Goal: Information Seeking & Learning: Learn about a topic

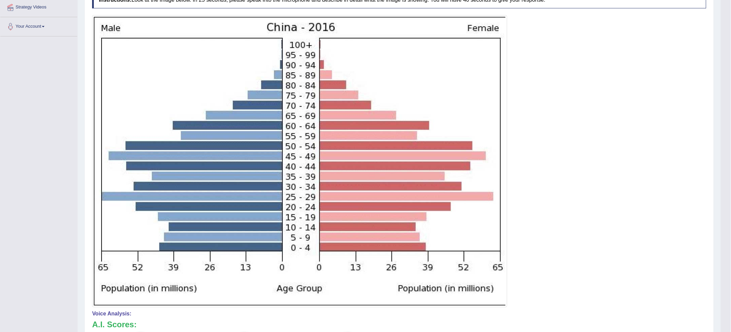
click at [0, 165] on div "Toggle navigation Home Practice Questions Speaking Practice Read Aloud Repeat S…" at bounding box center [360, 183] width 721 height 630
drag, startPoint x: 0, startPoint y: 165, endPoint x: 5, endPoint y: 163, distance: 4.9
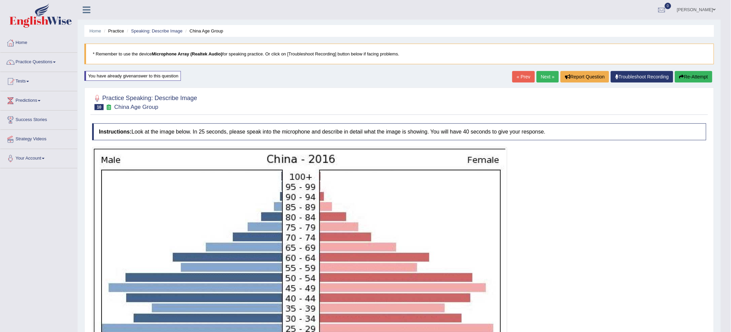
click at [541, 78] on link "Next »" at bounding box center [548, 76] width 22 height 11
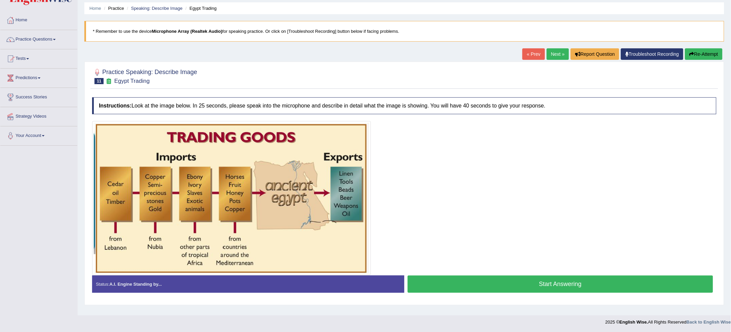
click at [566, 277] on button "Start Answering" at bounding box center [561, 283] width 306 height 17
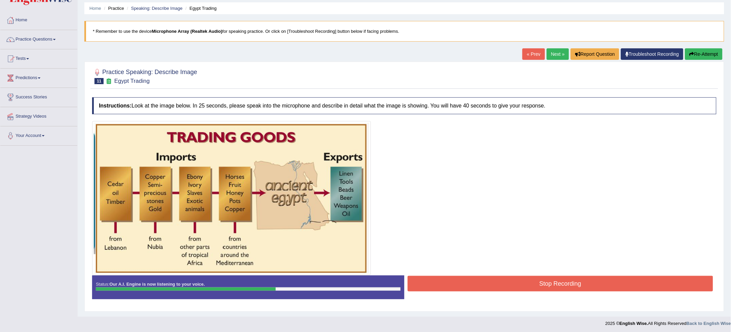
click at [592, 286] on button "Stop Recording" at bounding box center [561, 283] width 306 height 16
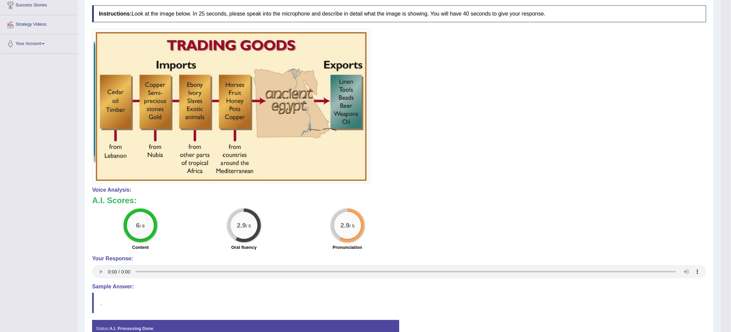
scroll to position [135, 0]
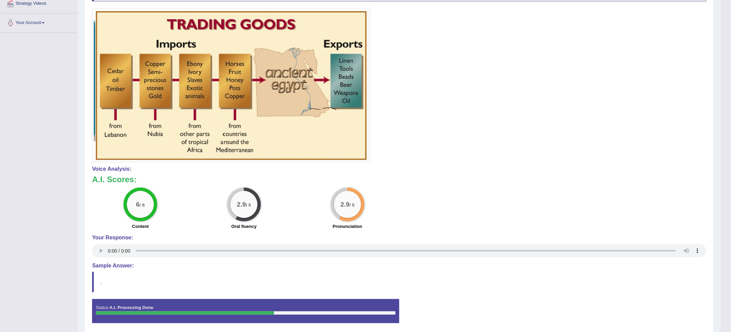
click at [478, 176] on h3 "A.I. Scores:" at bounding box center [399, 179] width 614 height 9
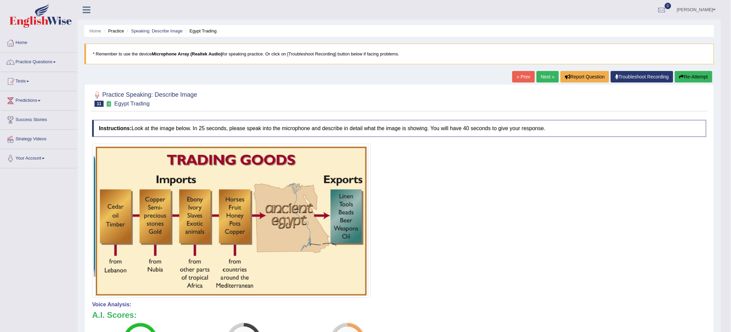
click at [682, 75] on icon "button" at bounding box center [682, 76] width 5 height 5
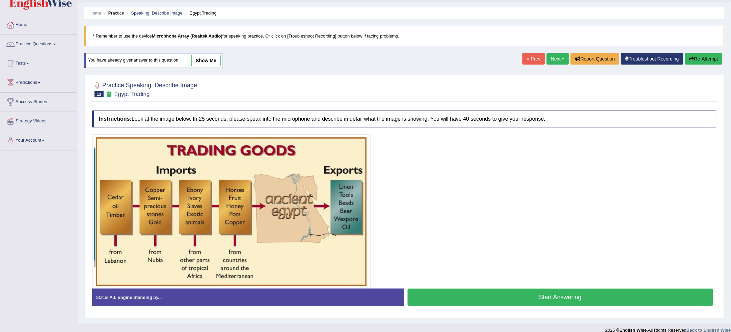
scroll to position [26, 0]
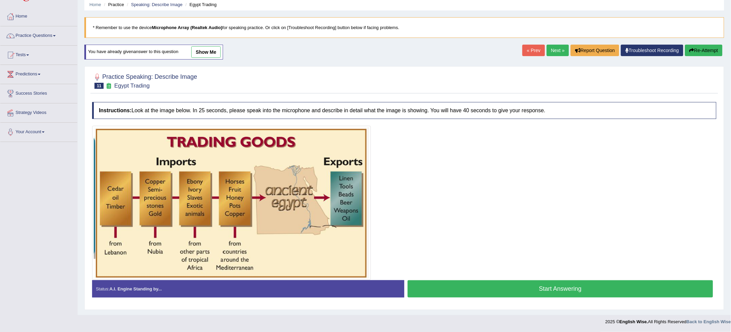
click at [483, 289] on button "Start Answering" at bounding box center [561, 288] width 306 height 17
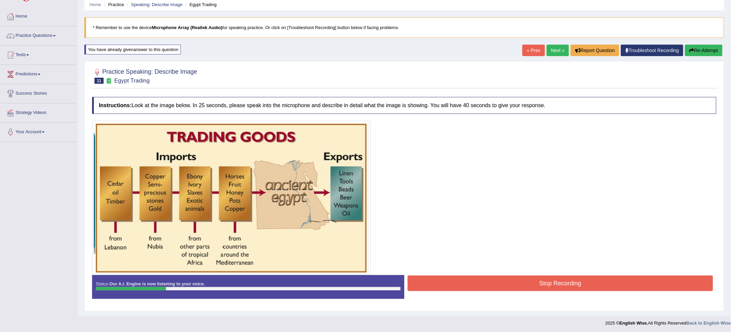
click at [450, 284] on button "Stop Recording" at bounding box center [561, 283] width 306 height 16
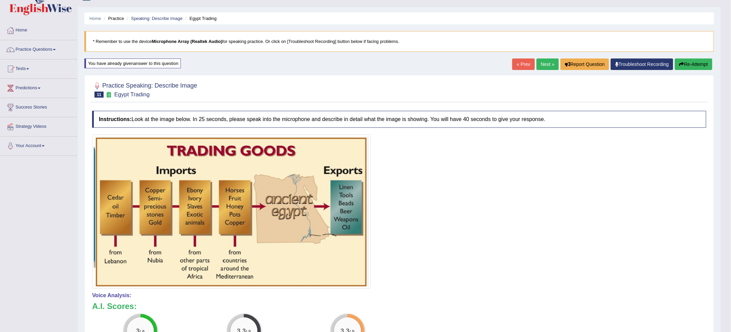
scroll to position [0, 0]
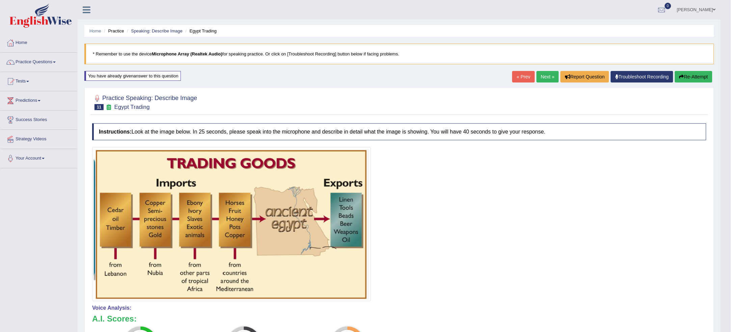
click at [704, 79] on button "Re-Attempt" at bounding box center [693, 76] width 37 height 11
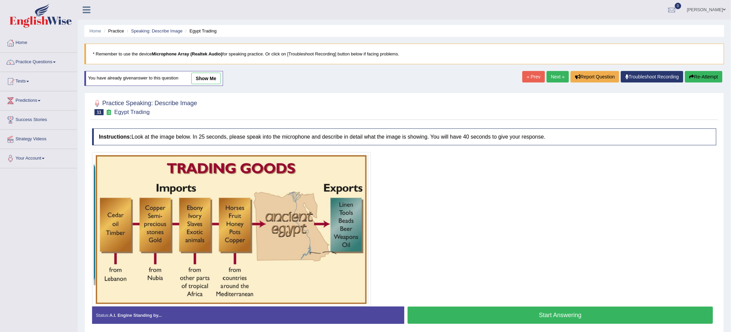
click at [589, 315] on button "Start Answering" at bounding box center [561, 314] width 306 height 17
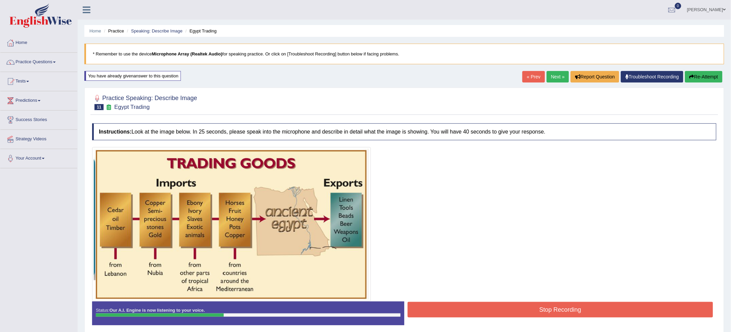
click at [589, 315] on button "Stop Recording" at bounding box center [561, 309] width 306 height 16
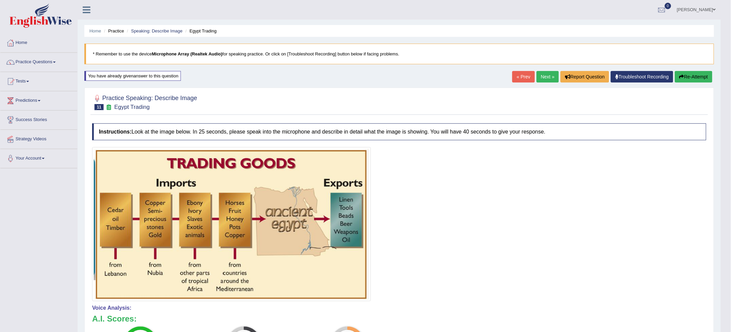
click at [538, 81] on link "Next »" at bounding box center [548, 76] width 22 height 11
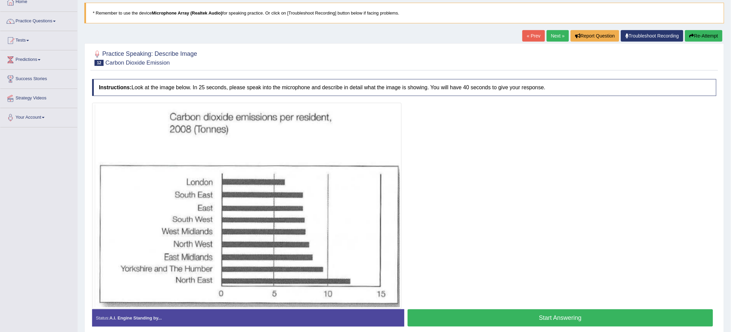
scroll to position [70, 0]
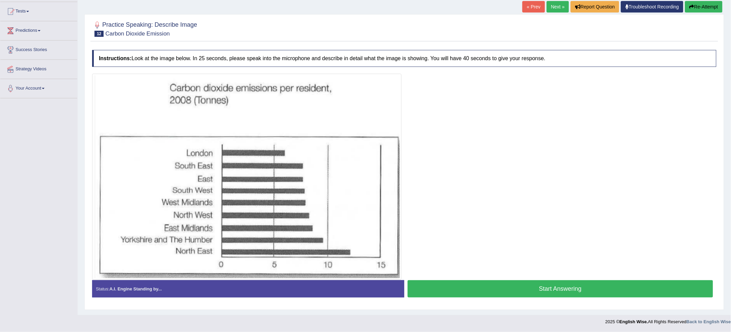
click at [584, 294] on button "Start Answering" at bounding box center [561, 288] width 306 height 17
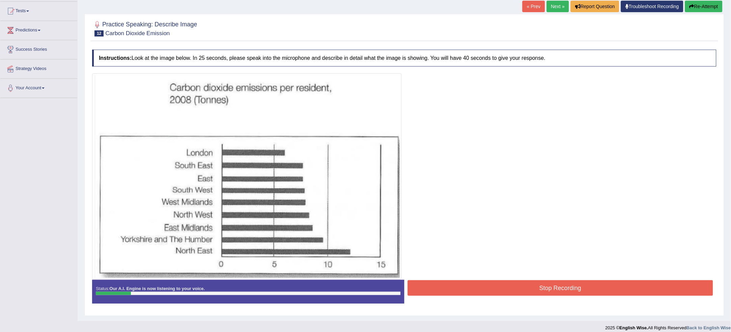
click at [695, 11] on button "Re-Attempt" at bounding box center [703, 6] width 37 height 11
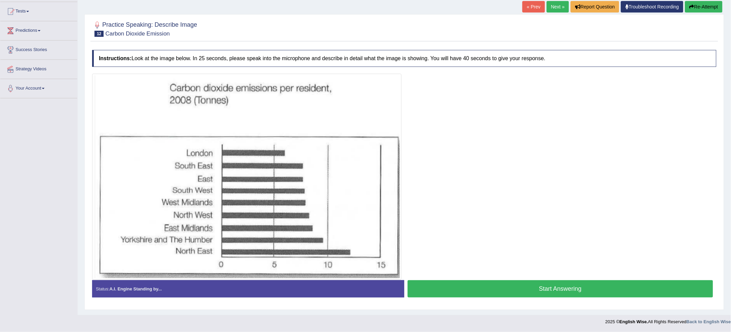
click at [449, 290] on button "Start Answering" at bounding box center [561, 288] width 306 height 17
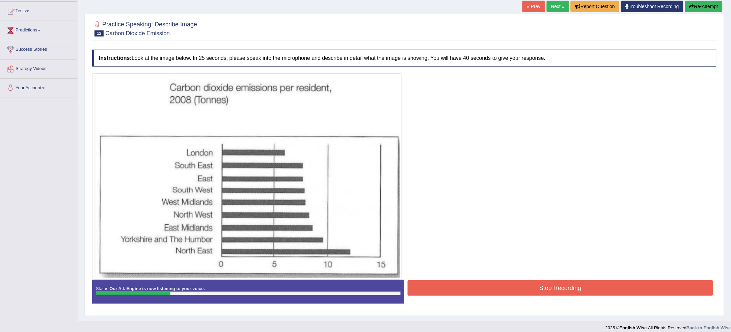
click at [687, 7] on button "Re-Attempt" at bounding box center [703, 6] width 37 height 11
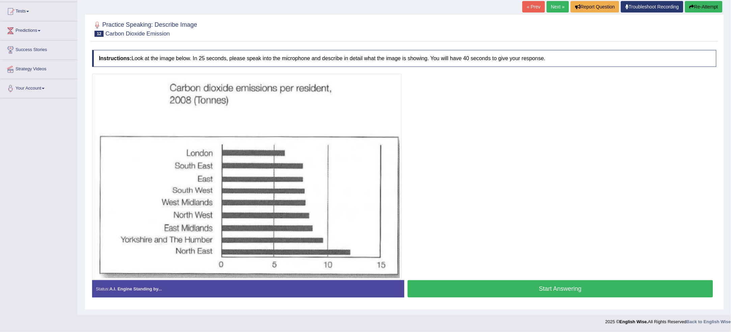
click at [478, 282] on button "Start Answering" at bounding box center [561, 288] width 306 height 17
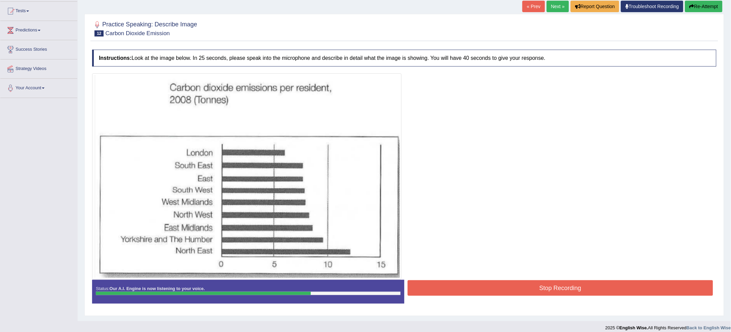
click at [524, 288] on button "Stop Recording" at bounding box center [561, 288] width 306 height 16
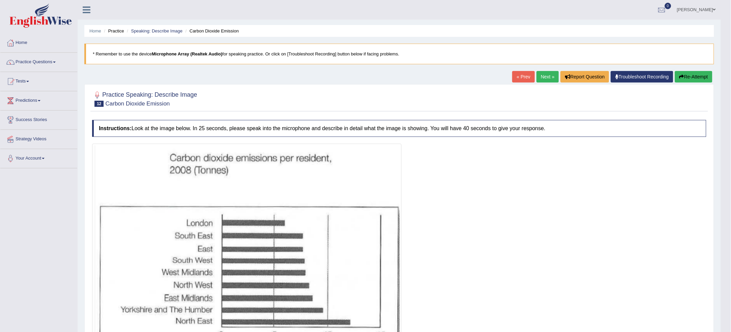
click at [705, 77] on button "Re-Attempt" at bounding box center [693, 76] width 37 height 11
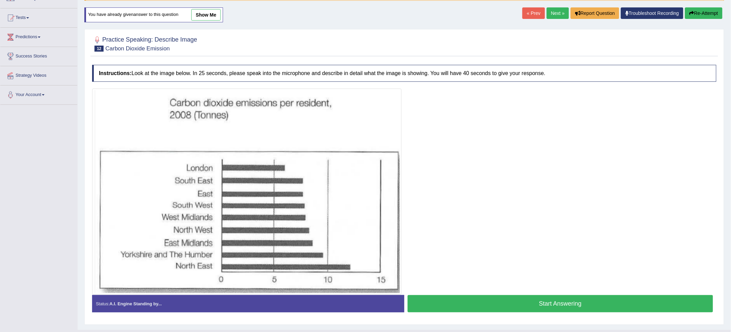
scroll to position [79, 0]
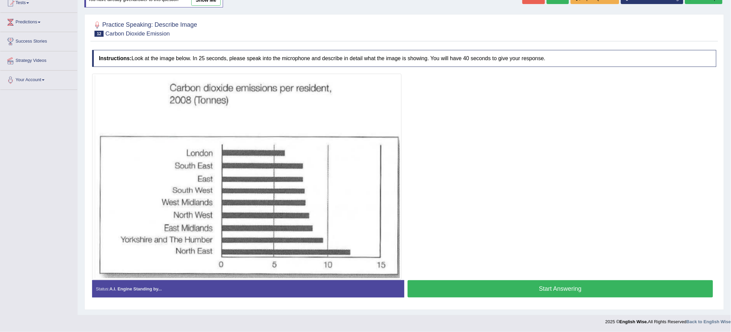
click at [615, 290] on button "Start Answering" at bounding box center [561, 288] width 306 height 17
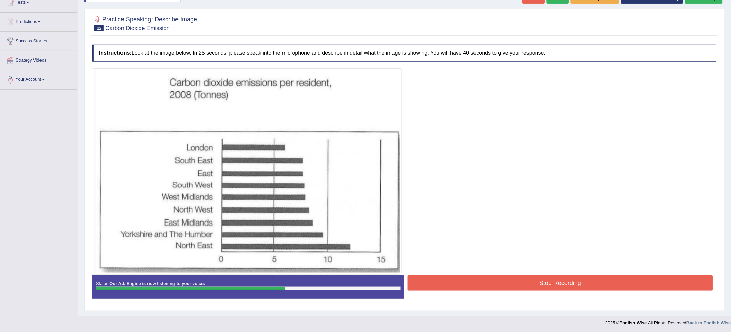
click at [619, 288] on button "Stop Recording" at bounding box center [561, 283] width 306 height 16
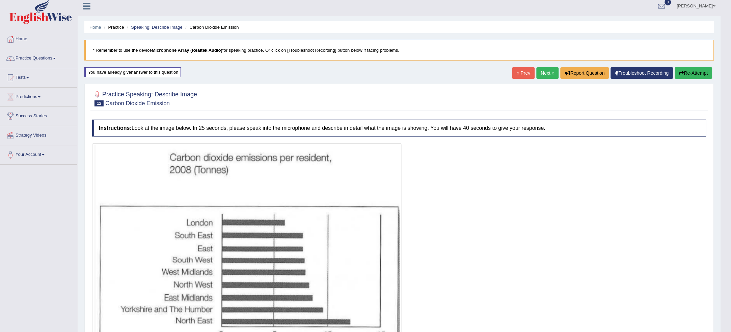
scroll to position [0, 0]
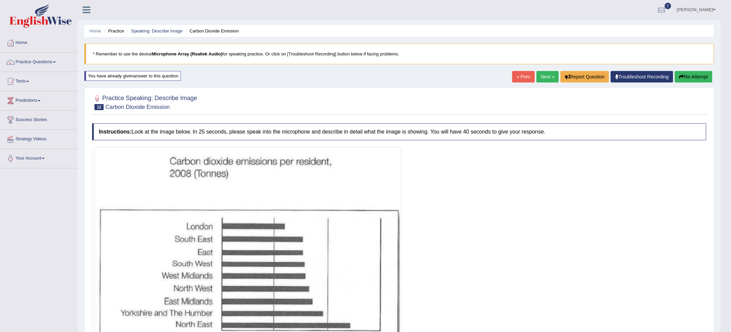
click at [685, 80] on button "Re-Attempt" at bounding box center [693, 76] width 37 height 11
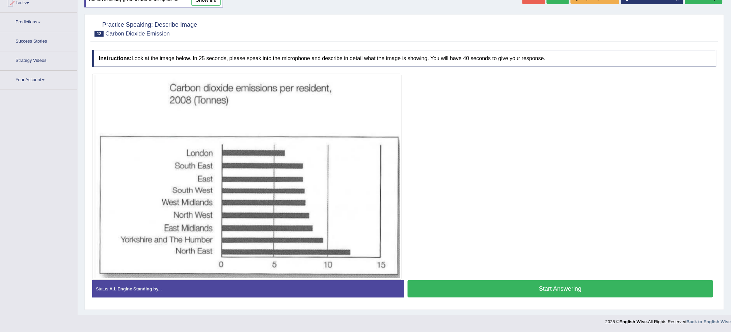
scroll to position [79, 0]
click at [498, 283] on button "Start Answering" at bounding box center [561, 288] width 306 height 17
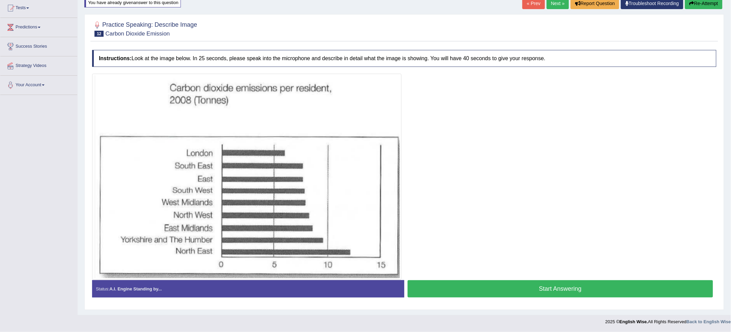
scroll to position [74, 0]
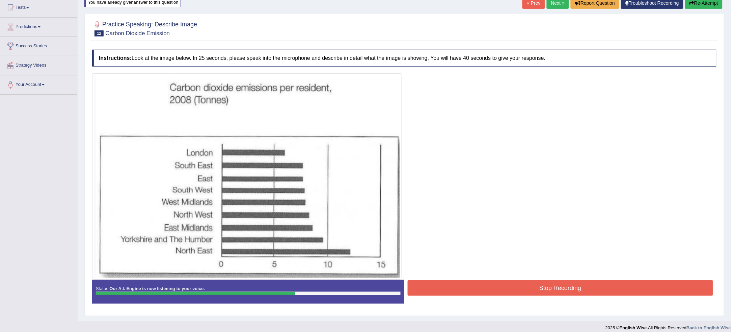
click at [498, 284] on button "Stop Recording" at bounding box center [561, 288] width 306 height 16
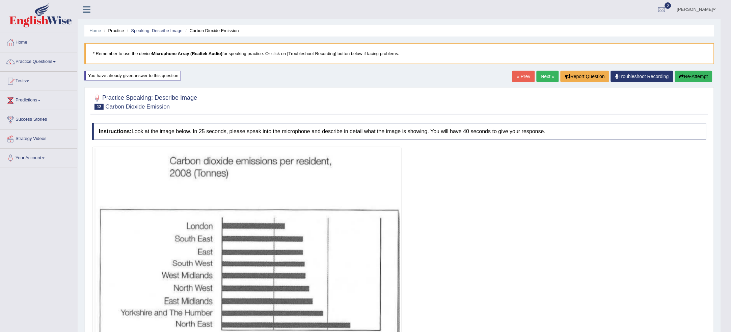
scroll to position [0, 0]
click at [547, 76] on link "Next »" at bounding box center [548, 76] width 22 height 11
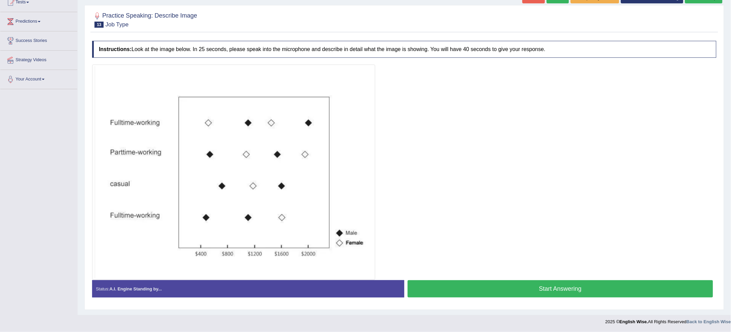
click at [486, 291] on button "Start Answering" at bounding box center [561, 288] width 306 height 17
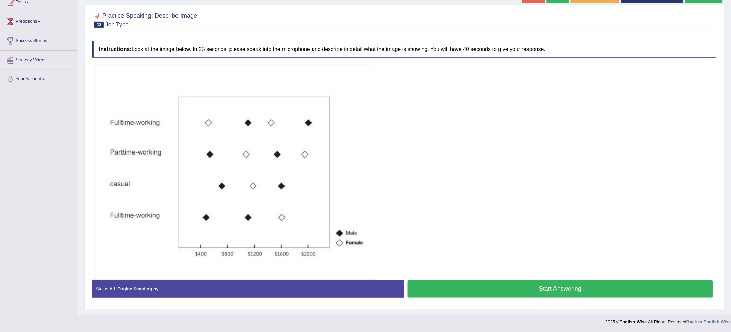
click at [522, 286] on button "Start Answering" at bounding box center [561, 288] width 306 height 17
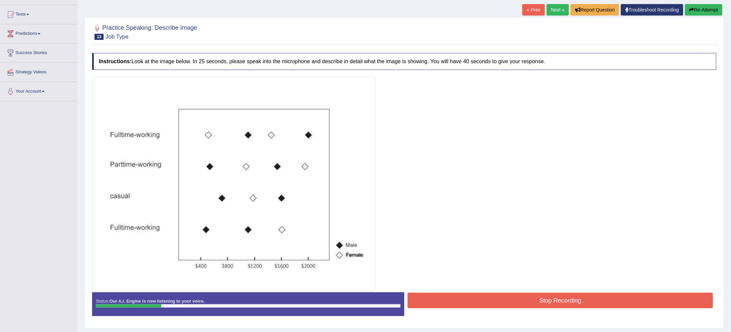
scroll to position [56, 0]
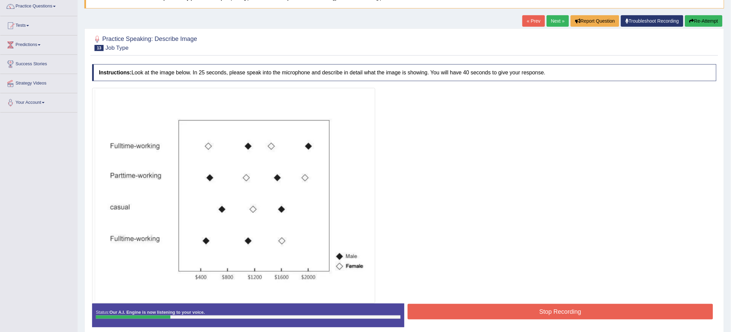
click at [701, 26] on button "Re-Attempt" at bounding box center [703, 20] width 37 height 11
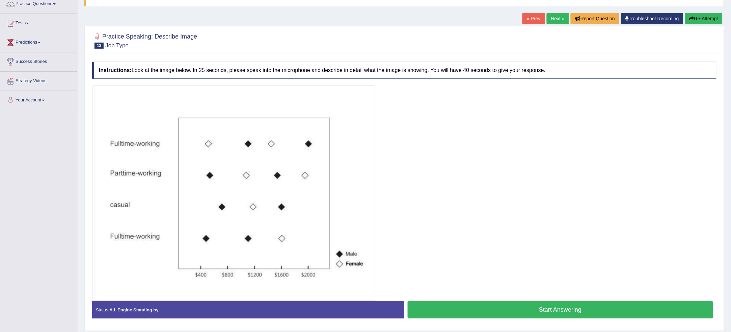
click at [696, 21] on button "Re-Attempt" at bounding box center [703, 18] width 37 height 11
click at [590, 301] on button "Start Answering" at bounding box center [561, 309] width 306 height 17
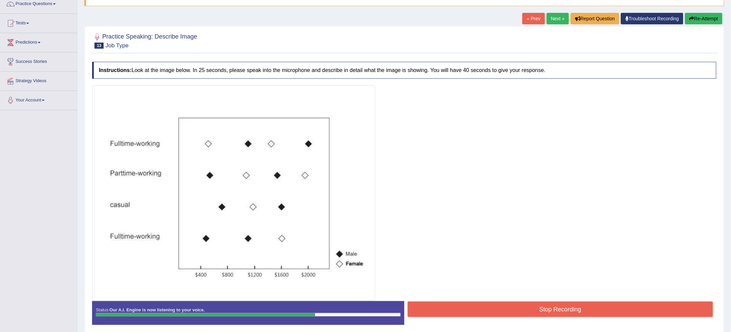
click at [589, 301] on button "Stop Recording" at bounding box center [561, 309] width 306 height 16
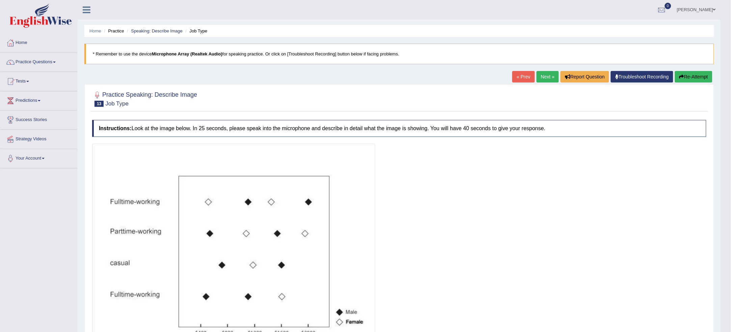
click at [549, 75] on link "Next »" at bounding box center [548, 76] width 22 height 11
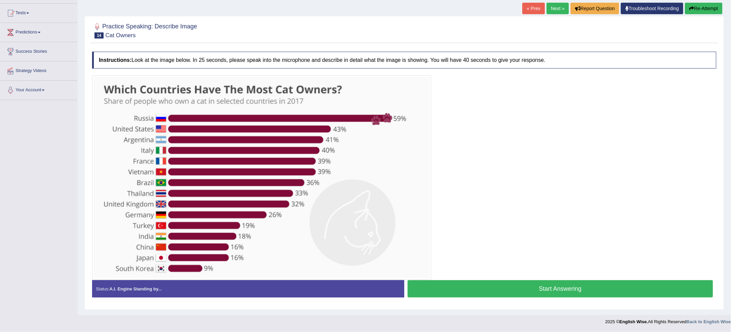
click at [579, 293] on button "Start Answering" at bounding box center [561, 288] width 306 height 17
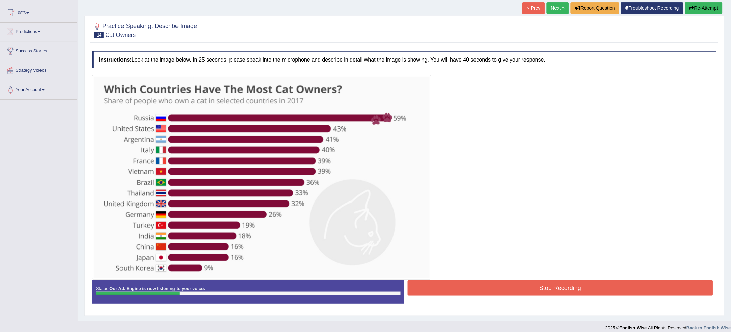
click at [696, 7] on button "Re-Attempt" at bounding box center [703, 7] width 37 height 11
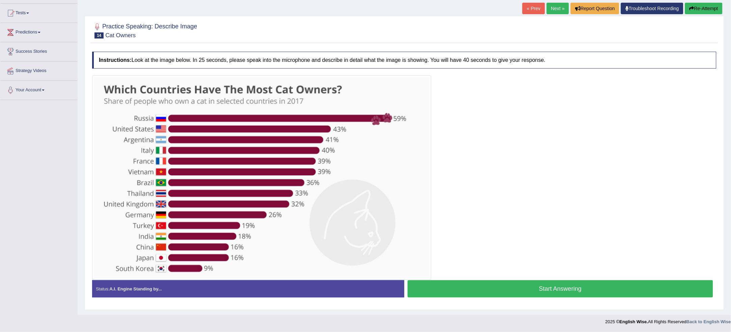
click at [520, 292] on button "Start Answering" at bounding box center [561, 288] width 306 height 17
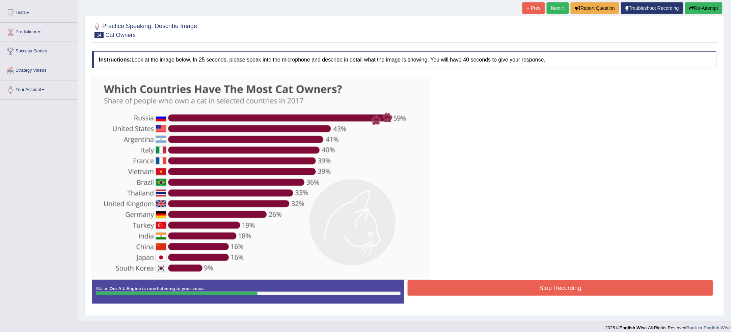
click at [520, 292] on button "Stop Recording" at bounding box center [561, 288] width 306 height 16
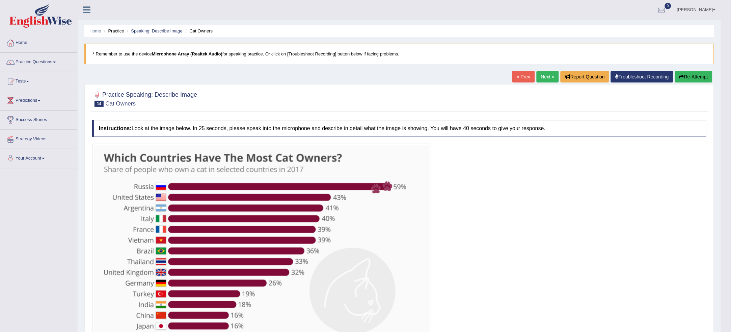
click at [694, 76] on button "Re-Attempt" at bounding box center [693, 76] width 37 height 11
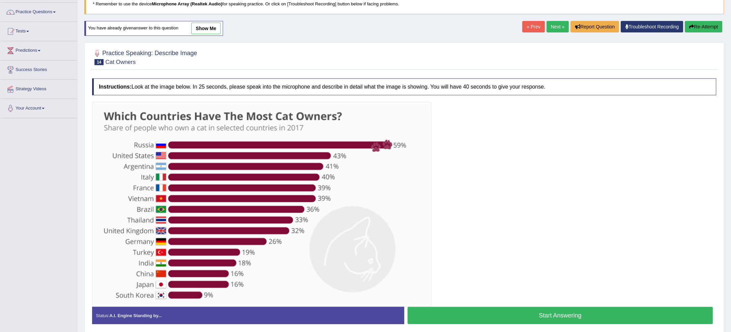
scroll to position [77, 0]
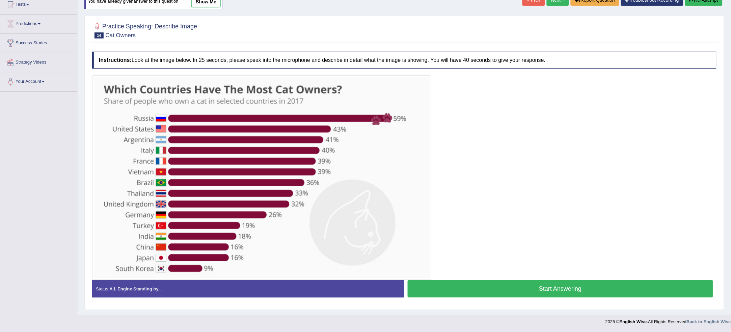
click at [514, 290] on button "Start Answering" at bounding box center [561, 288] width 306 height 17
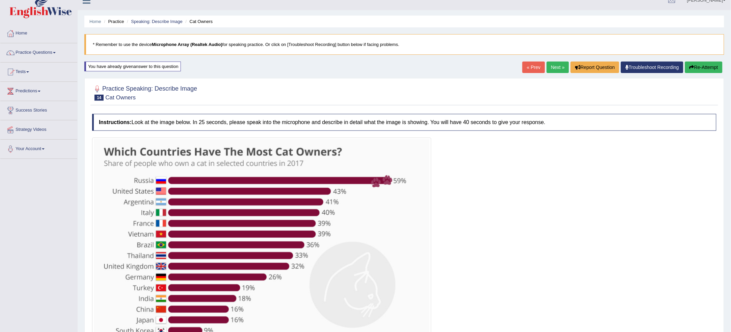
scroll to position [0, 0]
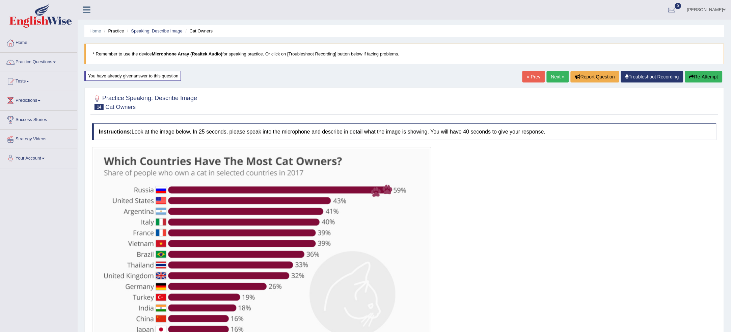
click at [705, 78] on button "Re-Attempt" at bounding box center [703, 76] width 37 height 11
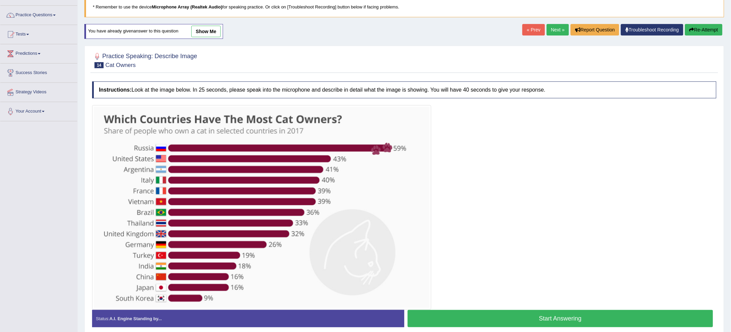
scroll to position [77, 0]
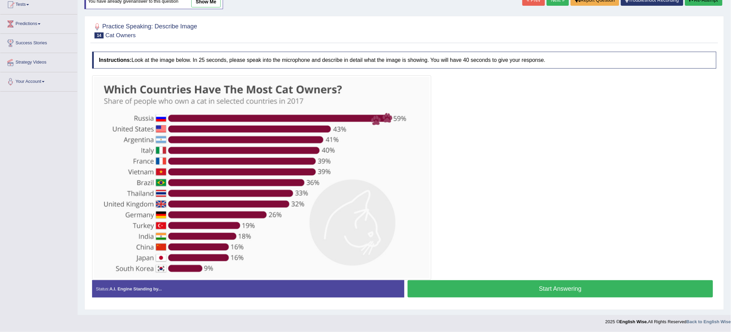
click at [15, 132] on div "Toggle navigation Home Practice Questions Speaking Practice Read Aloud Repeat S…" at bounding box center [365, 125] width 731 height 405
click at [491, 292] on button "Start Answering" at bounding box center [561, 288] width 306 height 17
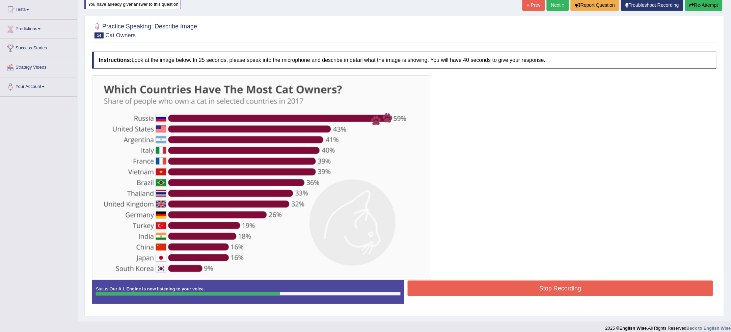
click at [434, 278] on div at bounding box center [404, 177] width 625 height 204
drag, startPoint x: 434, startPoint y: 278, endPoint x: 449, endPoint y: 294, distance: 22.2
click at [448, 292] on div "Instructions: Look at the image below. In 25 seconds, please speak into the mic…" at bounding box center [404, 180] width 628 height 264
drag, startPoint x: 457, startPoint y: 298, endPoint x: 460, endPoint y: 291, distance: 7.6
click at [460, 291] on div "Status: Our A.I. Engine is now listening to your voice. Start Answering Stop Re…" at bounding box center [404, 295] width 625 height 30
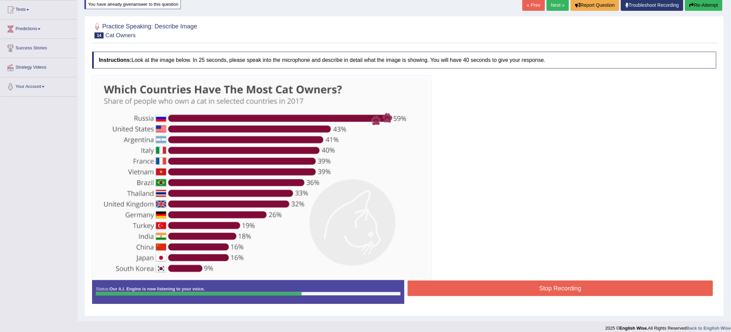
click at [460, 291] on button "Stop Recording" at bounding box center [561, 288] width 306 height 16
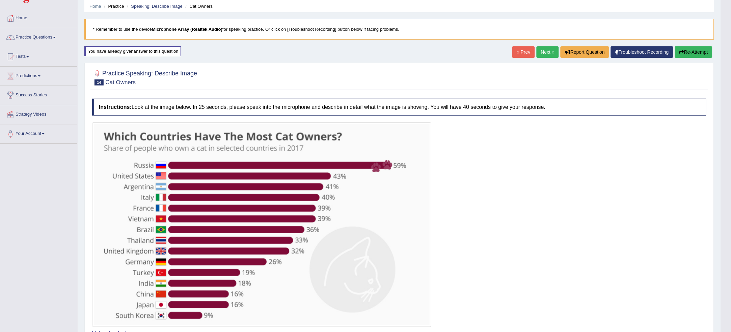
scroll to position [24, 0]
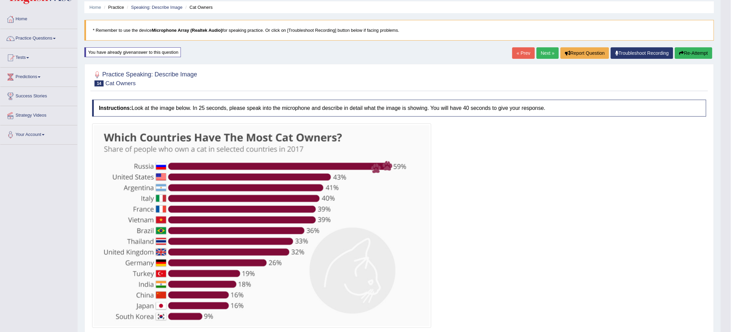
click at [546, 48] on link "Next »" at bounding box center [548, 52] width 22 height 11
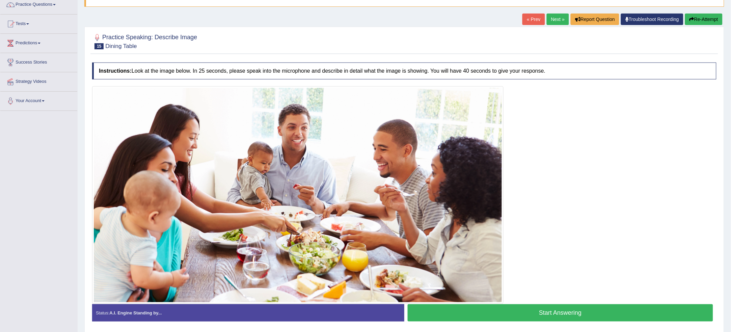
scroll to position [61, 0]
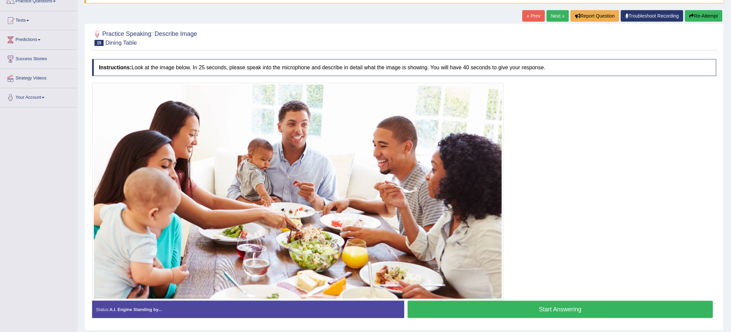
click at [624, 129] on div at bounding box center [404, 191] width 625 height 217
click at [617, 126] on div at bounding box center [404, 191] width 625 height 217
drag, startPoint x: 617, startPoint y: 126, endPoint x: 621, endPoint y: 124, distance: 4.1
click at [621, 124] on div at bounding box center [404, 191] width 625 height 217
click at [612, 132] on div at bounding box center [404, 191] width 625 height 217
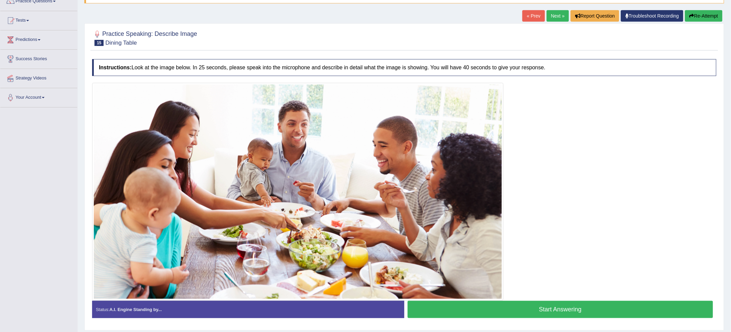
click at [612, 132] on div at bounding box center [404, 191] width 625 height 217
drag, startPoint x: 612, startPoint y: 132, endPoint x: 445, endPoint y: 271, distance: 217.7
click at [445, 271] on div at bounding box center [404, 191] width 625 height 217
click at [438, 276] on img at bounding box center [298, 191] width 408 height 214
click at [0, 322] on div "Toggle navigation Home Practice Questions Speaking Practice Read Aloud Repeat S…" at bounding box center [365, 144] width 731 height 410
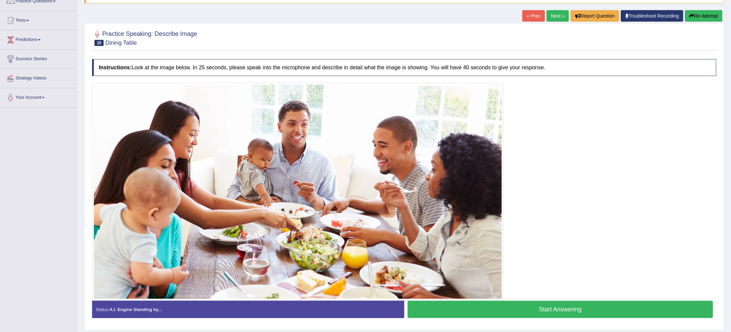
drag, startPoint x: 0, startPoint y: 15, endPoint x: 3, endPoint y: 7, distance: 8.2
click at [0, 6] on div "Home Practice Questions Speaking Practice Read Aloud Repeat Sentence Describe I…" at bounding box center [38, 40] width 87 height 135
click at [0, 82] on div "Home Practice Questions Speaking Practice Read Aloud Repeat Sentence Describe I…" at bounding box center [38, 40] width 87 height 135
click at [0, 80] on div "Home Practice Questions Speaking Practice Read Aloud Repeat Sentence Describe I…" at bounding box center [38, 40] width 87 height 135
drag, startPoint x: 0, startPoint y: 39, endPoint x: 605, endPoint y: 188, distance: 623.1
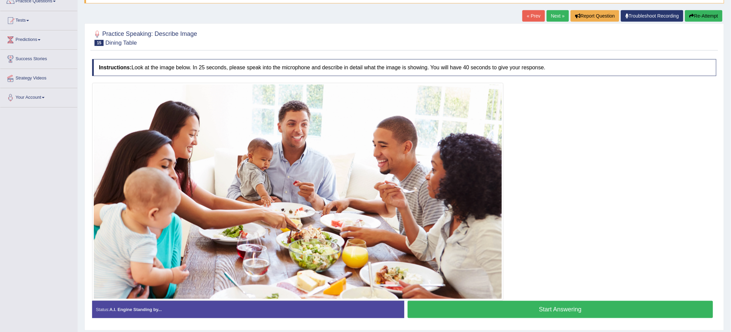
click at [605, 188] on div at bounding box center [404, 191] width 625 height 217
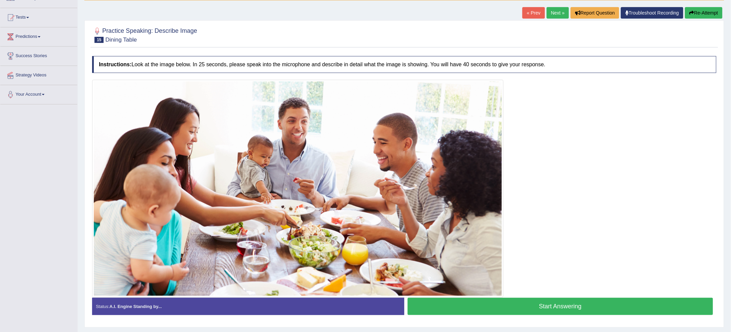
scroll to position [82, 0]
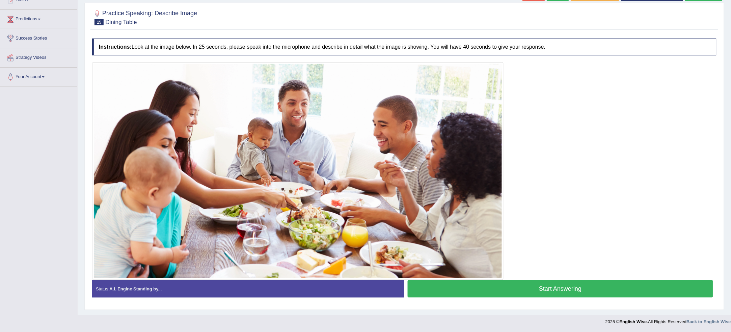
click at [542, 281] on button "Start Answering" at bounding box center [561, 288] width 306 height 17
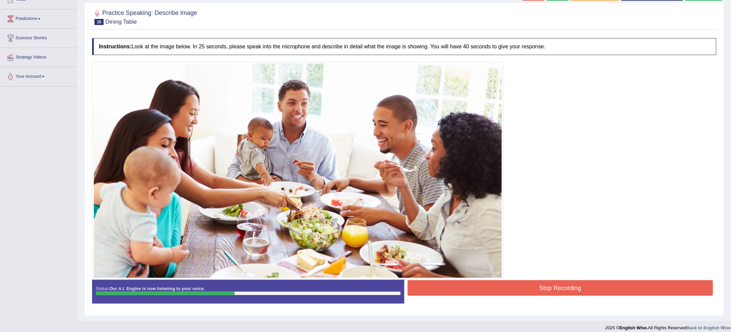
click at [552, 282] on button "Stop Recording" at bounding box center [561, 288] width 306 height 16
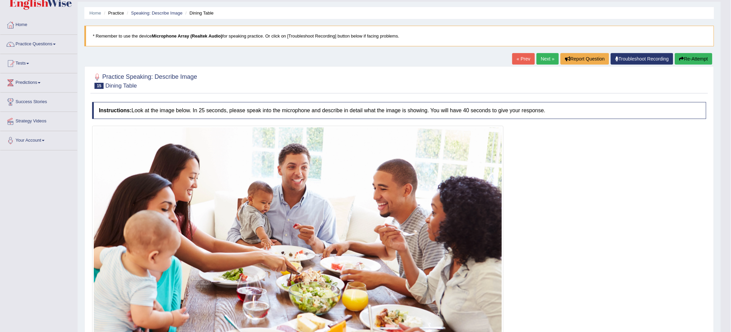
scroll to position [0, 0]
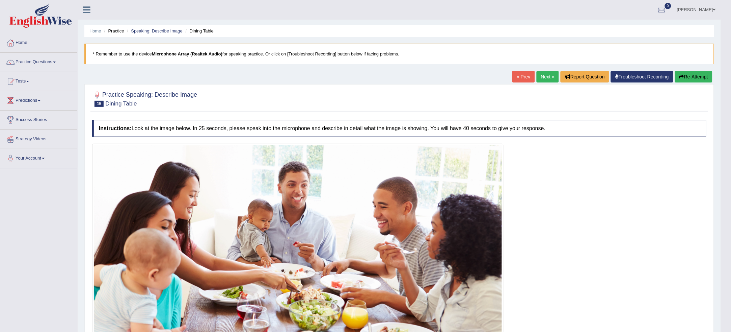
click at [694, 74] on button "Re-Attempt" at bounding box center [693, 76] width 37 height 11
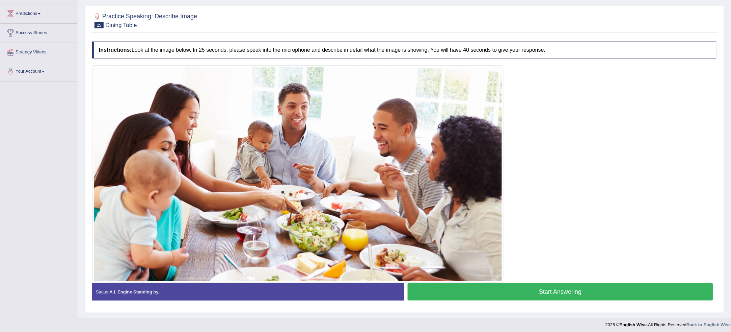
scroll to position [90, 0]
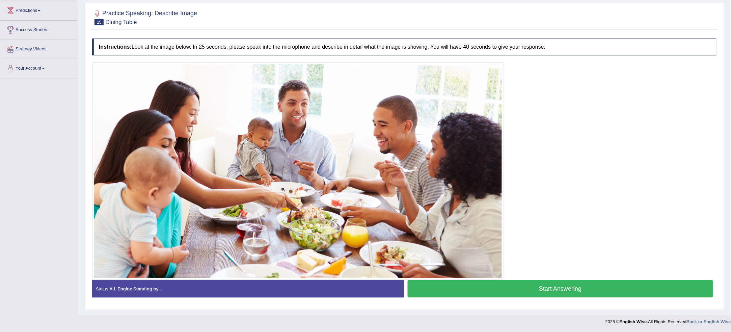
click at [612, 282] on button "Start Answering" at bounding box center [561, 288] width 306 height 17
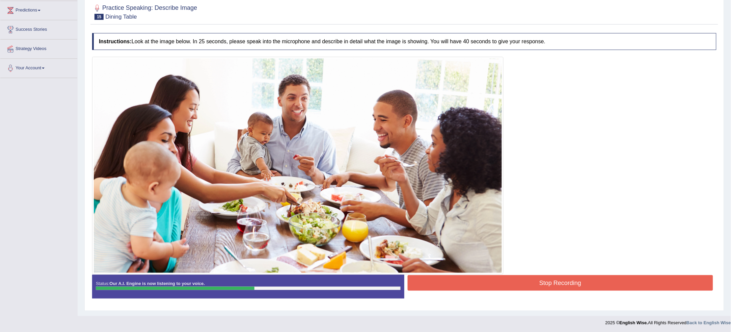
click at [643, 277] on button "Stop Recording" at bounding box center [561, 283] width 306 height 16
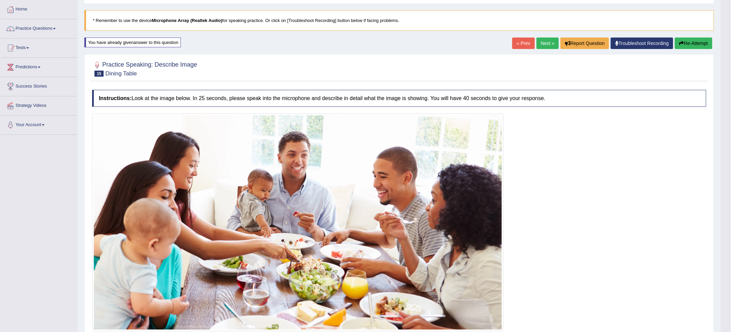
scroll to position [11, 0]
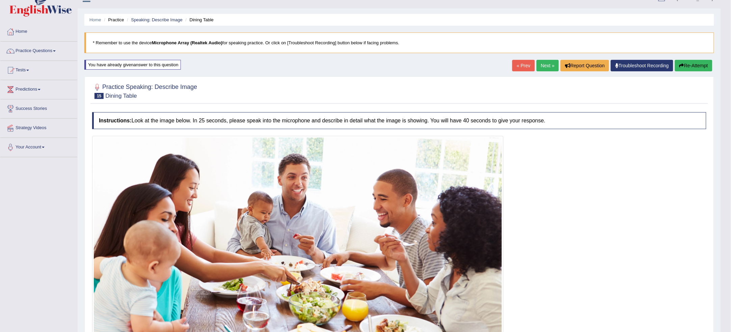
click at [704, 64] on button "Re-Attempt" at bounding box center [693, 65] width 37 height 11
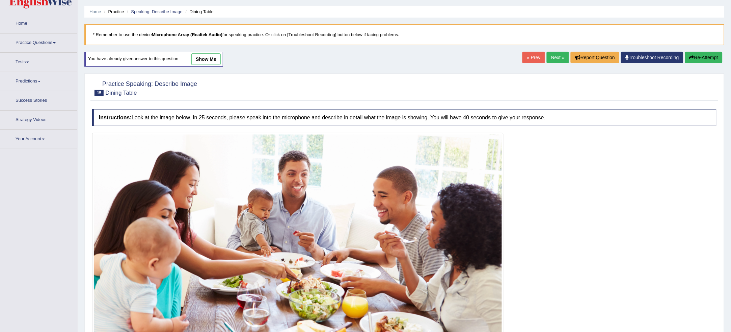
scroll to position [87, 0]
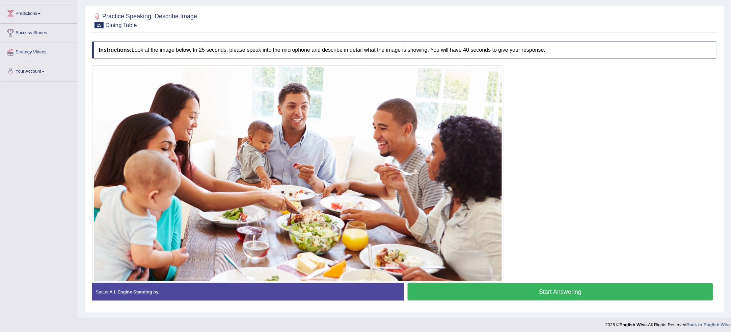
click at [678, 293] on button "Start Answering" at bounding box center [561, 291] width 306 height 17
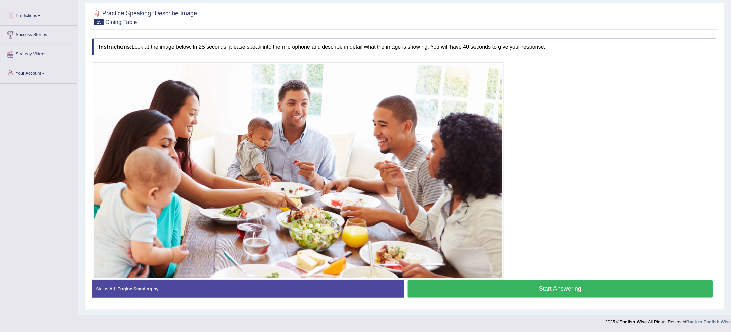
scroll to position [85, 0]
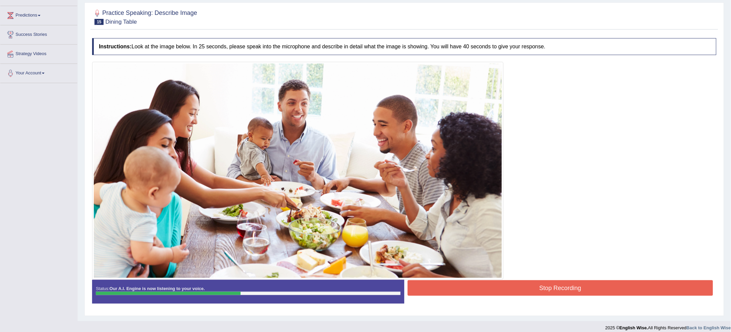
click at [678, 293] on button "Stop Recording" at bounding box center [561, 288] width 306 height 16
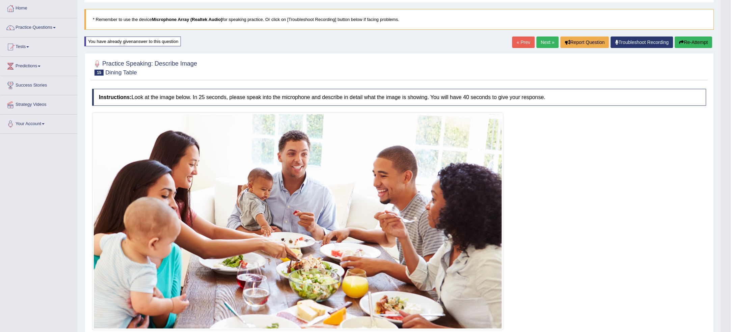
scroll to position [0, 0]
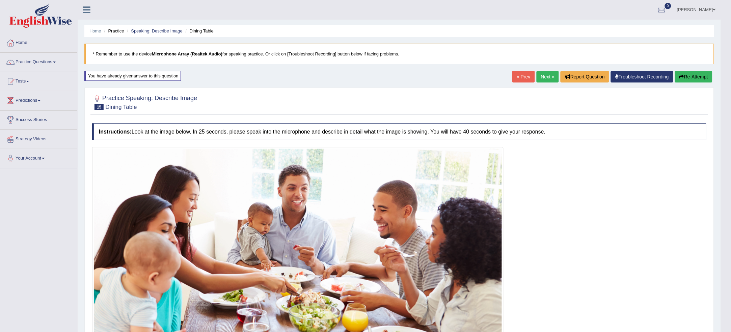
click at [700, 80] on button "Re-Attempt" at bounding box center [693, 76] width 37 height 11
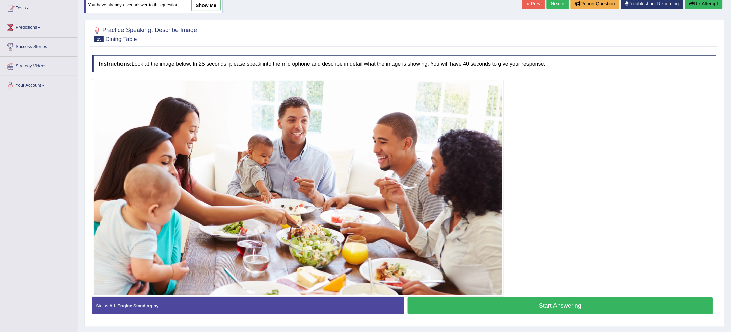
scroll to position [90, 0]
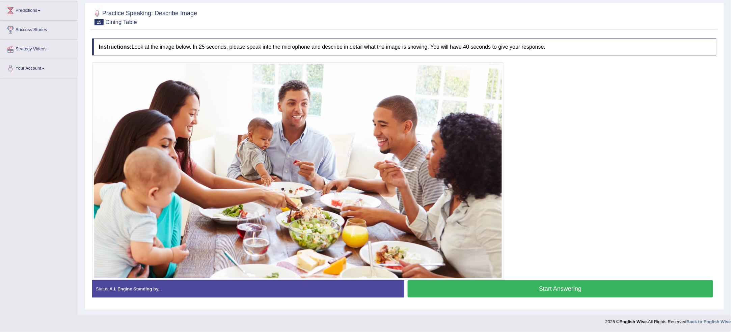
click at [662, 287] on button "Start Answering" at bounding box center [561, 288] width 306 height 17
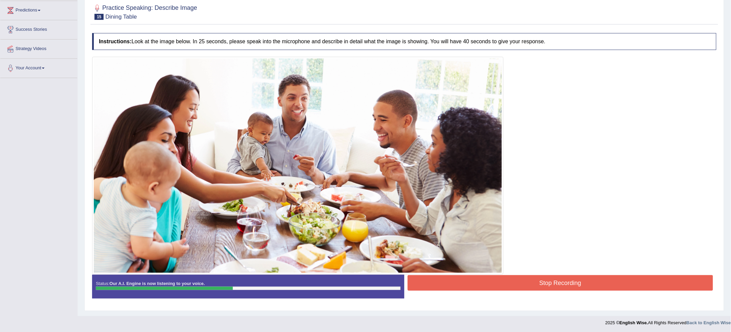
click at [662, 287] on button "Stop Recording" at bounding box center [561, 283] width 306 height 16
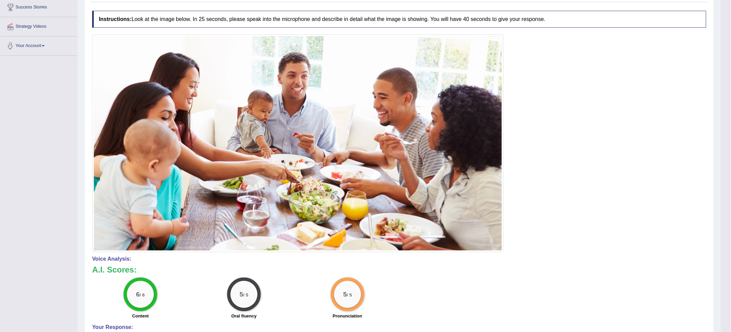
scroll to position [0, 0]
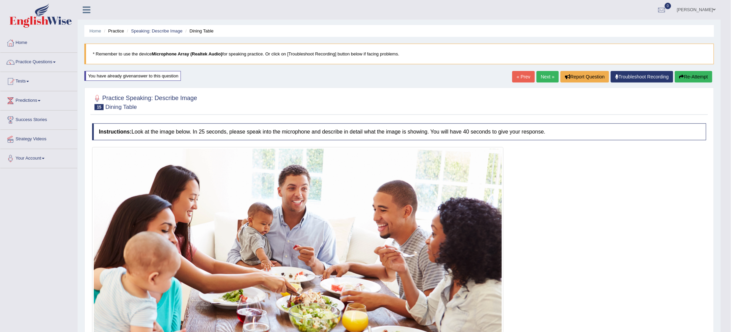
click at [539, 77] on link "Next »" at bounding box center [548, 76] width 22 height 11
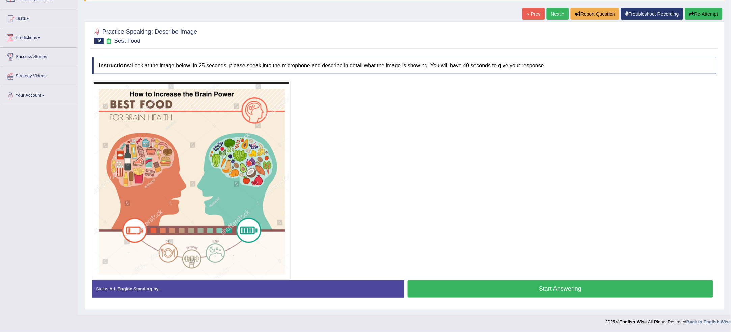
click at [611, 283] on button "Start Answering" at bounding box center [561, 288] width 306 height 17
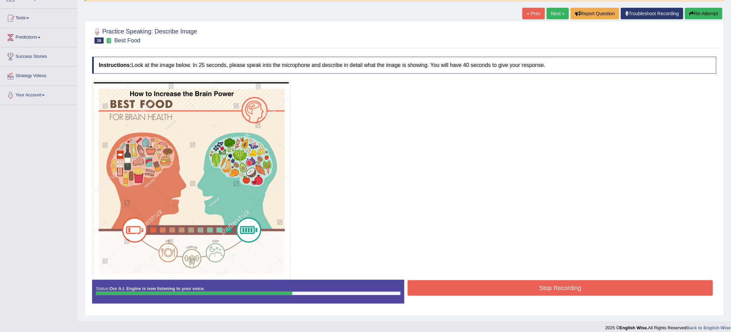
click at [611, 283] on button "Stop Recording" at bounding box center [561, 288] width 306 height 16
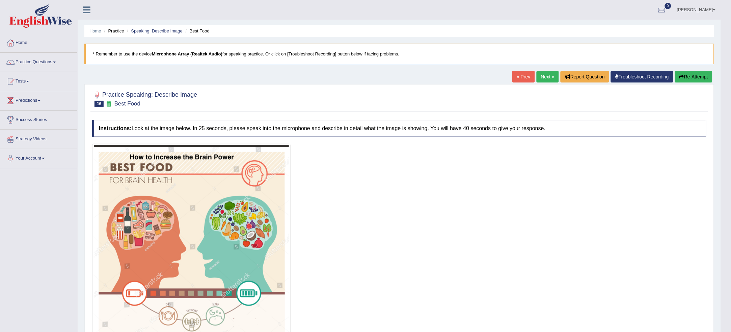
click at [695, 74] on button "Re-Attempt" at bounding box center [693, 76] width 37 height 11
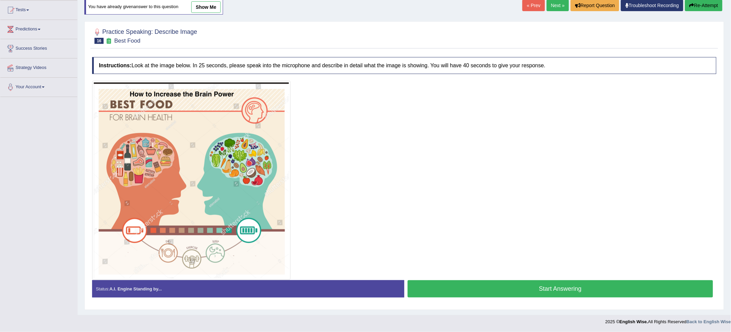
scroll to position [72, 0]
click at [625, 285] on button "Start Answering" at bounding box center [561, 288] width 306 height 17
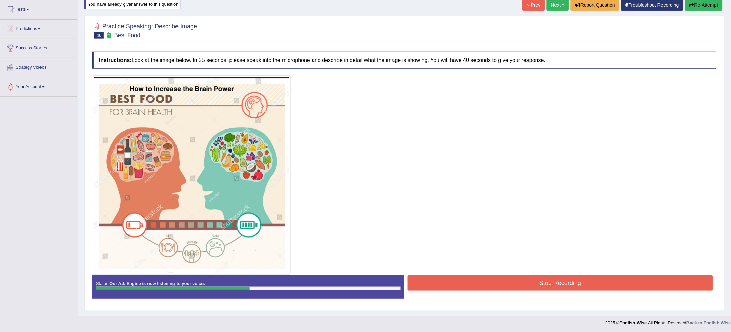
click at [711, 8] on button "Re-Attempt" at bounding box center [703, 4] width 37 height 11
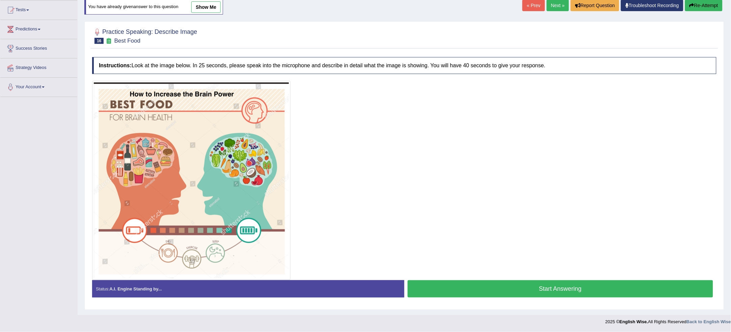
click at [420, 291] on button "Start Answering" at bounding box center [561, 288] width 306 height 17
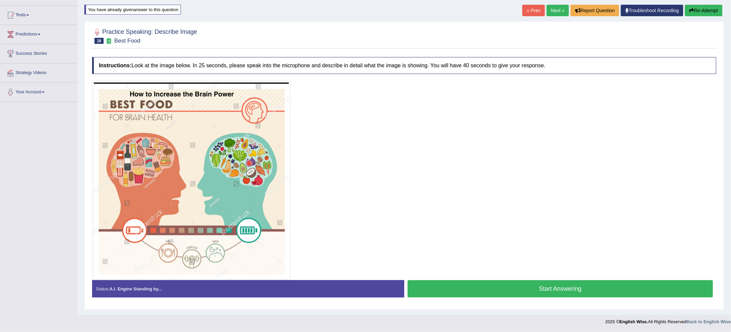
scroll to position [72, 0]
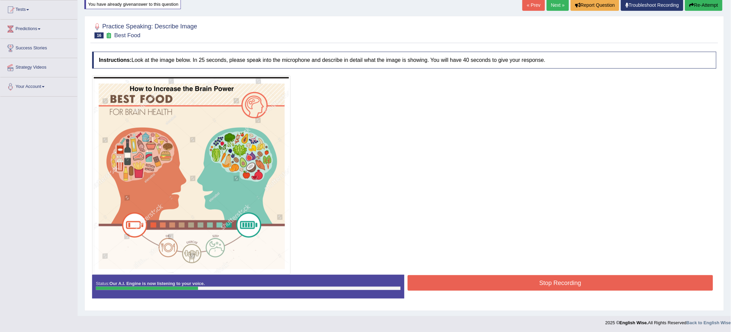
click at [419, 291] on div "Stop Recording" at bounding box center [560, 283] width 312 height 17
click at [428, 285] on button "Stop Recording" at bounding box center [561, 283] width 306 height 16
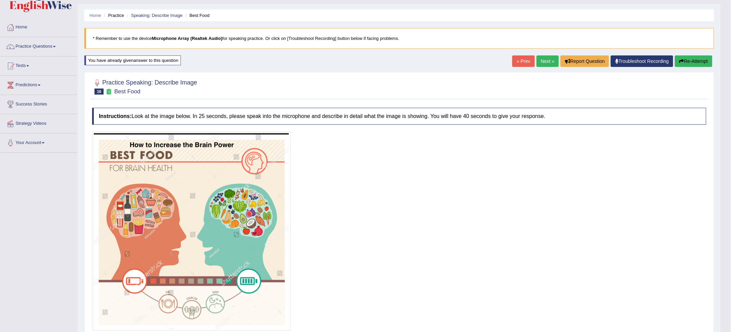
scroll to position [0, 0]
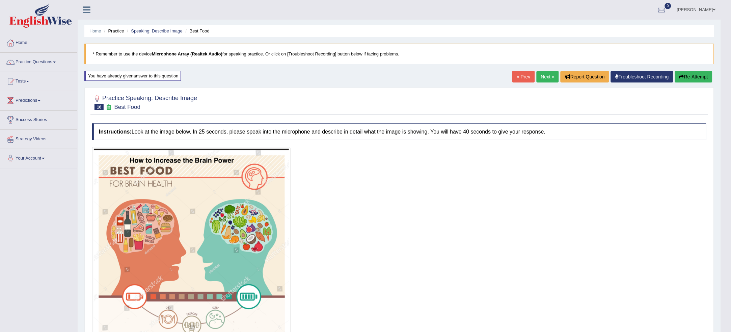
click at [695, 78] on button "Re-Attempt" at bounding box center [693, 76] width 37 height 11
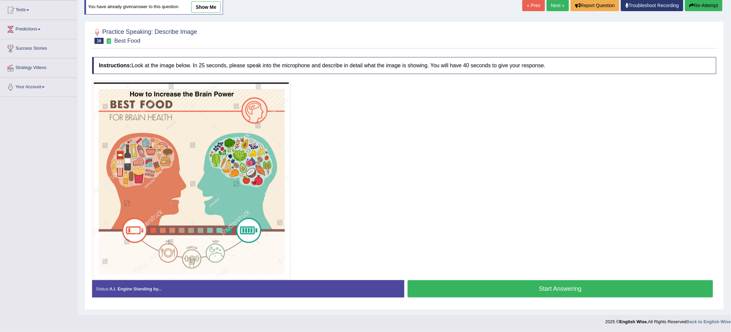
click at [598, 283] on button "Start Answering" at bounding box center [561, 288] width 306 height 17
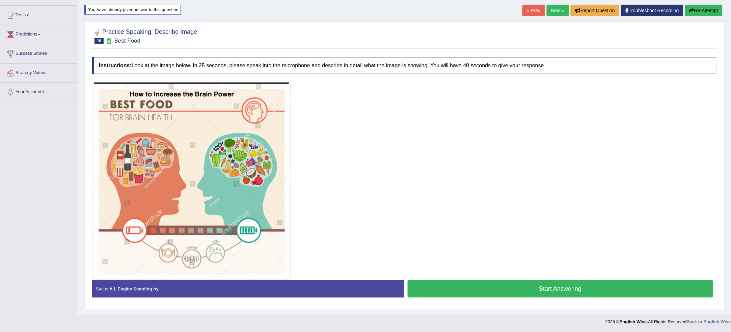
scroll to position [72, 0]
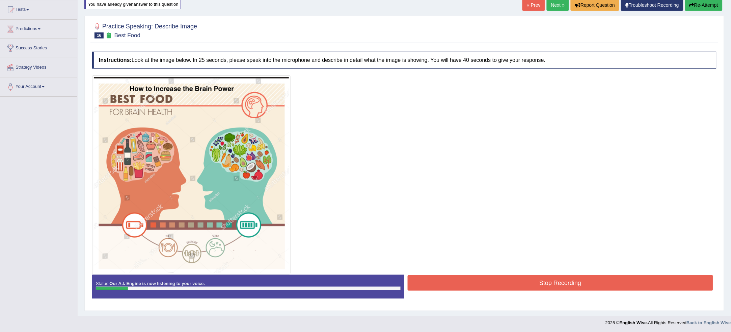
click at [698, 1] on button "Re-Attempt" at bounding box center [703, 4] width 37 height 11
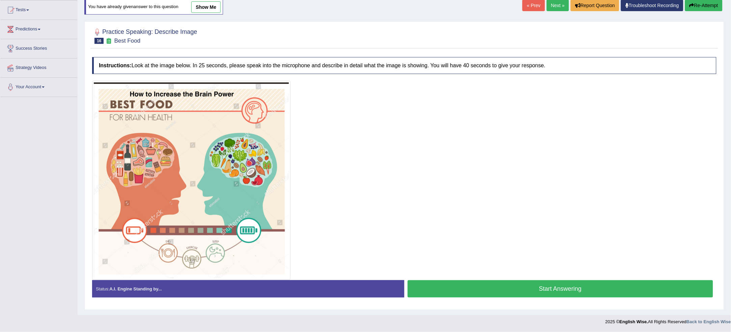
click at [554, 293] on button "Start Answering" at bounding box center [561, 288] width 306 height 17
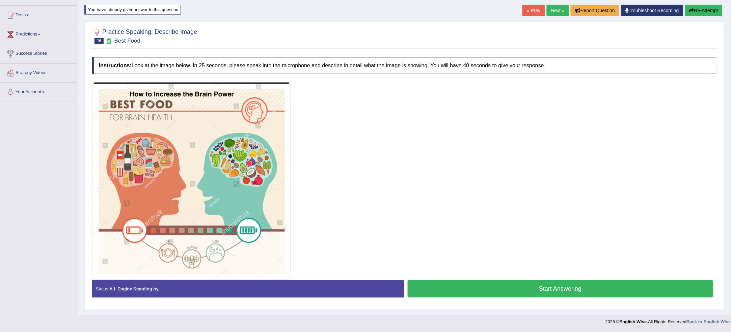
scroll to position [72, 0]
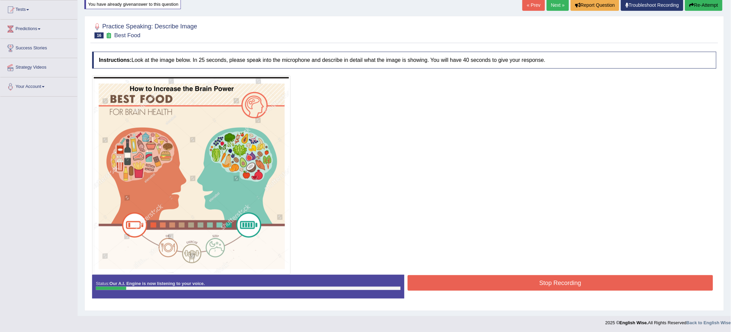
click at [709, 5] on button "Re-Attempt" at bounding box center [703, 4] width 37 height 11
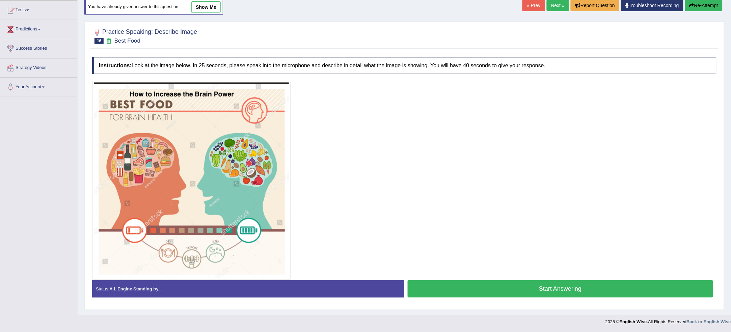
click at [482, 288] on button "Start Answering" at bounding box center [561, 288] width 306 height 17
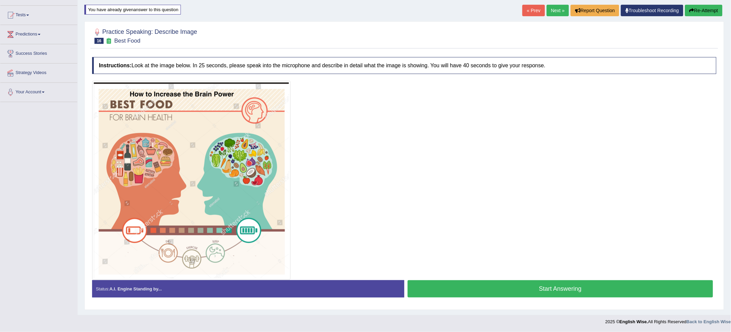
scroll to position [72, 0]
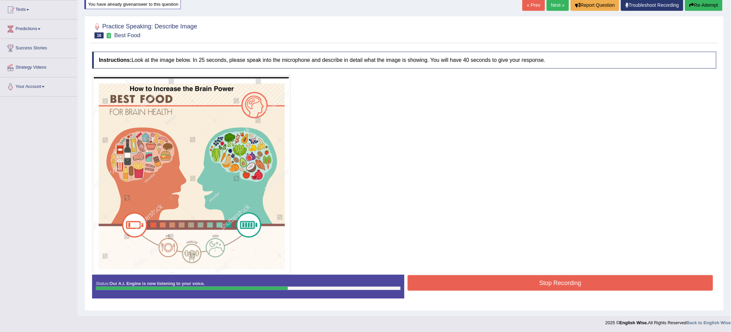
click at [542, 276] on button "Stop Recording" at bounding box center [561, 283] width 306 height 16
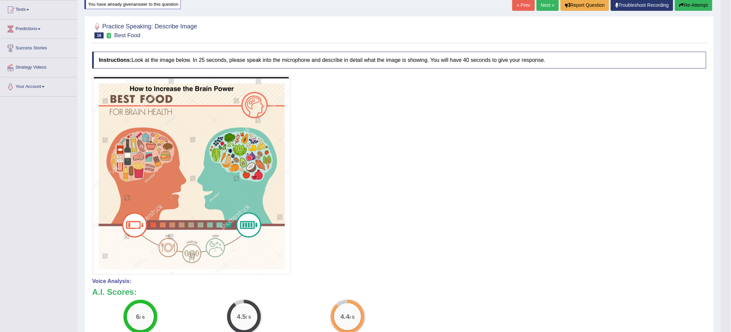
click at [550, 6] on link "Next »" at bounding box center [548, 4] width 22 height 11
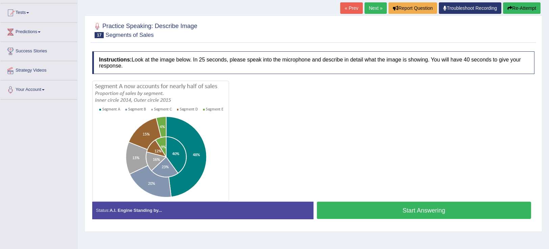
scroll to position [84, 0]
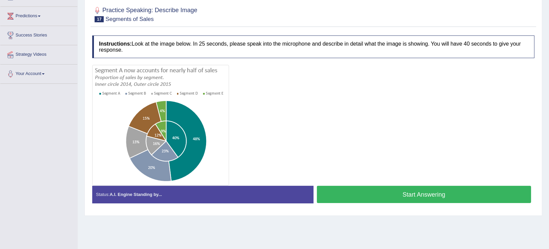
click at [424, 193] on button "Start Answering" at bounding box center [424, 194] width 214 height 17
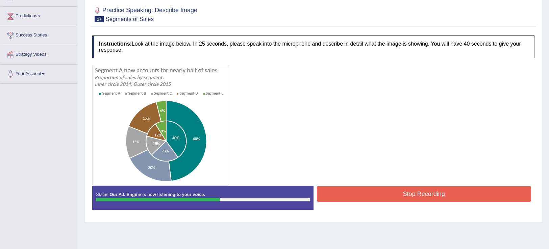
click at [426, 186] on div "Status: Our A.I. Engine is now listening to your voice. Start Answering Stop Re…" at bounding box center [313, 201] width 442 height 30
click at [426, 192] on button "Stop Recording" at bounding box center [424, 194] width 214 height 16
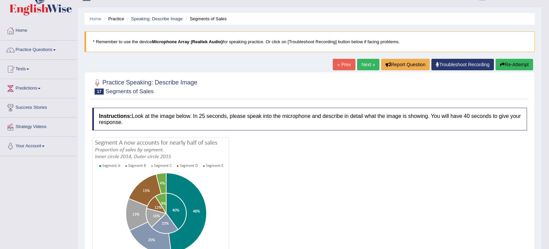
scroll to position [0, 0]
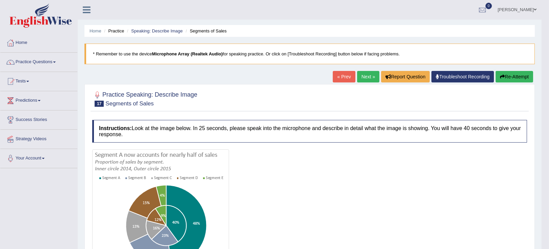
click at [515, 75] on button "Re-Attempt" at bounding box center [513, 76] width 37 height 11
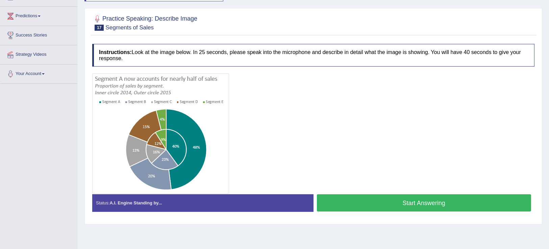
click at [412, 205] on button "Start Answering" at bounding box center [424, 202] width 214 height 17
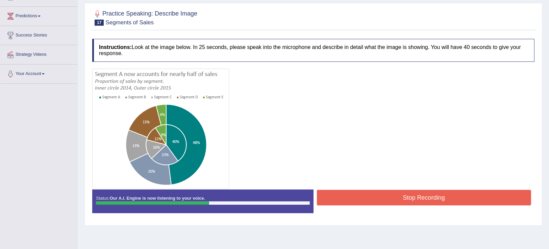
click at [412, 201] on button "Stop Recording" at bounding box center [424, 198] width 214 height 16
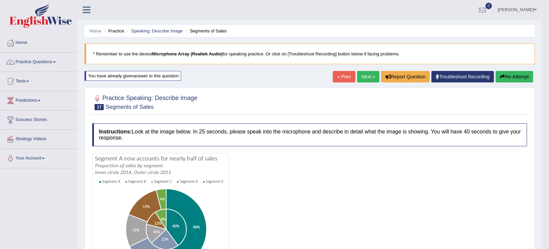
click at [500, 77] on icon "button" at bounding box center [502, 76] width 5 height 5
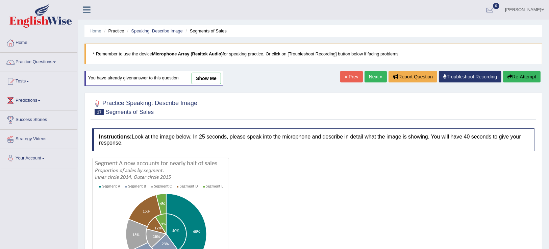
click at [365, 76] on link "Next »" at bounding box center [375, 76] width 22 height 11
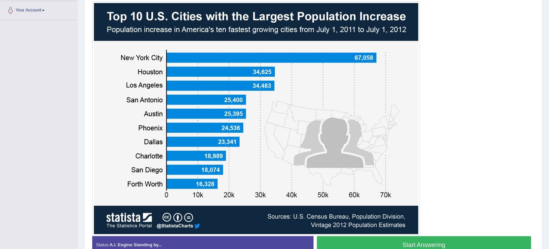
scroll to position [149, 0]
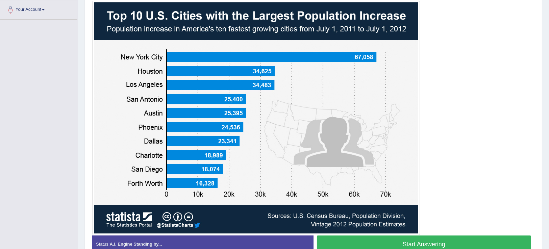
click at [476, 238] on button "Start Answering" at bounding box center [424, 243] width 214 height 17
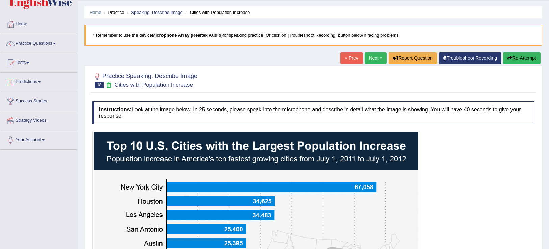
scroll to position [9, 0]
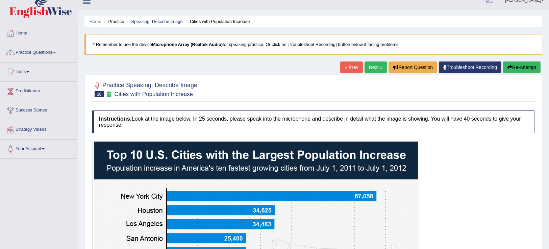
click at [513, 71] on button "Re-Attempt" at bounding box center [521, 66] width 37 height 11
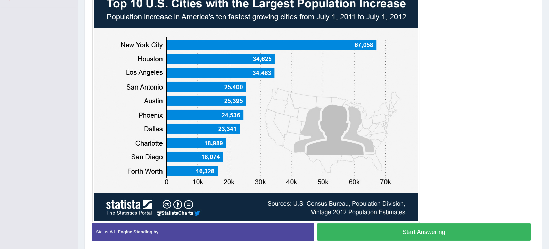
scroll to position [160, 0]
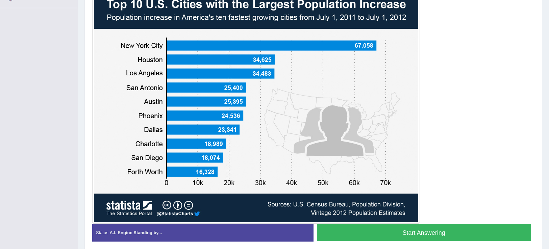
click at [489, 234] on button "Start Answering" at bounding box center [424, 232] width 214 height 17
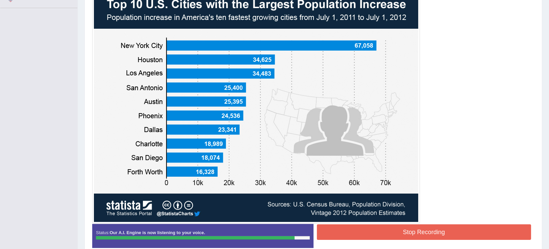
click at [430, 231] on button "Stop Recording" at bounding box center [424, 232] width 214 height 16
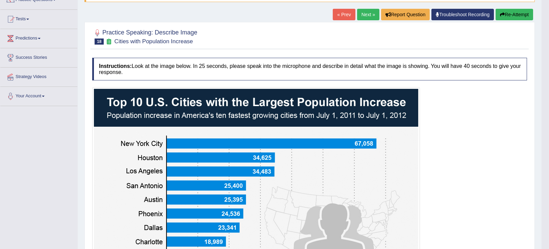
scroll to position [58, 0]
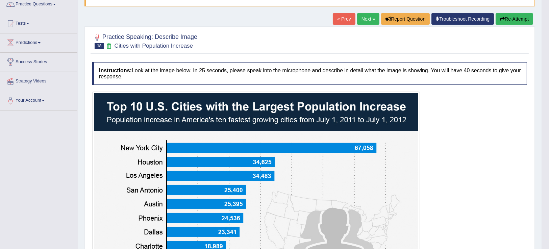
click at [503, 25] on div "« Prev Next » Report Question Troubleshoot Recording Re-Attempt" at bounding box center [434, 19] width 202 height 13
drag, startPoint x: 521, startPoint y: 19, endPoint x: 525, endPoint y: 24, distance: 6.2
click at [522, 20] on button "Re-Attempt" at bounding box center [513, 18] width 37 height 11
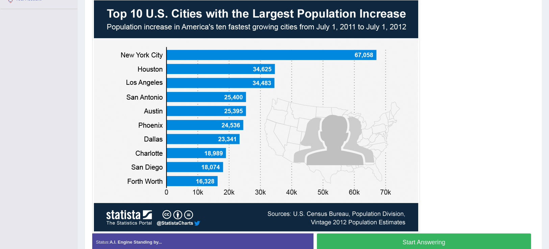
scroll to position [167, 0]
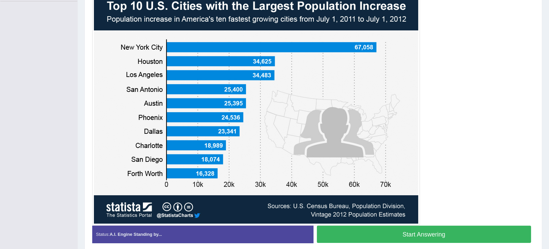
click at [453, 231] on button "Start Answering" at bounding box center [424, 234] width 214 height 17
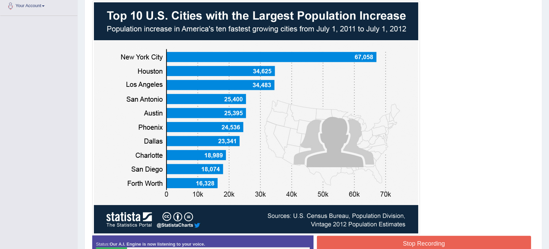
scroll to position [169, 0]
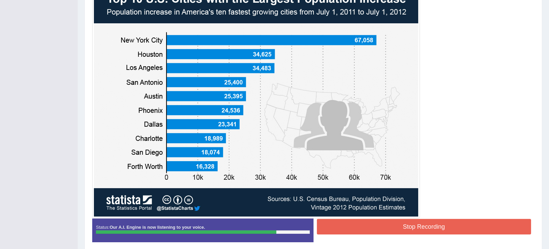
click at [512, 230] on button "Stop Recording" at bounding box center [424, 227] width 214 height 16
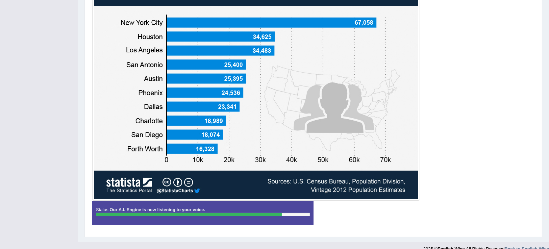
scroll to position [196, 0]
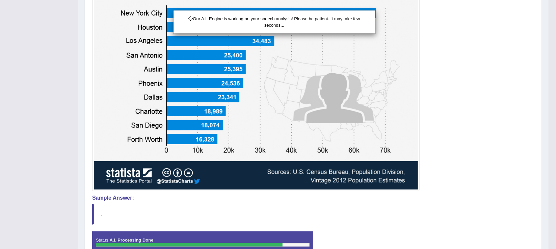
click at [487, 205] on div "Our A.I. Engine is working on your speech analysis! Please be patient. It may t…" at bounding box center [278, 124] width 556 height 249
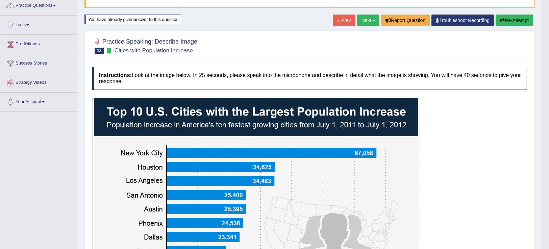
scroll to position [55, 0]
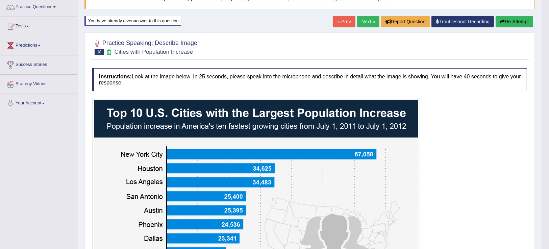
click at [515, 24] on button "Re-Attempt" at bounding box center [513, 21] width 37 height 11
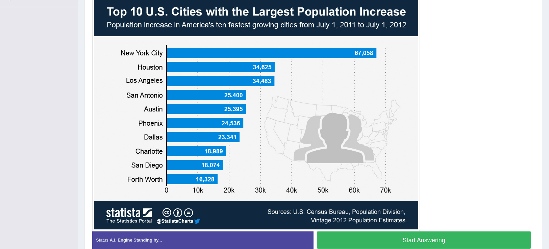
scroll to position [159, 0]
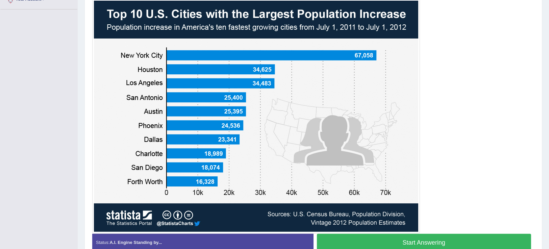
click at [470, 240] on button "Start Answering" at bounding box center [424, 242] width 214 height 17
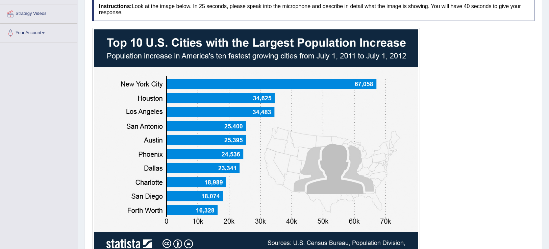
scroll to position [0, 0]
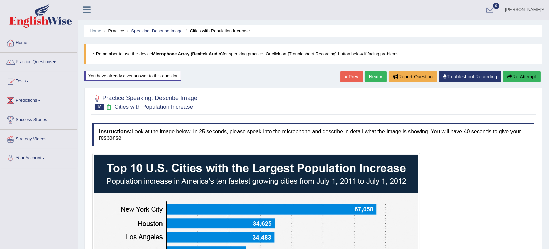
click at [523, 77] on button "Re-Attempt" at bounding box center [521, 76] width 37 height 11
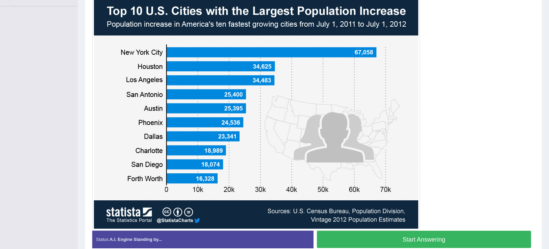
scroll to position [163, 0]
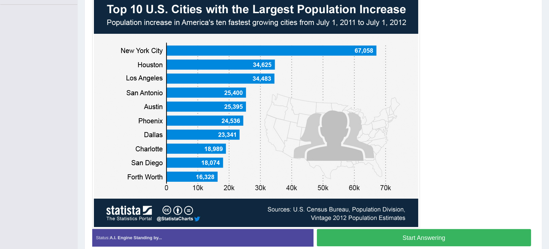
click at [493, 236] on button "Start Answering" at bounding box center [424, 237] width 214 height 17
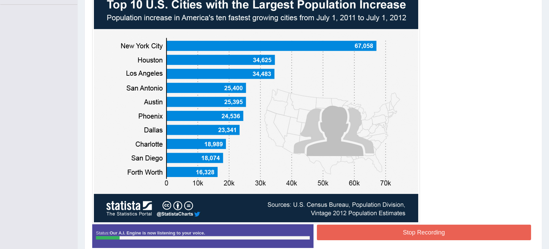
scroll to position [0, 0]
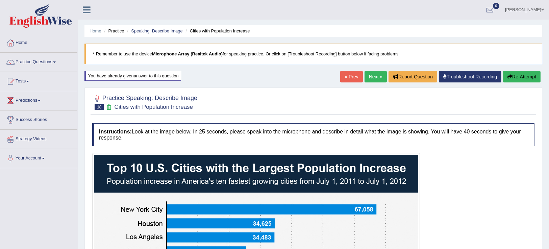
click at [523, 79] on button "Re-Attempt" at bounding box center [521, 76] width 37 height 11
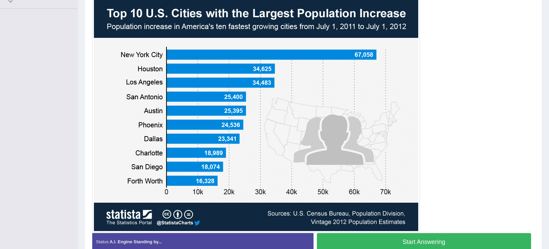
scroll to position [161, 0]
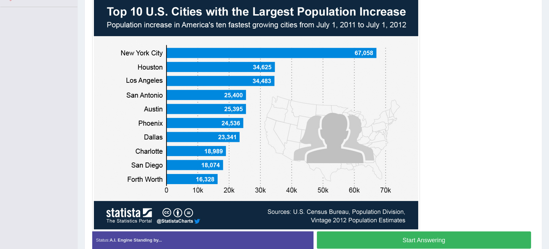
click at [500, 240] on button "Start Answering" at bounding box center [424, 239] width 214 height 17
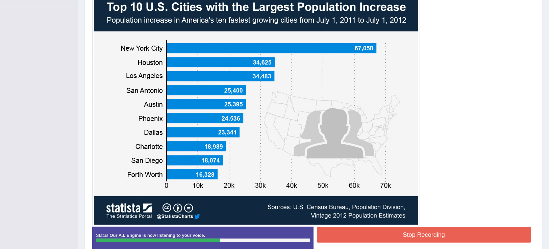
click at [466, 240] on button "Stop Recording" at bounding box center [424, 235] width 214 height 16
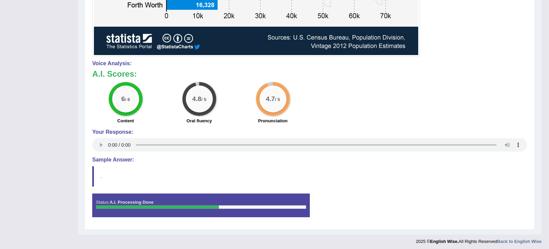
scroll to position [248, 0]
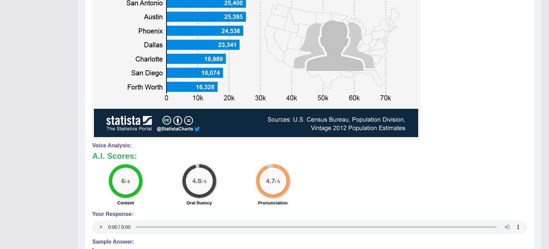
click at [527, 118] on div "Instructions: Look at the image below. In 25 seconds, please speak into the mic…" at bounding box center [309, 89] width 438 height 437
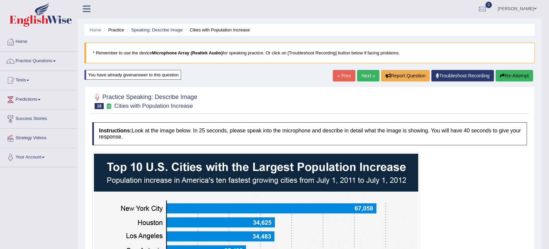
scroll to position [0, 0]
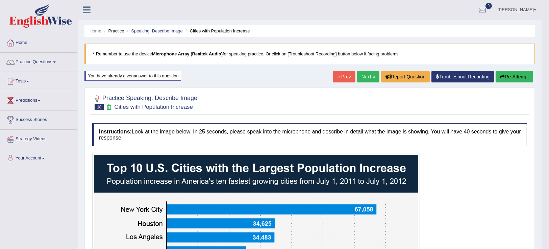
click at [371, 79] on link "Next »" at bounding box center [368, 76] width 22 height 11
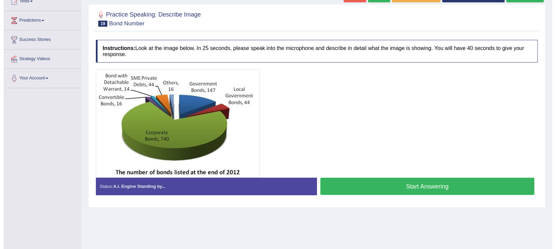
scroll to position [72, 0]
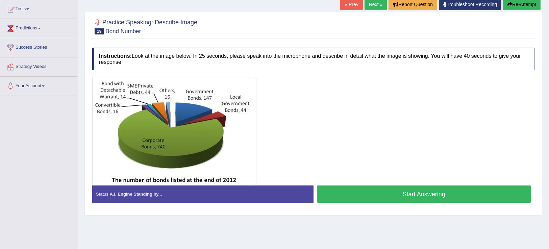
click at [363, 195] on button "Start Answering" at bounding box center [424, 193] width 214 height 17
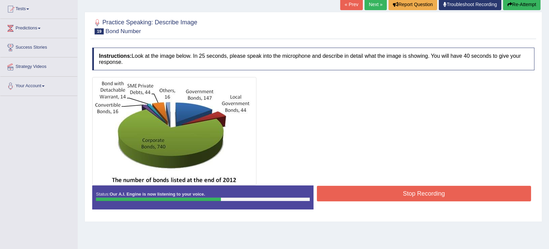
click at [363, 195] on button "Stop Recording" at bounding box center [424, 194] width 214 height 16
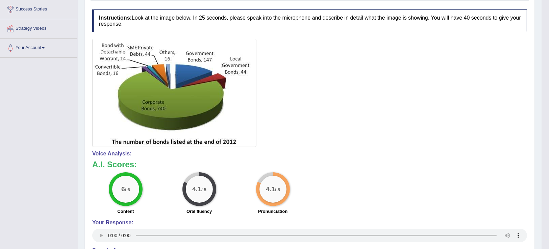
scroll to position [34, 0]
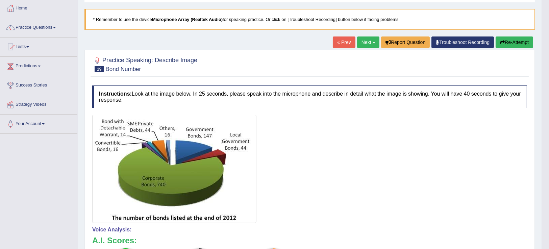
click at [362, 45] on link "Next »" at bounding box center [368, 41] width 22 height 11
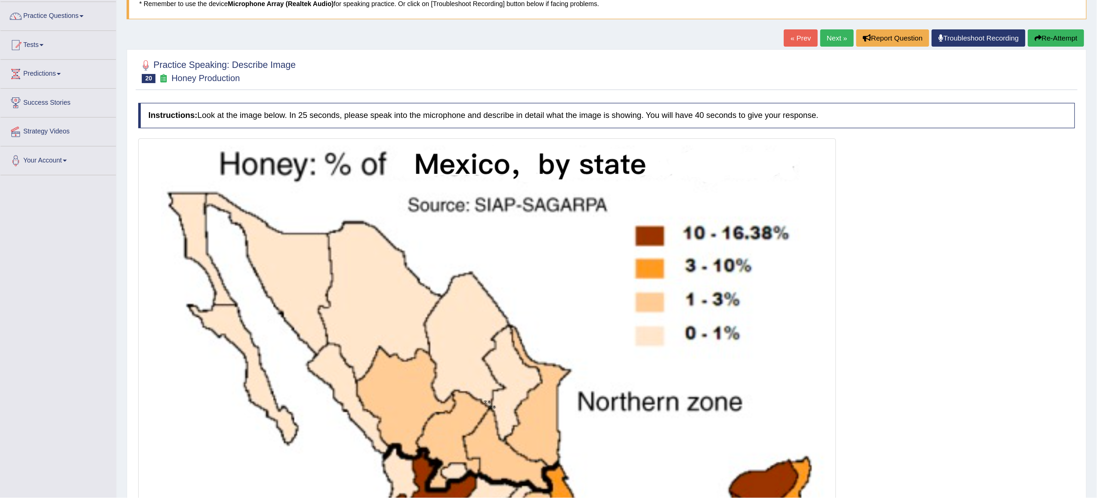
scroll to position [51, 0]
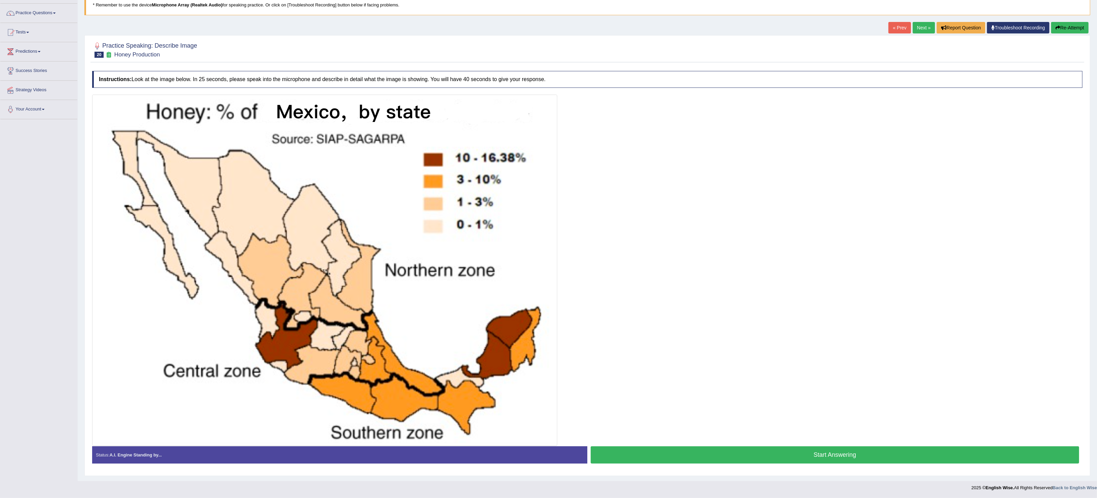
click at [548, 248] on button "Start Answering" at bounding box center [835, 454] width 489 height 17
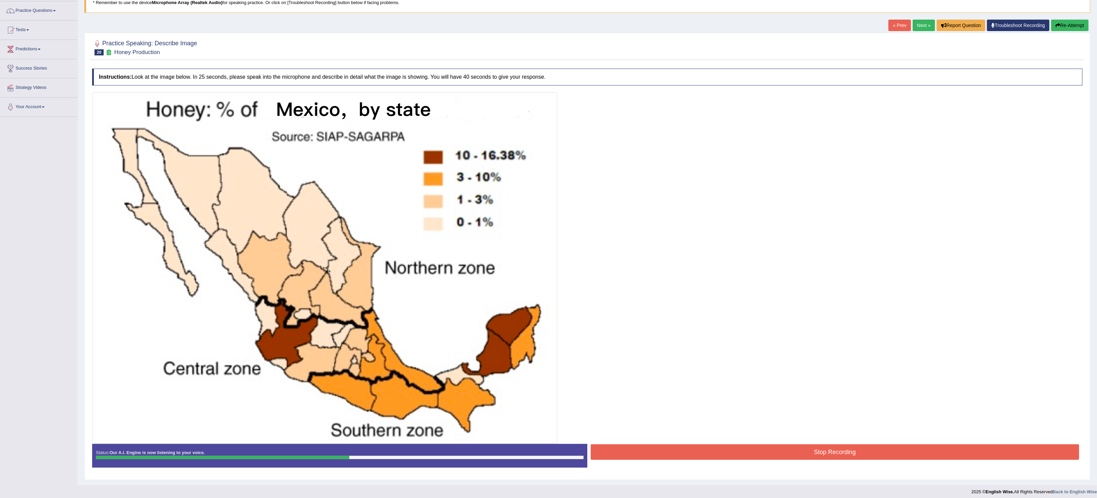
click at [548, 248] on button "Stop Recording" at bounding box center [835, 452] width 489 height 16
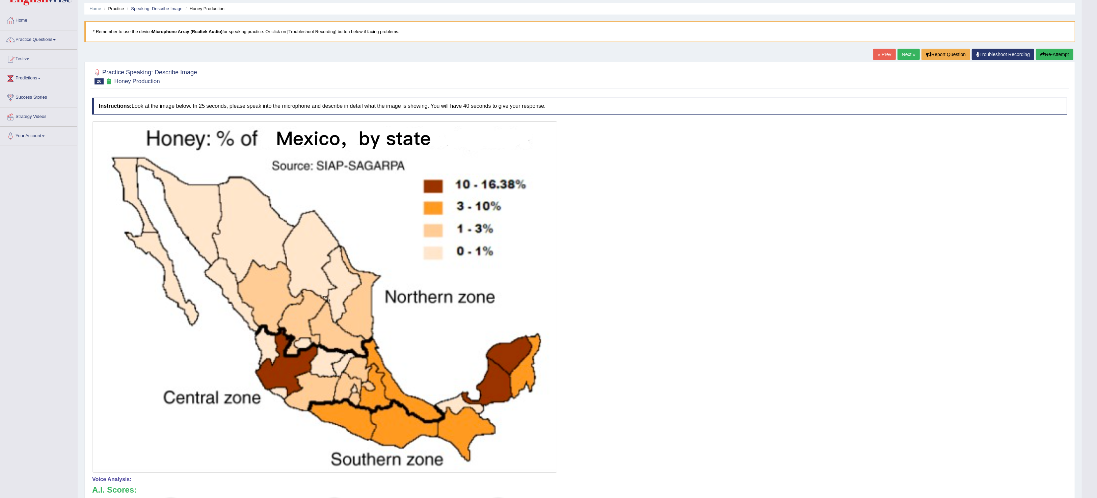
scroll to position [0, 0]
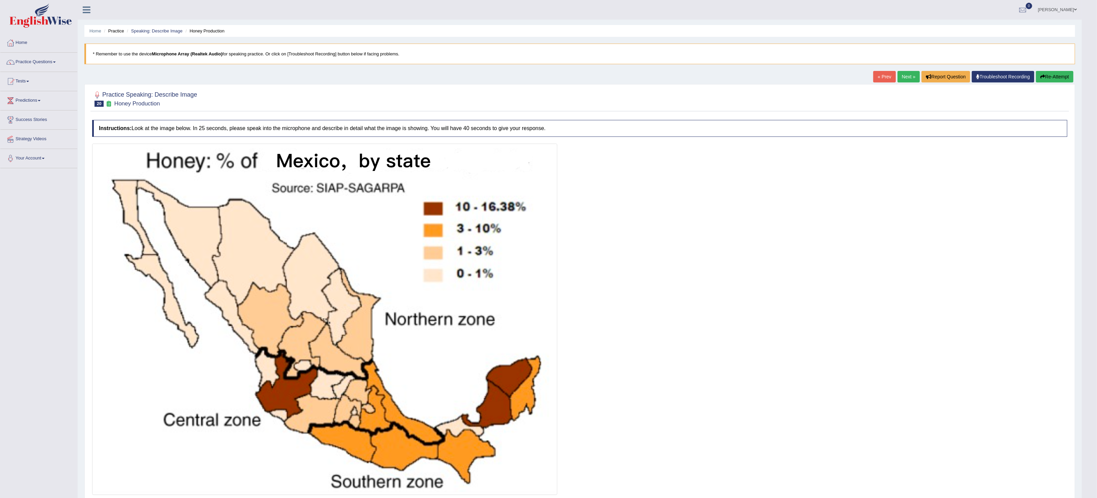
click at [548, 77] on button "Re-Attempt" at bounding box center [1054, 76] width 37 height 11
click at [548, 75] on button "Re-Attempt" at bounding box center [1054, 76] width 37 height 11
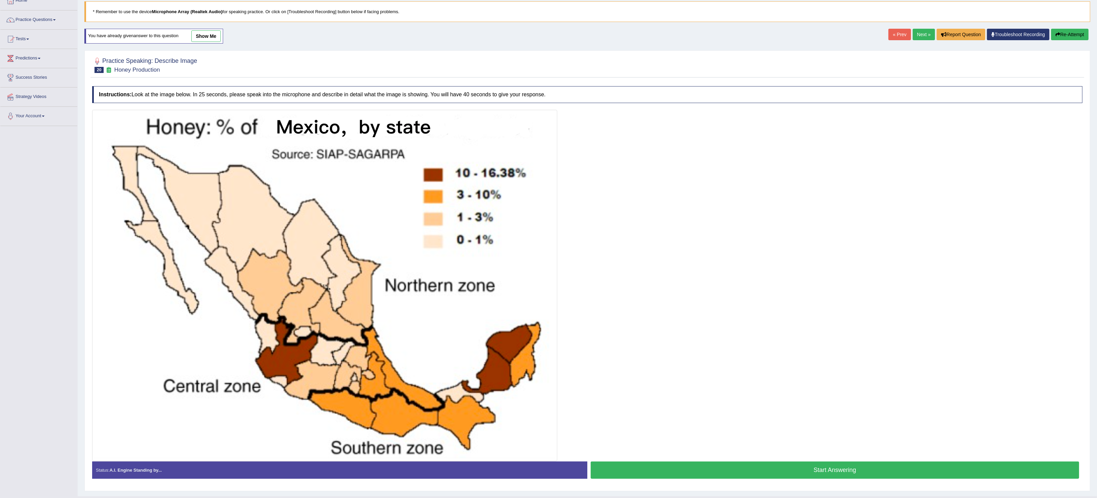
scroll to position [55, 0]
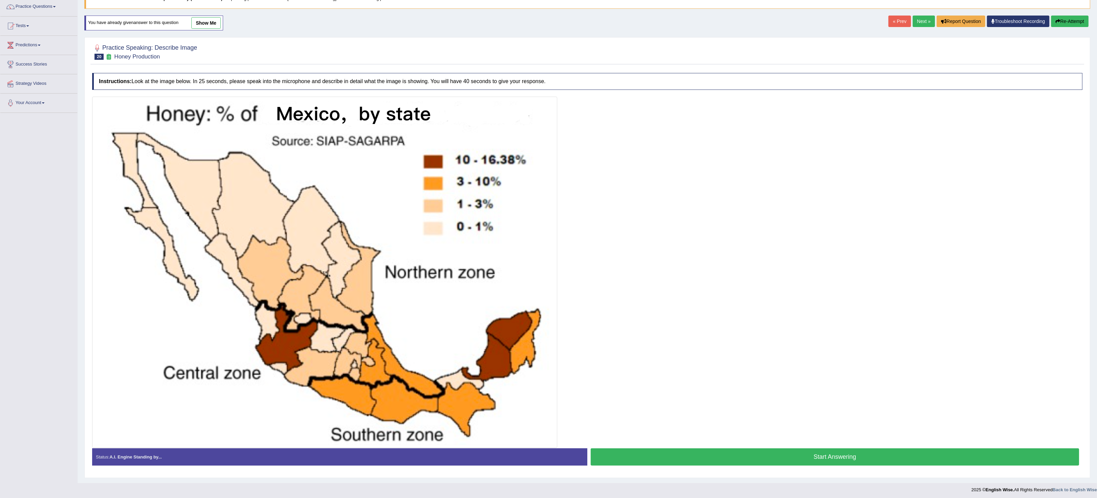
click at [712, 457] on button "Start Answering" at bounding box center [835, 456] width 489 height 17
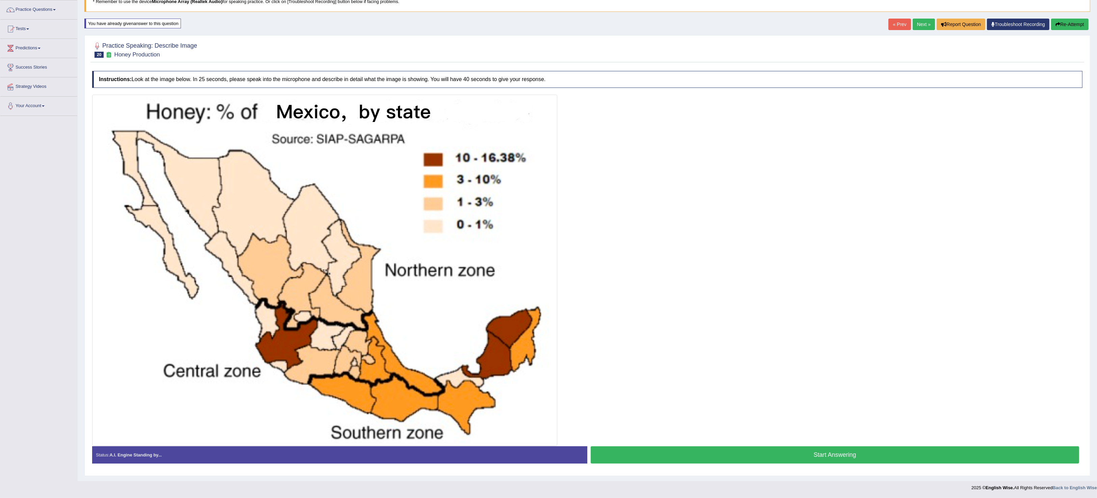
scroll to position [55, 0]
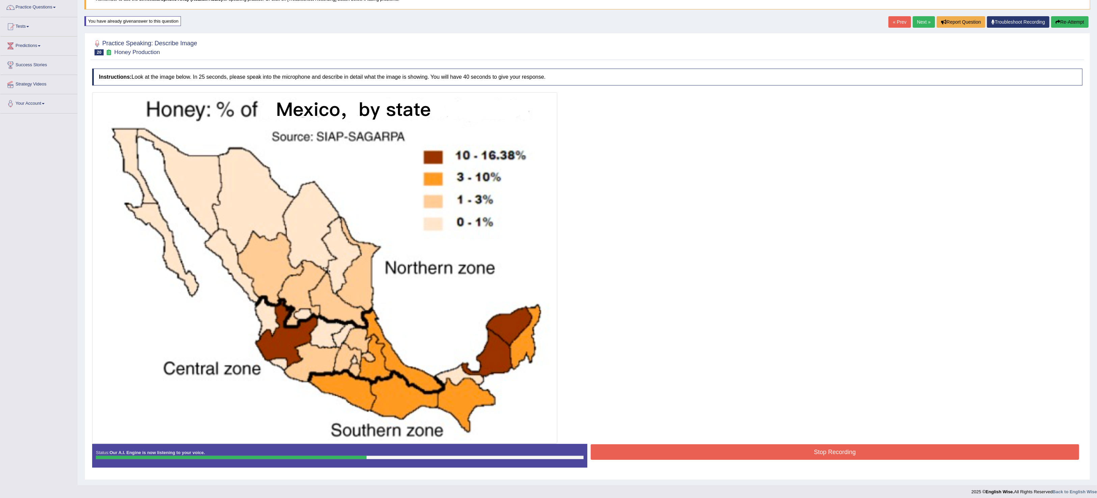
click at [712, 456] on button "Stop Recording" at bounding box center [835, 452] width 489 height 16
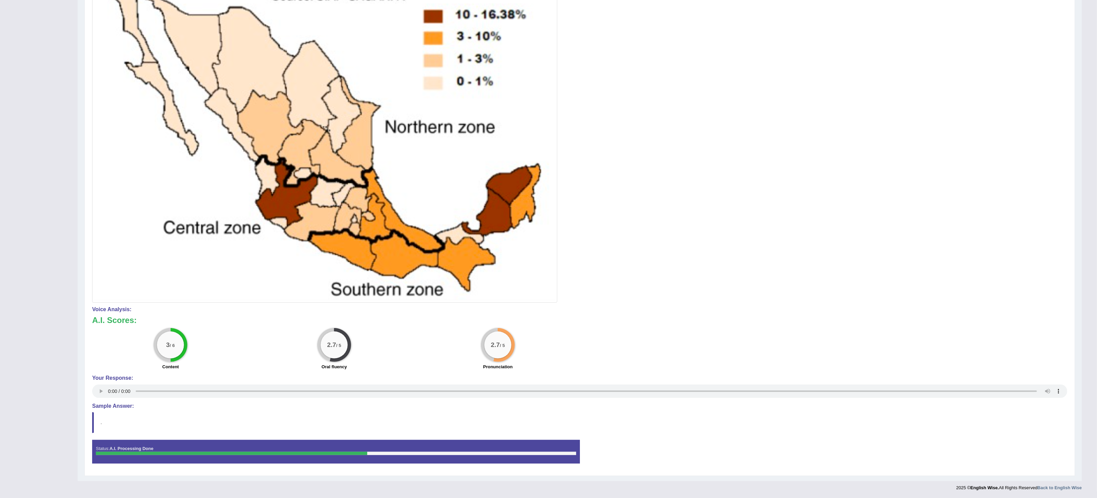
scroll to position [0, 0]
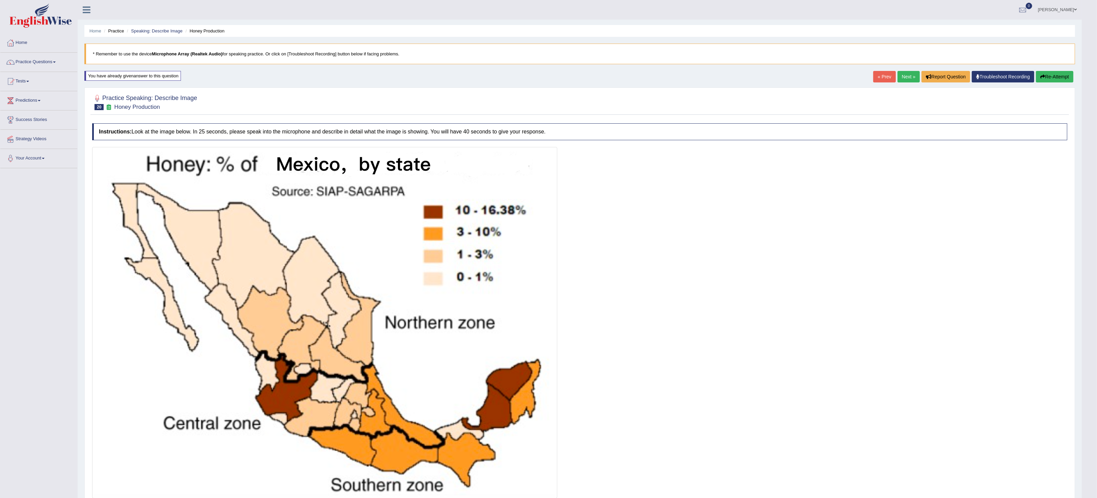
click at [1063, 78] on button "Re-Attempt" at bounding box center [1054, 76] width 37 height 11
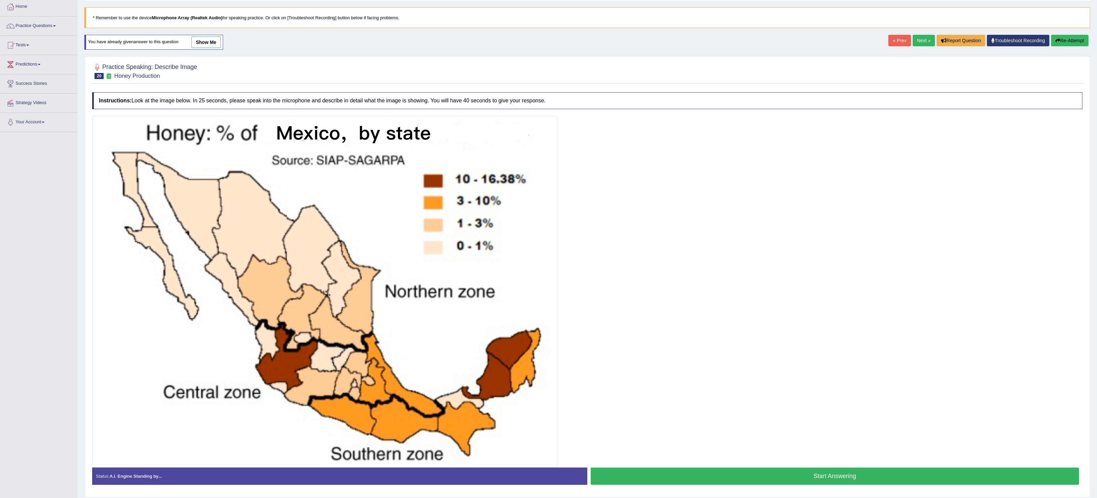
scroll to position [60, 0]
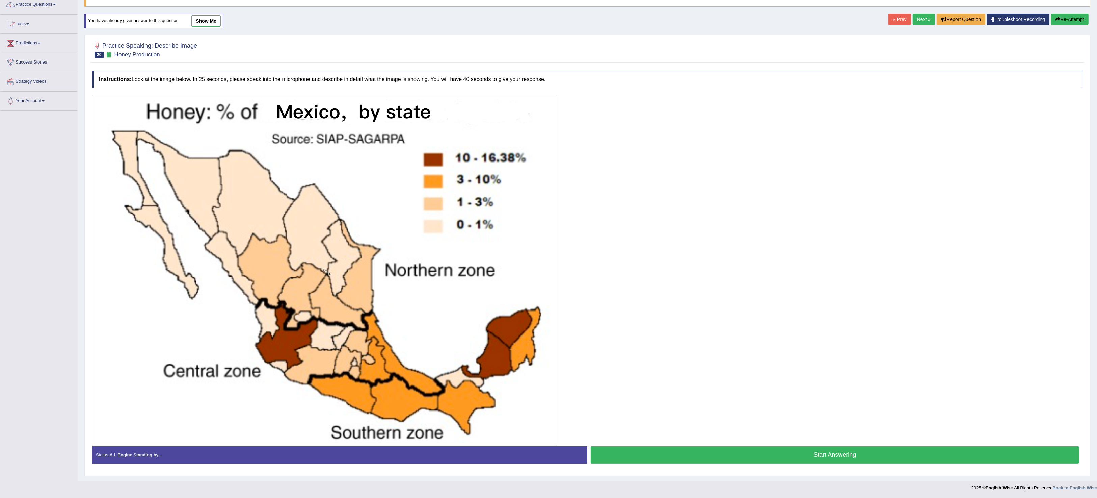
click at [742, 454] on button "Start Answering" at bounding box center [835, 454] width 489 height 17
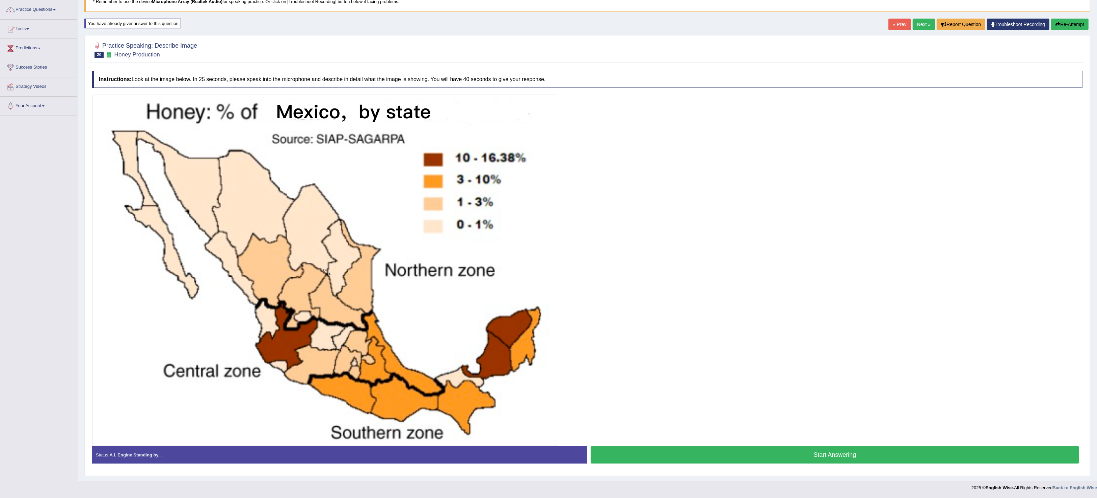
scroll to position [55, 0]
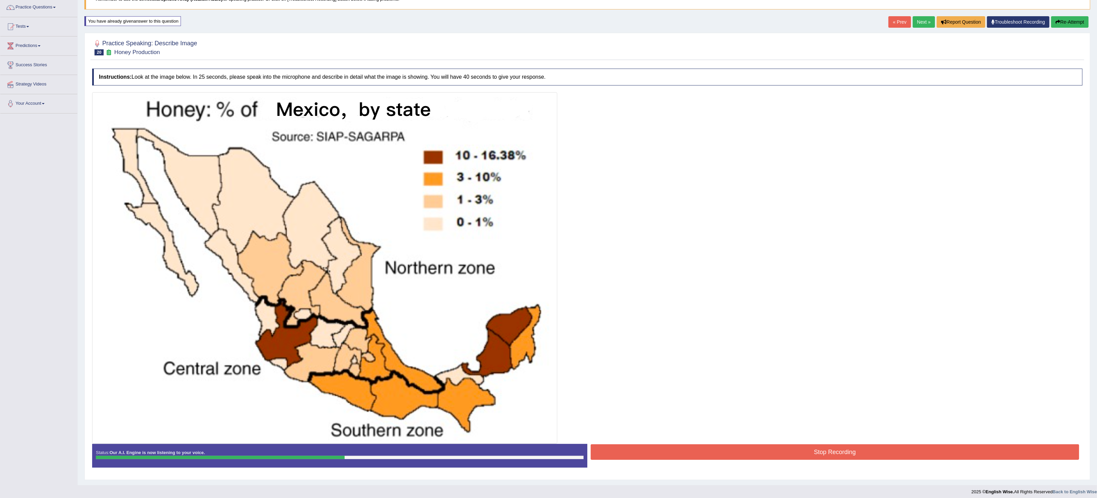
click at [705, 448] on button "Stop Recording" at bounding box center [835, 452] width 489 height 16
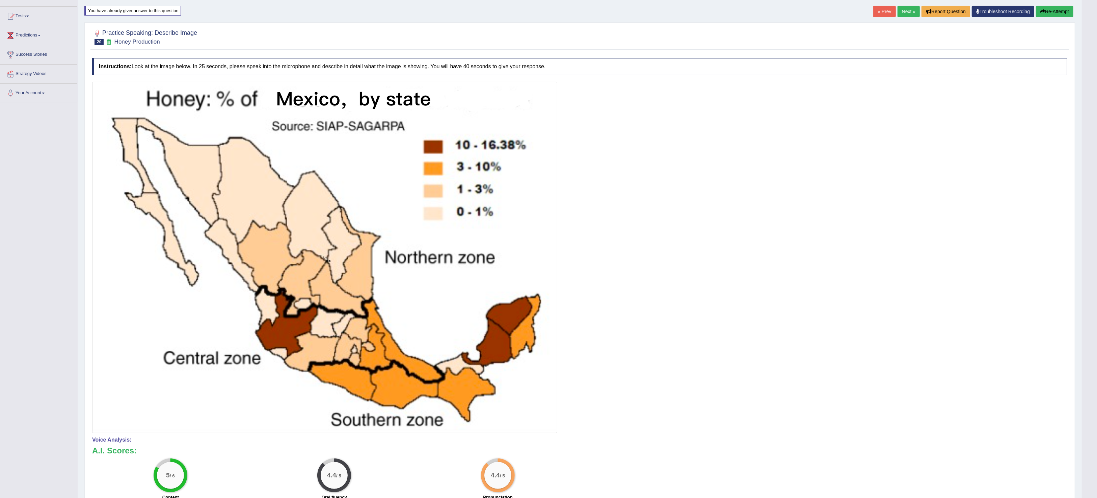
scroll to position [29, 0]
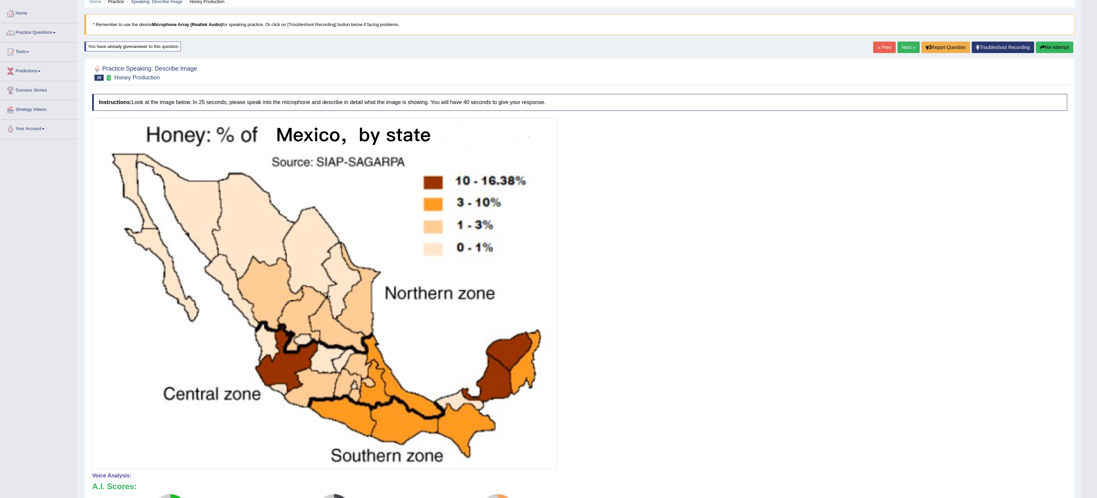
click at [1057, 49] on button "Re-Attempt" at bounding box center [1054, 47] width 37 height 11
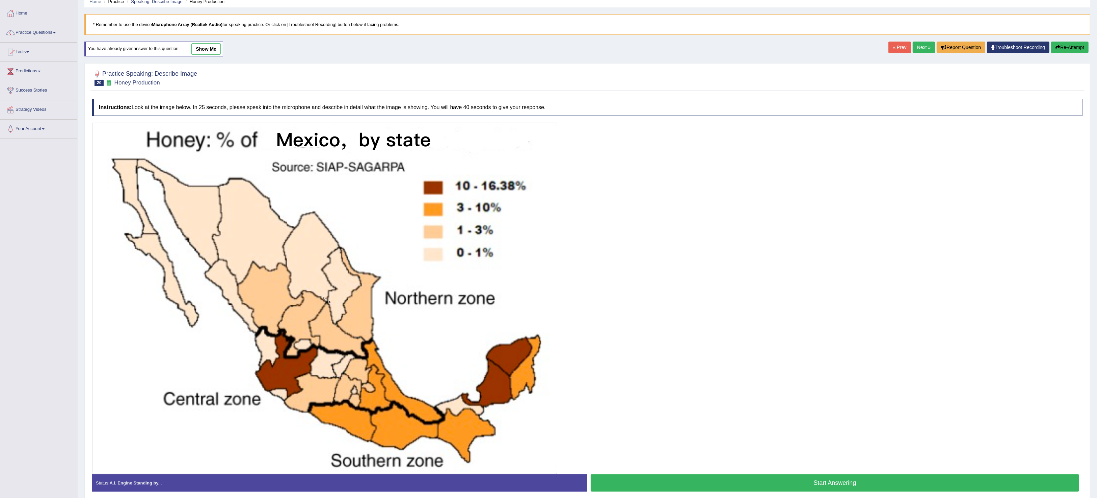
scroll to position [60, 0]
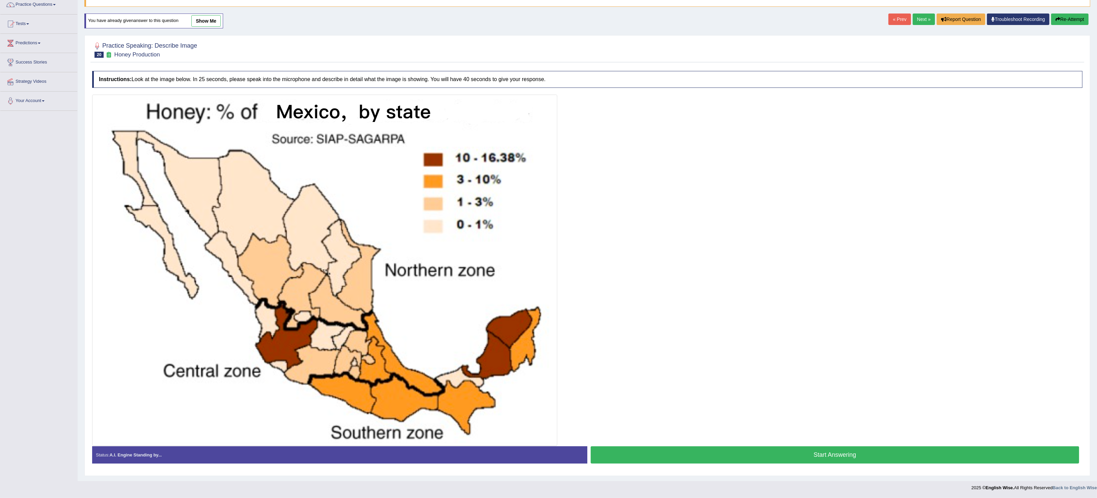
click at [844, 455] on button "Start Answering" at bounding box center [835, 454] width 489 height 17
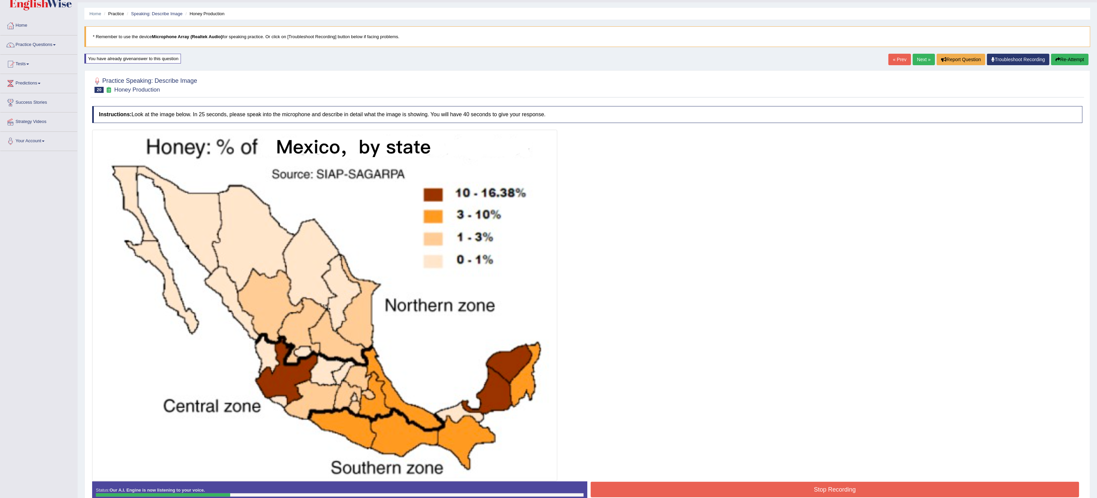
scroll to position [0, 0]
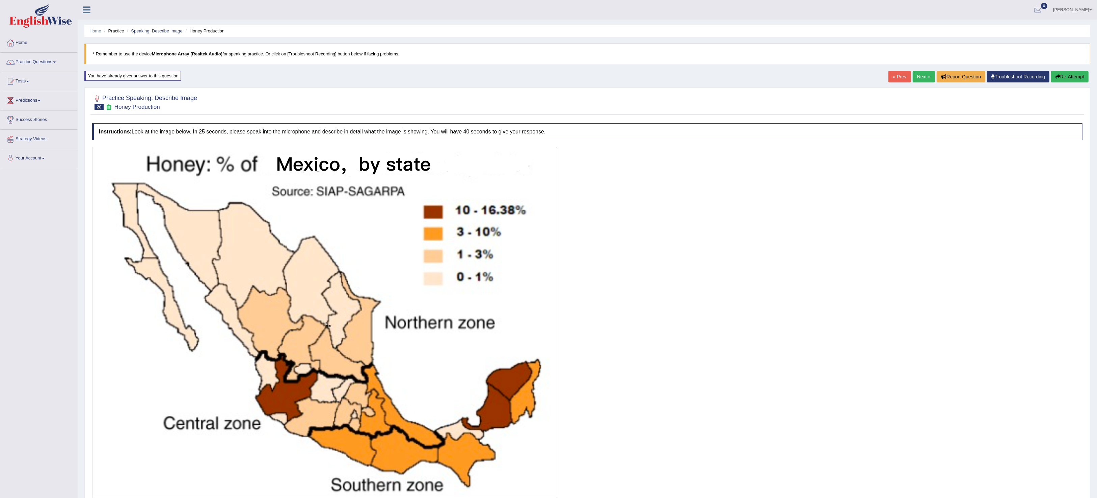
click at [1057, 76] on icon "button" at bounding box center [1058, 76] width 5 height 5
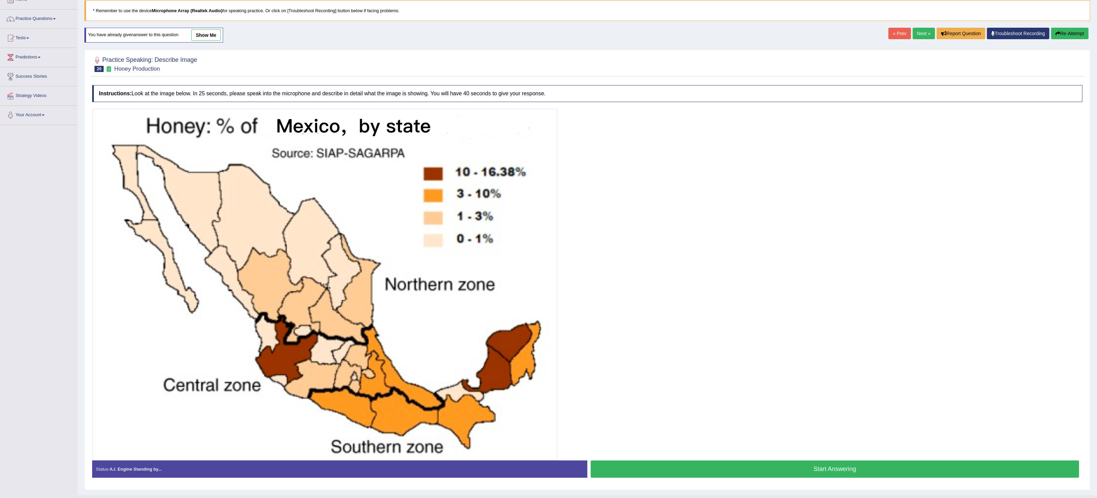
scroll to position [48, 0]
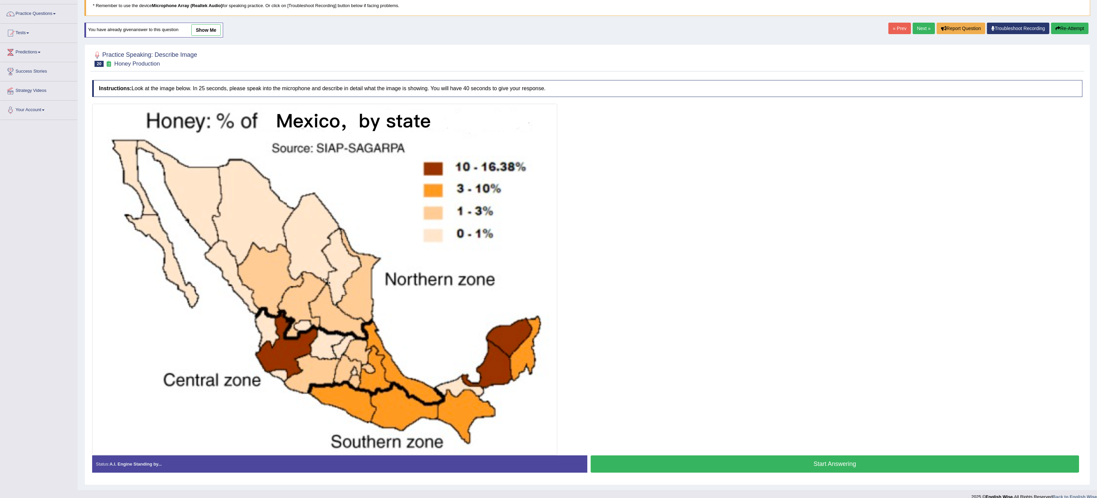
click at [729, 465] on button "Start Answering" at bounding box center [835, 463] width 489 height 17
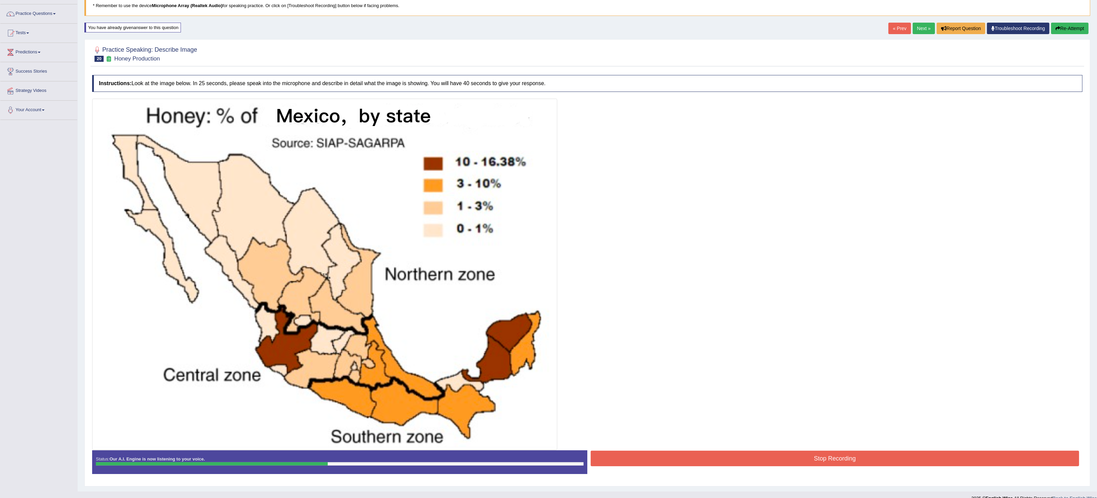
click at [876, 466] on button "Stop Recording" at bounding box center [835, 458] width 489 height 16
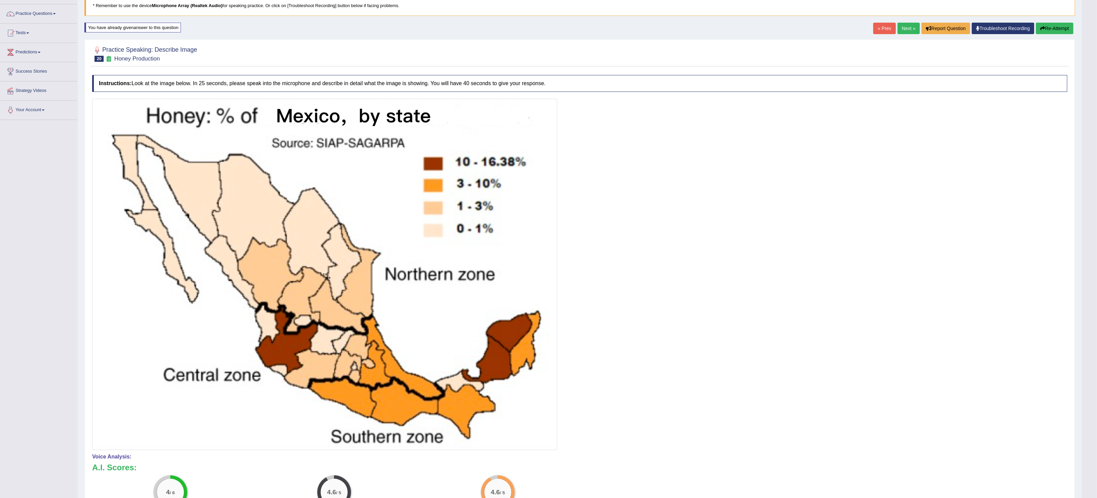
click at [1040, 29] on icon "button" at bounding box center [1042, 28] width 5 height 5
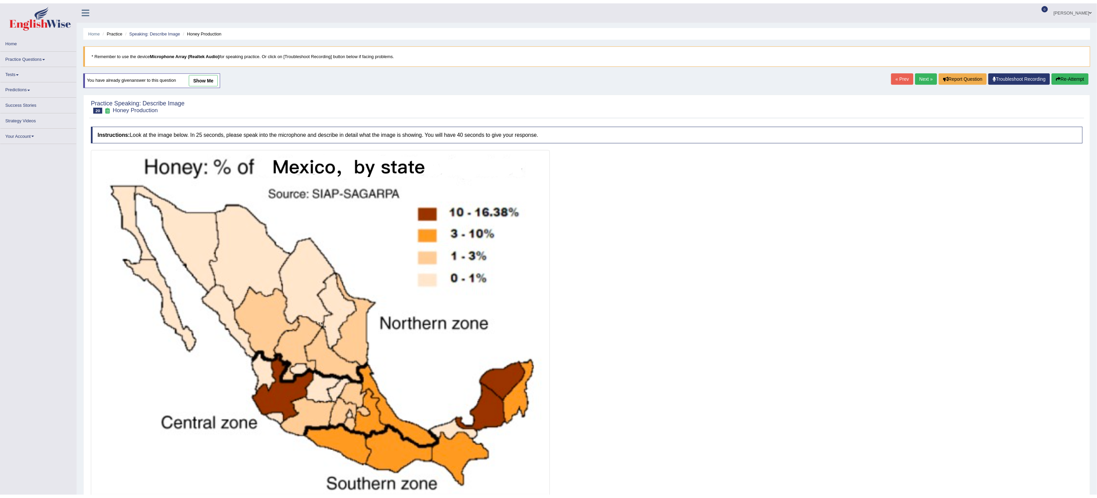
scroll to position [48, 0]
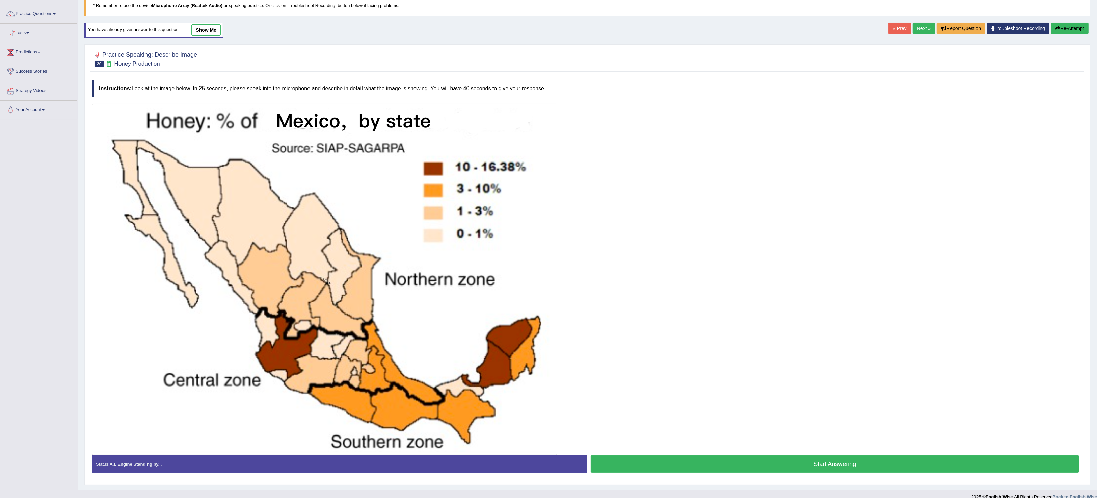
click at [818, 466] on button "Start Answering" at bounding box center [835, 463] width 489 height 17
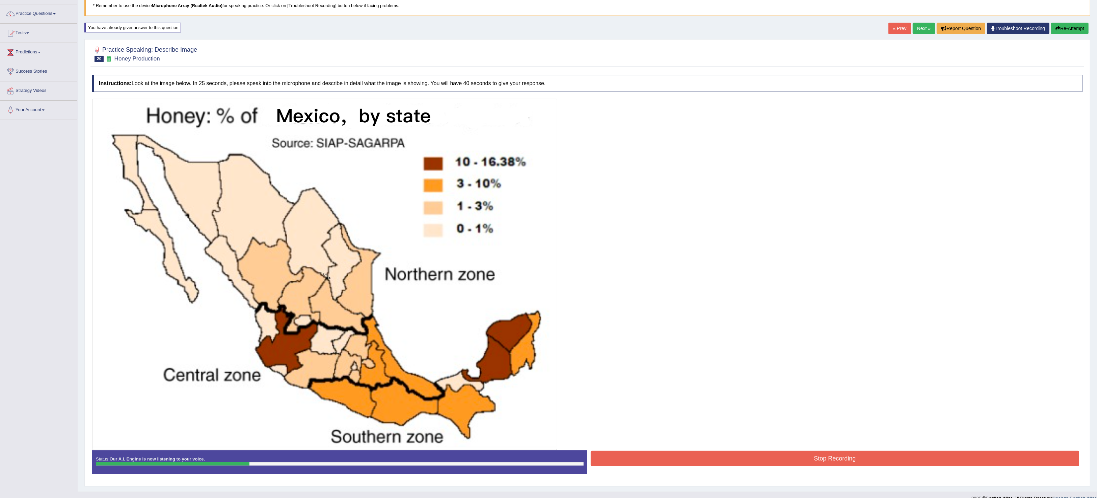
click at [1073, 32] on button "Re-Attempt" at bounding box center [1069, 28] width 37 height 11
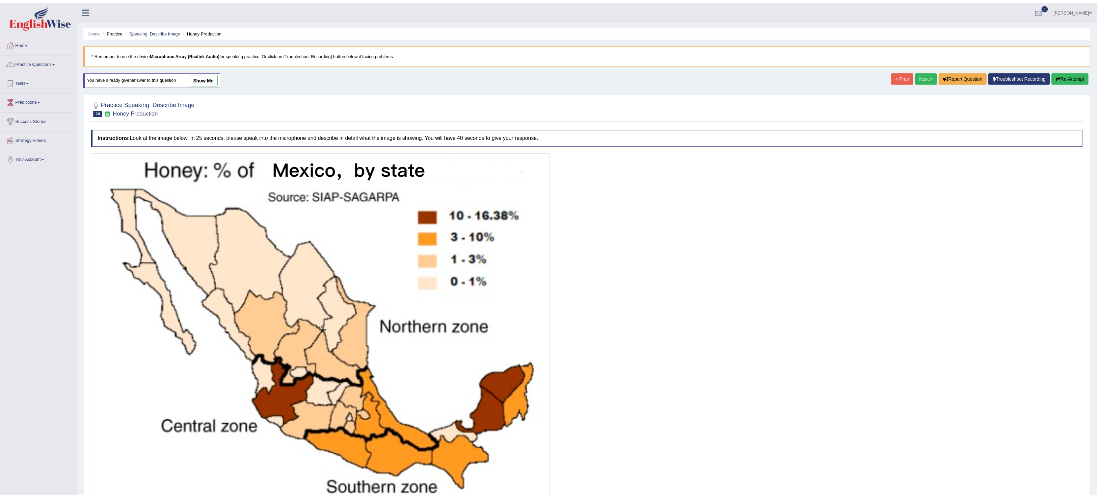
scroll to position [48, 0]
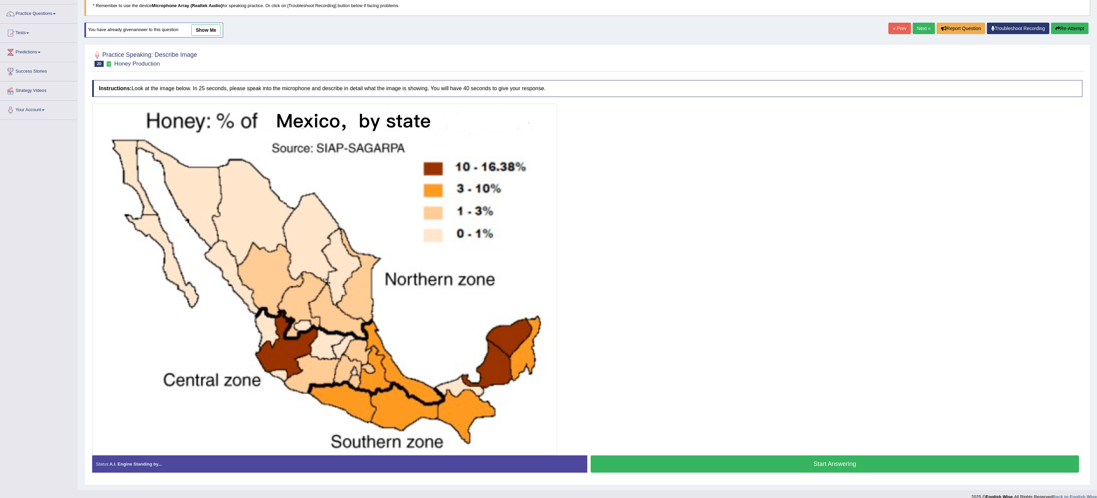
click at [747, 466] on button "Start Answering" at bounding box center [835, 463] width 489 height 17
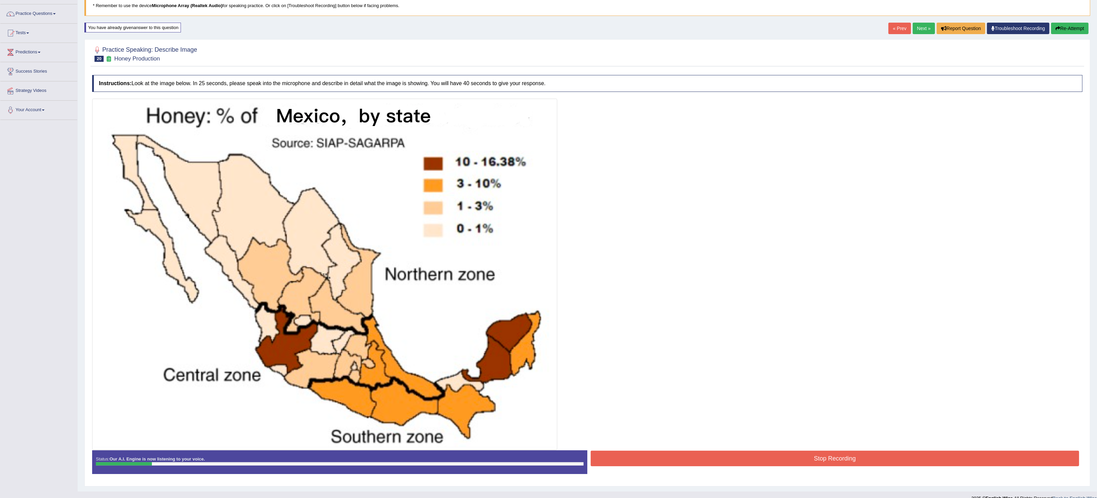
click at [1076, 29] on button "Re-Attempt" at bounding box center [1069, 28] width 37 height 11
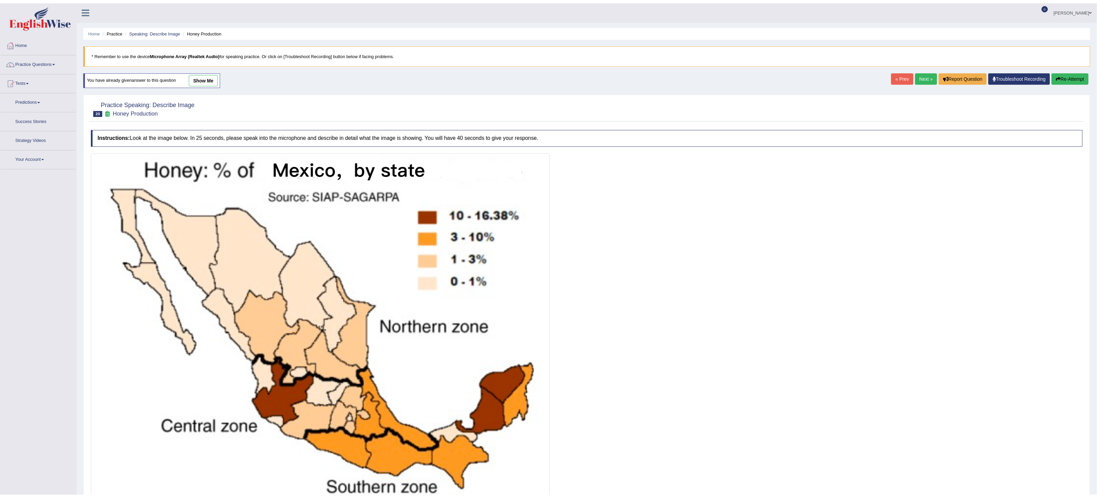
scroll to position [48, 0]
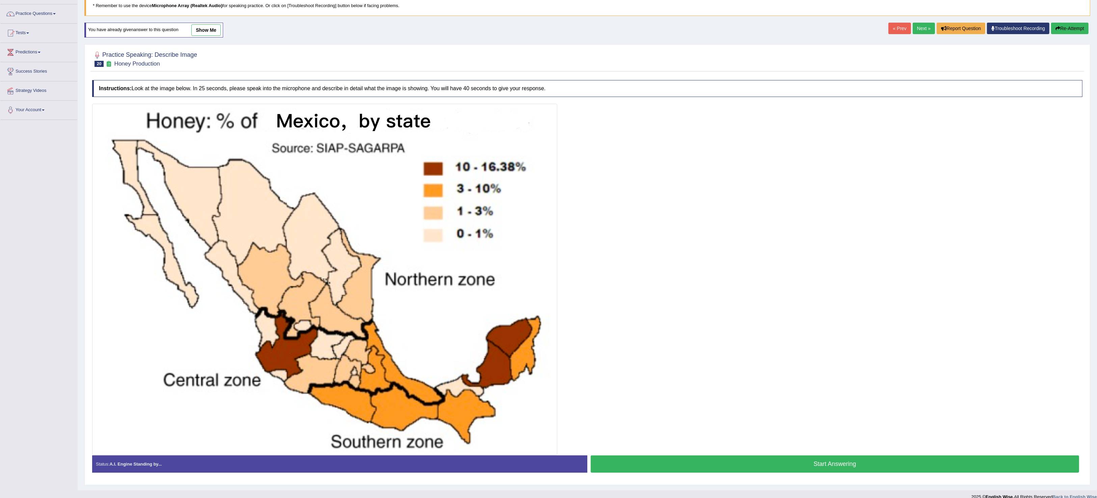
click at [844, 462] on button "Start Answering" at bounding box center [835, 463] width 489 height 17
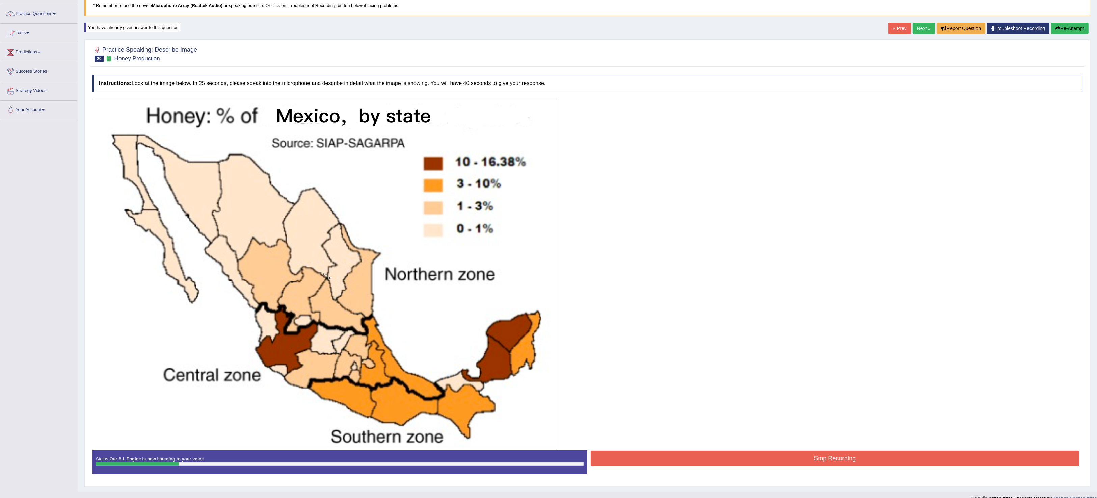
drag, startPoint x: 1077, startPoint y: 30, endPoint x: 1076, endPoint y: 34, distance: 4.2
click at [1076, 30] on button "Re-Attempt" at bounding box center [1069, 28] width 37 height 11
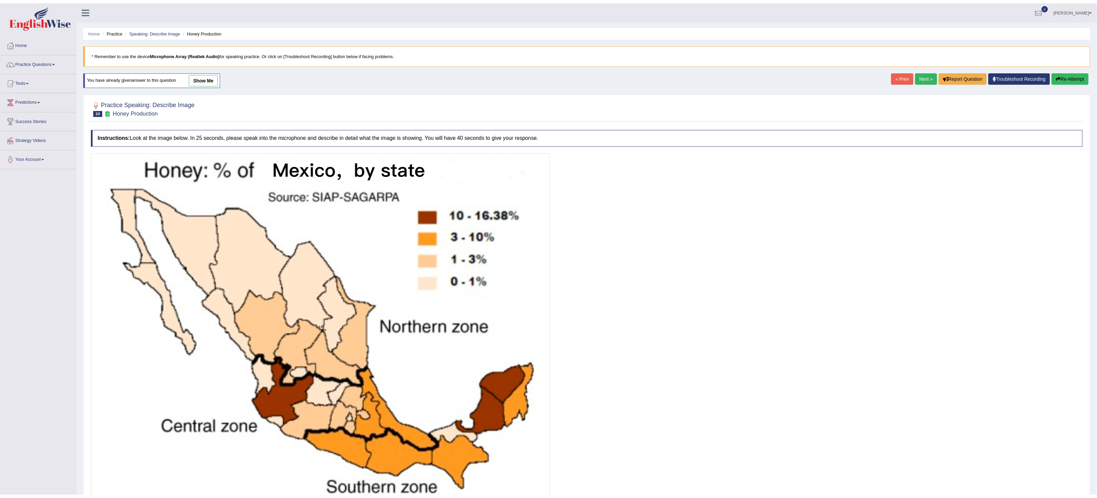
scroll to position [48, 0]
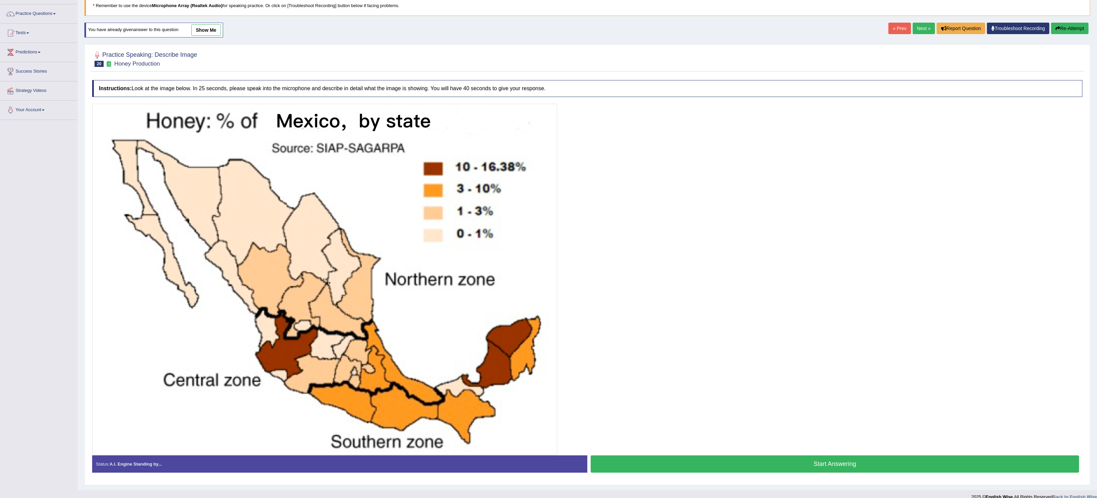
click at [706, 465] on button "Start Answering" at bounding box center [835, 463] width 489 height 17
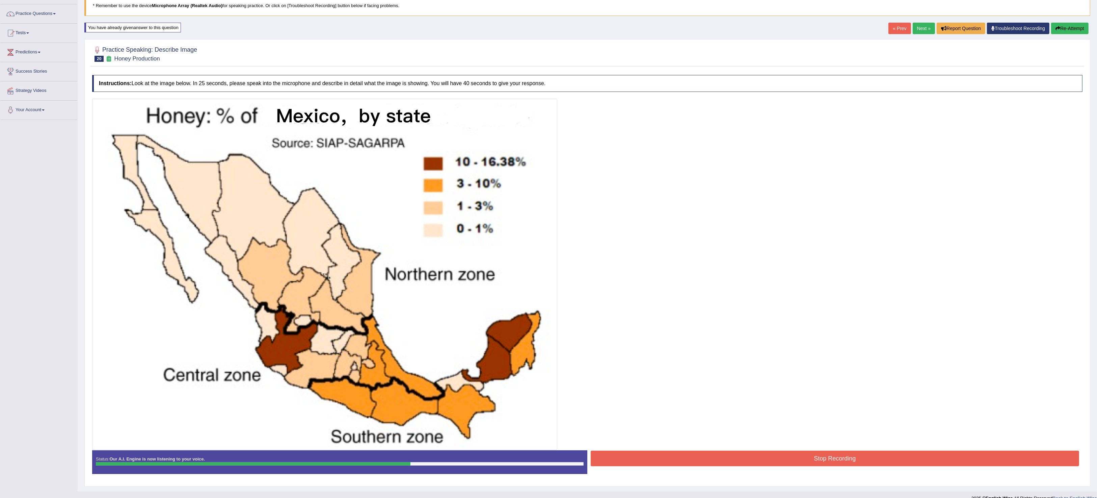
click at [687, 460] on button "Stop Recording" at bounding box center [835, 458] width 489 height 16
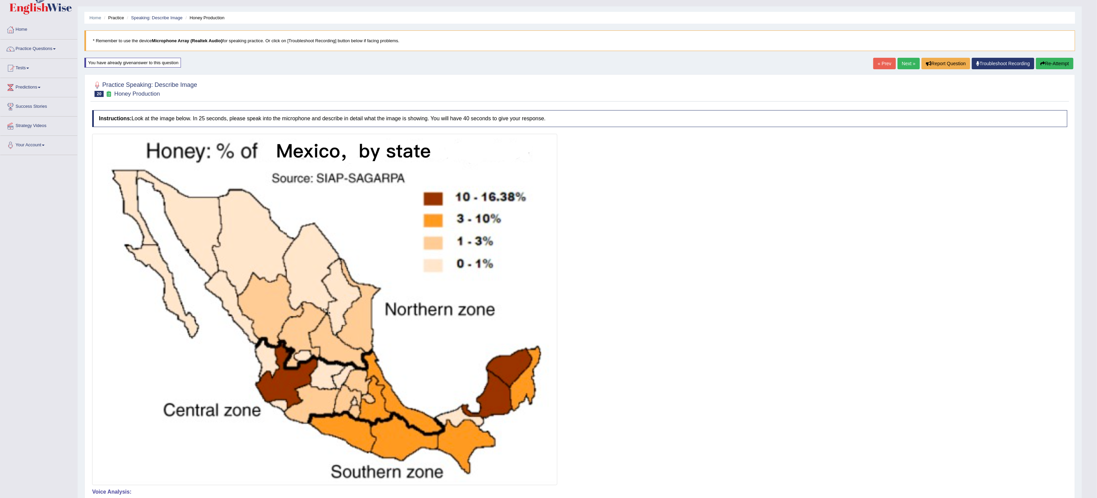
scroll to position [0, 0]
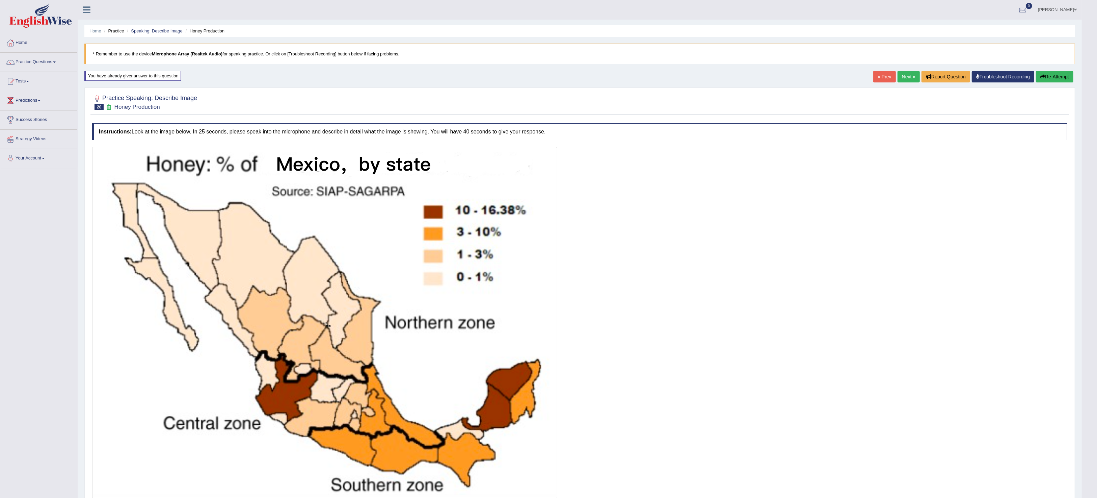
click at [1067, 72] on button "Re-Attempt" at bounding box center [1054, 76] width 37 height 11
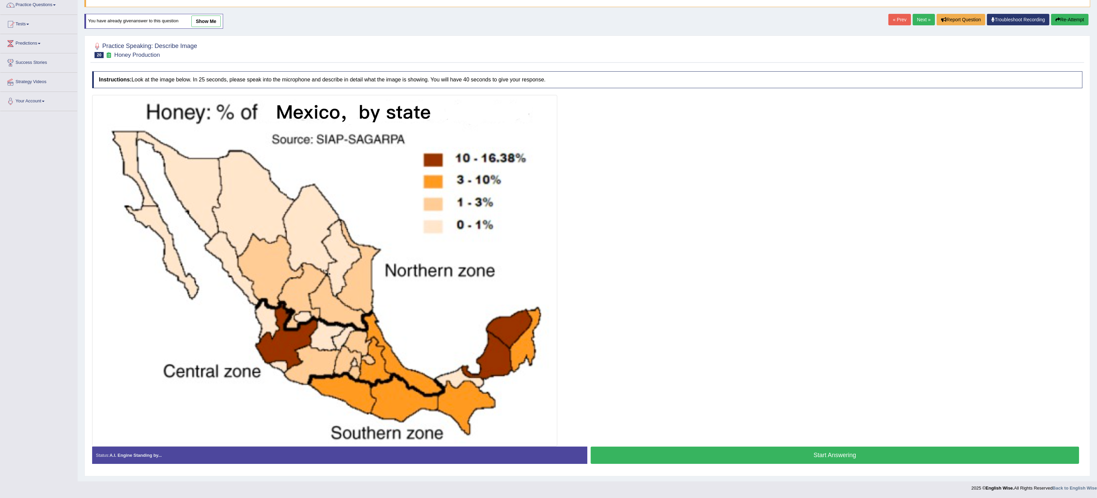
scroll to position [60, 0]
click at [821, 447] on button "Start Answering" at bounding box center [835, 454] width 489 height 17
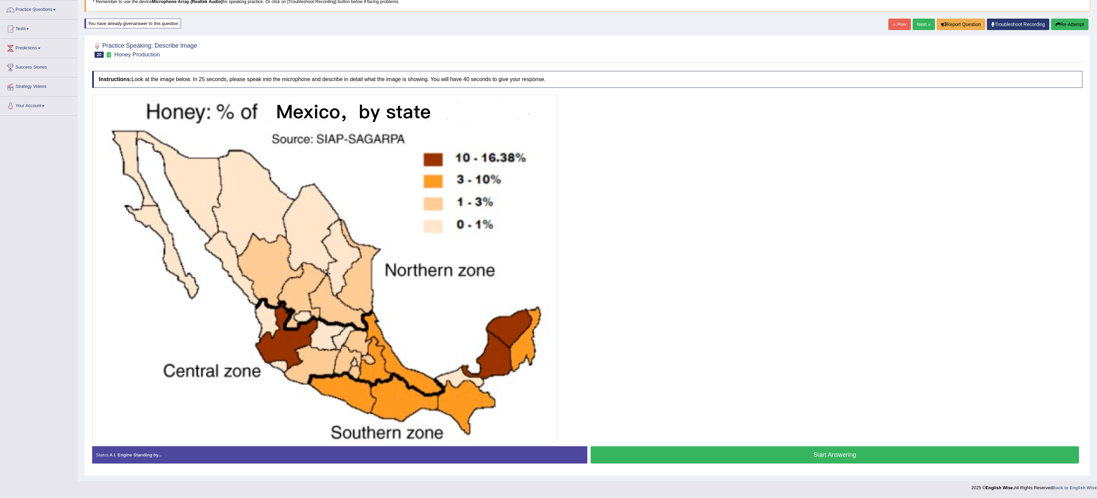
scroll to position [55, 0]
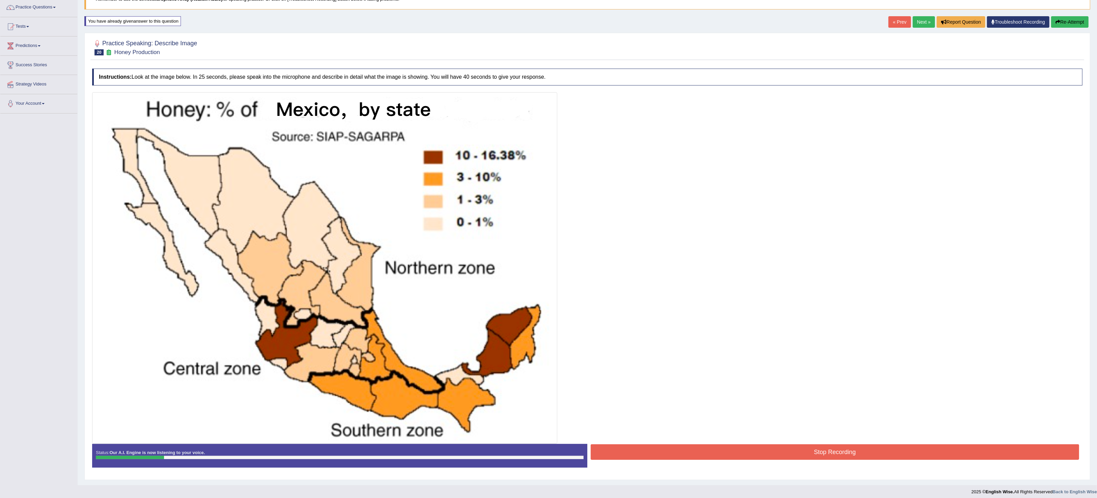
click at [1078, 21] on button "Re-Attempt" at bounding box center [1069, 21] width 37 height 11
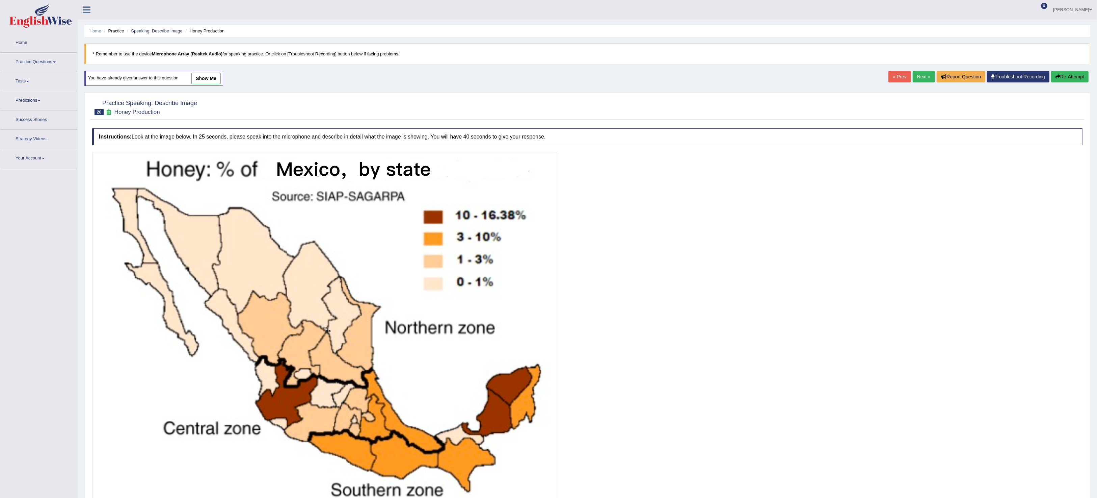
scroll to position [57, 0]
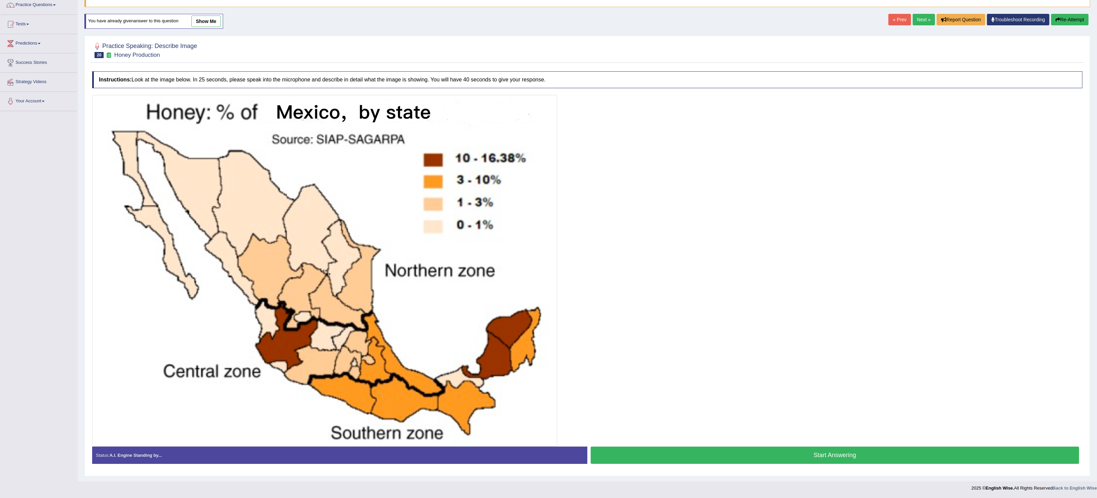
click at [756, 453] on button "Start Answering" at bounding box center [835, 454] width 489 height 17
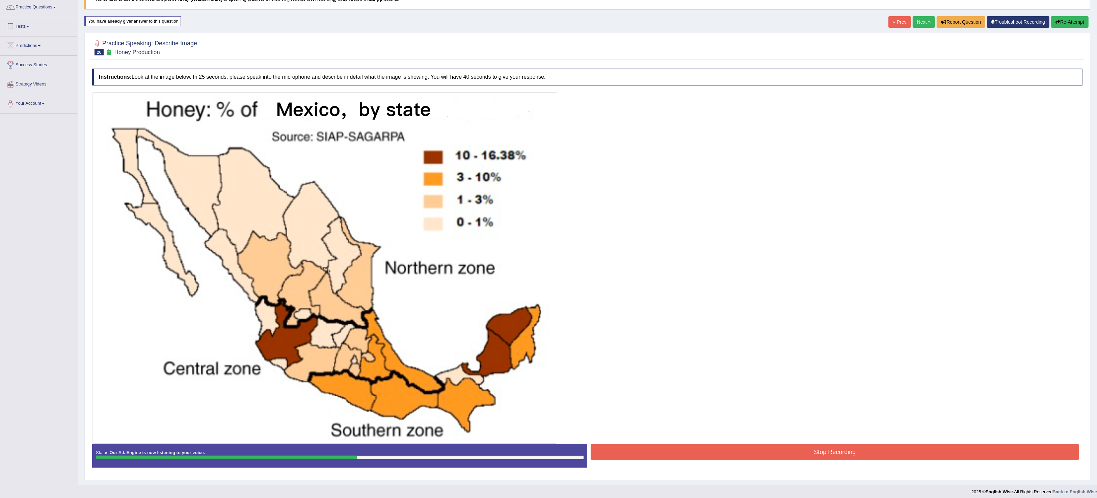
click at [1076, 18] on button "Re-Attempt" at bounding box center [1069, 21] width 37 height 11
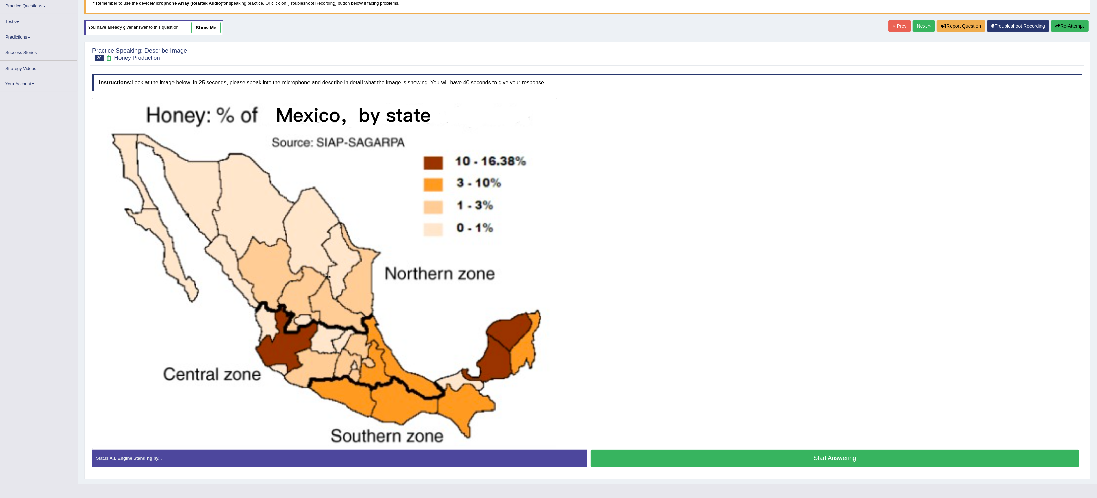
scroll to position [57, 0]
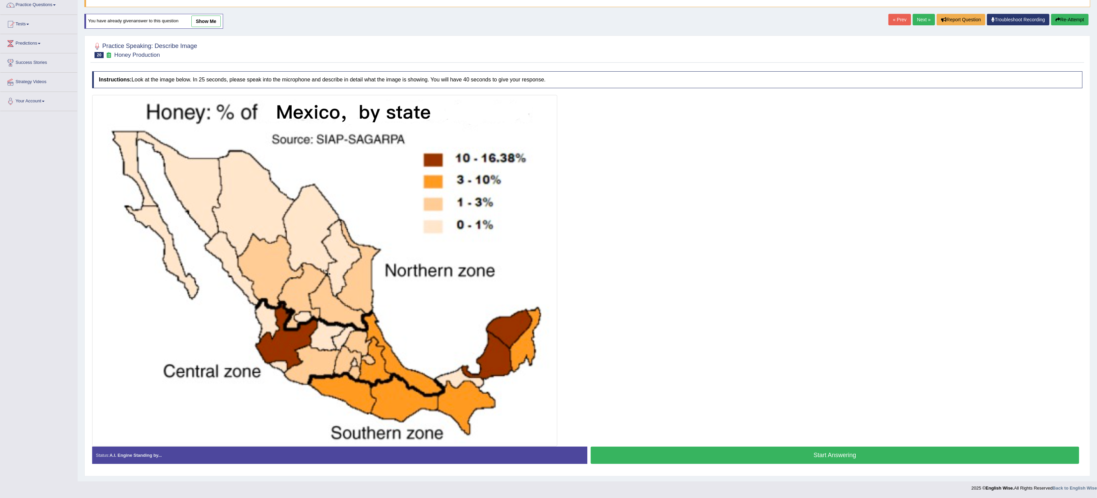
click at [903, 451] on button "Start Answering" at bounding box center [835, 454] width 489 height 17
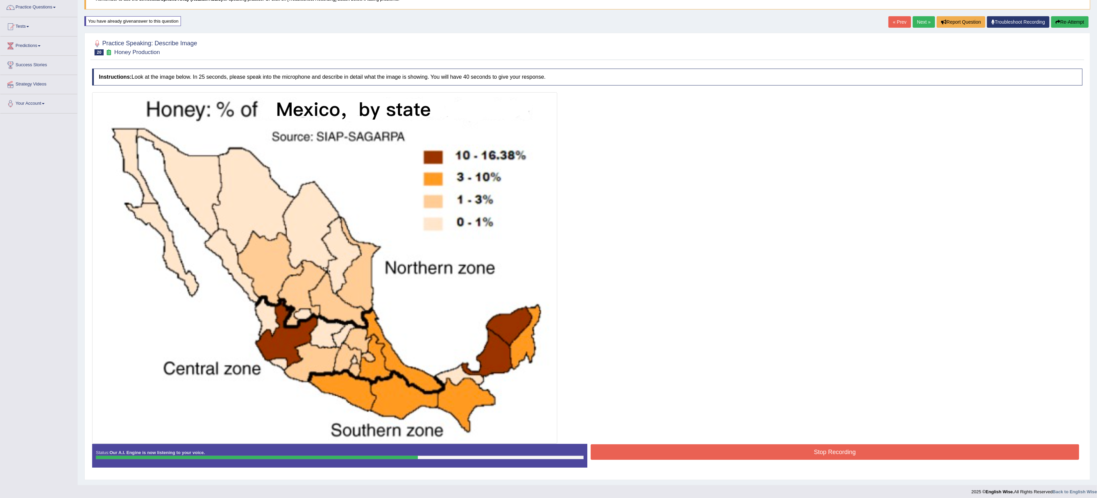
click at [903, 451] on button "Stop Recording" at bounding box center [835, 452] width 489 height 16
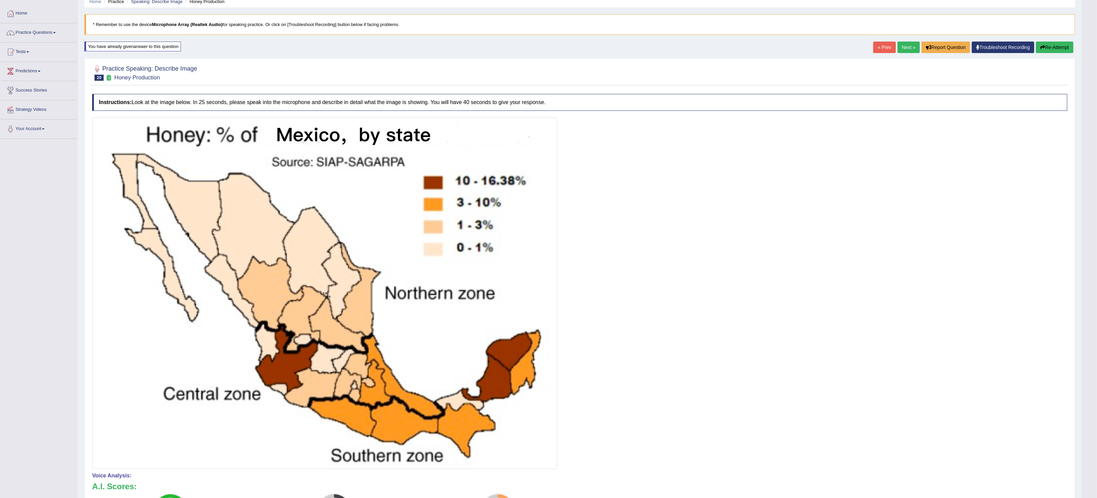
scroll to position [0, 0]
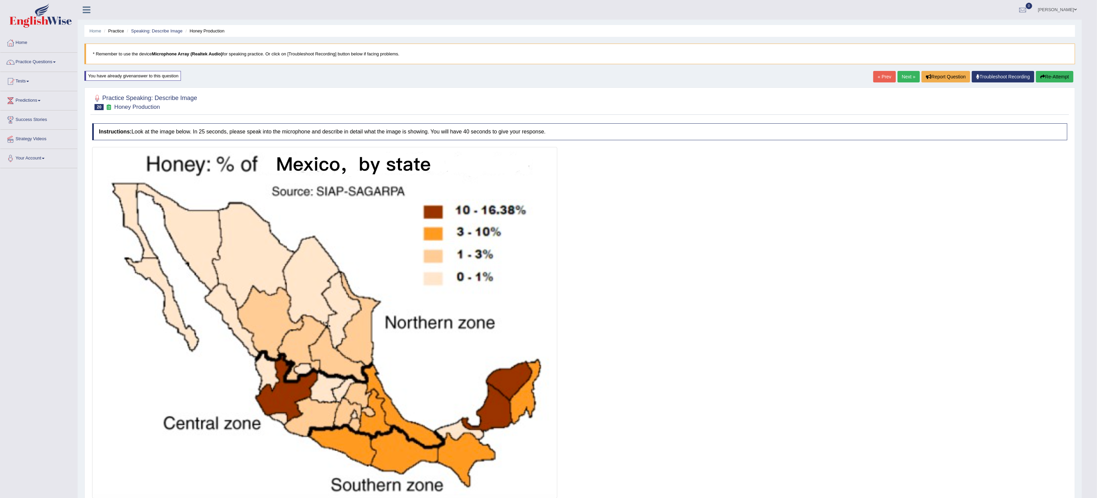
click at [1053, 82] on button "Re-Attempt" at bounding box center [1054, 76] width 37 height 11
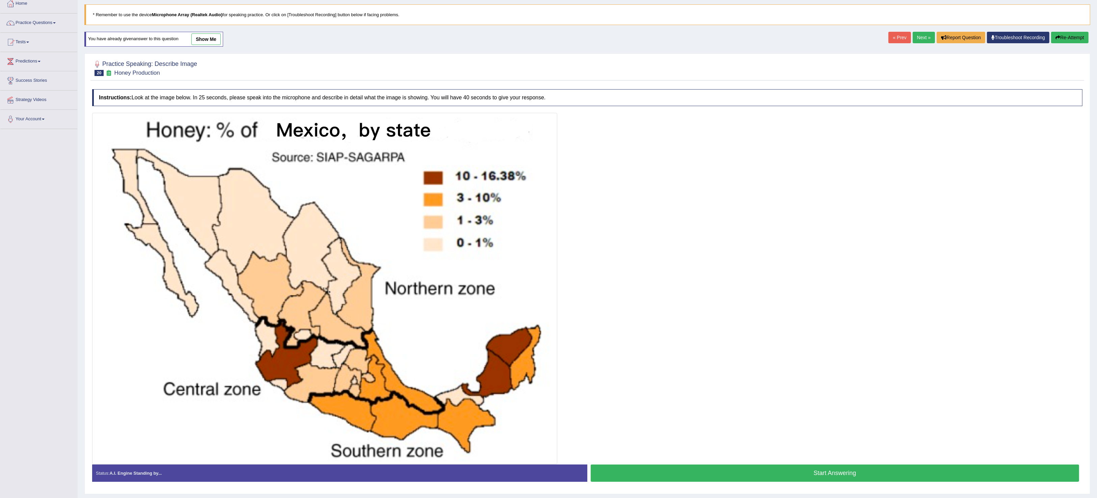
scroll to position [60, 0]
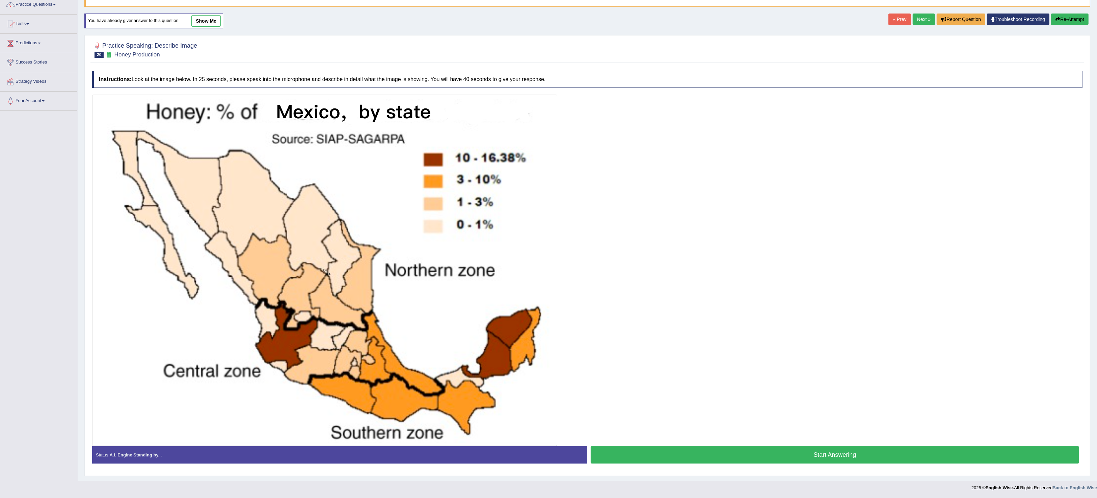
click at [938, 451] on button "Start Answering" at bounding box center [835, 454] width 489 height 17
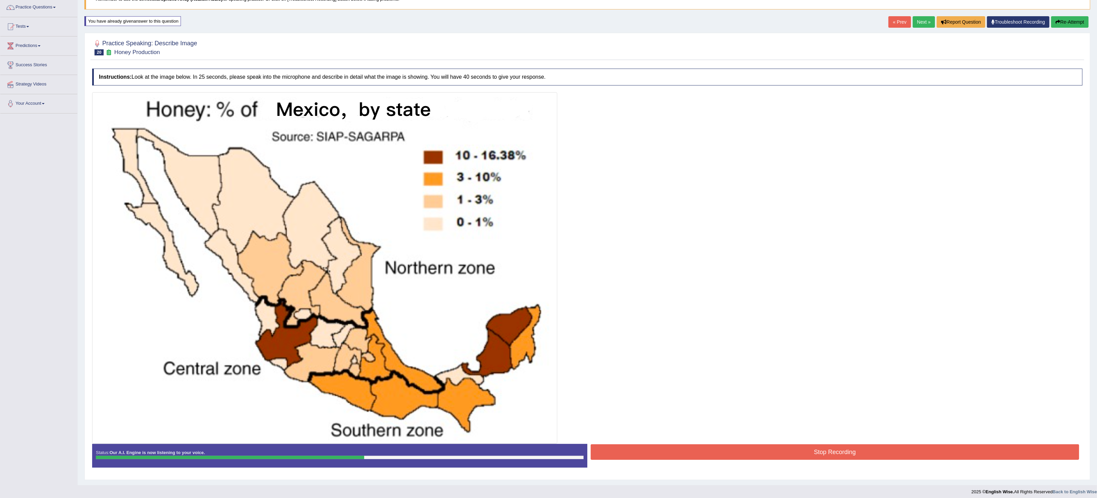
click at [938, 451] on button "Stop Recording" at bounding box center [835, 452] width 489 height 16
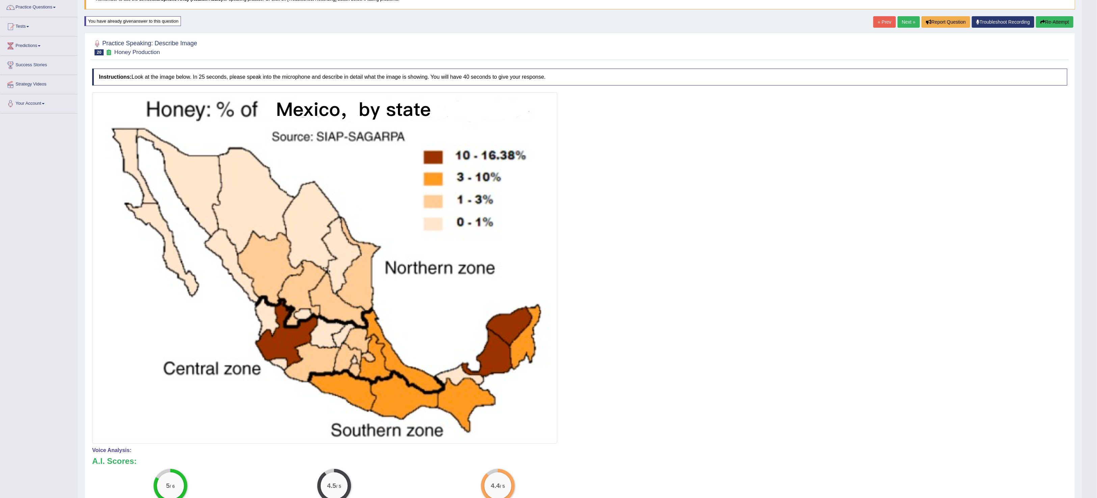
click at [907, 20] on link "Next »" at bounding box center [909, 21] width 22 height 11
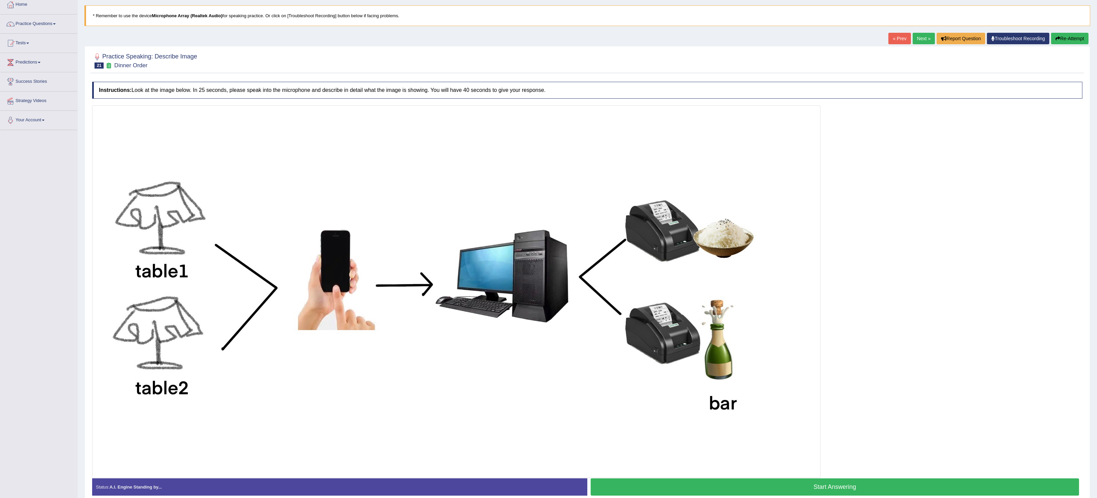
scroll to position [73, 0]
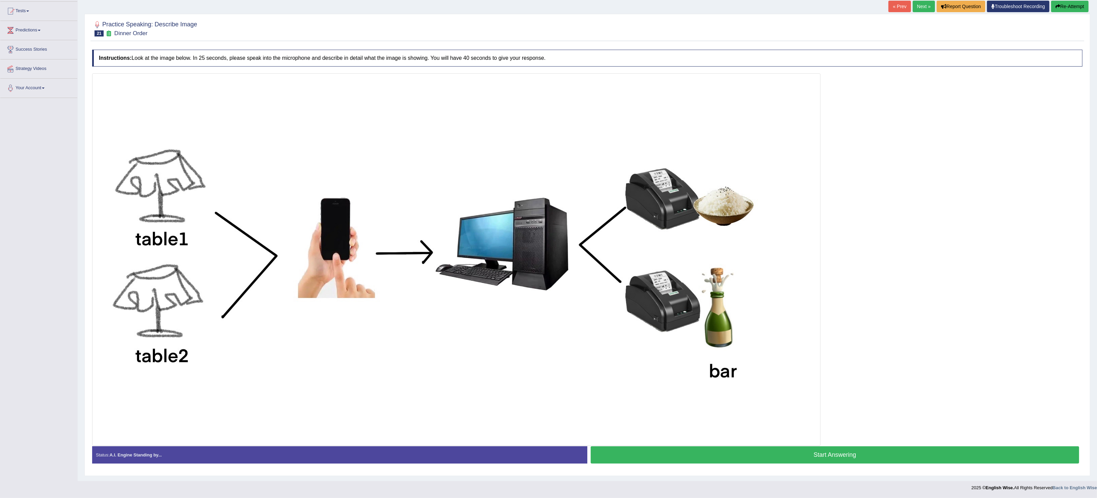
click at [694, 457] on button "Start Answering" at bounding box center [835, 454] width 489 height 17
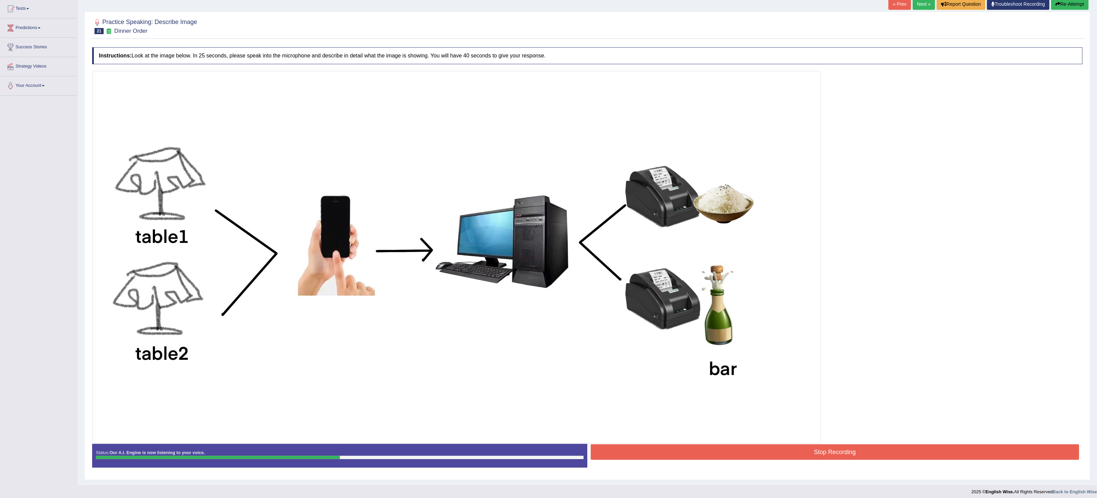
click at [763, 453] on button "Stop Recording" at bounding box center [835, 452] width 489 height 16
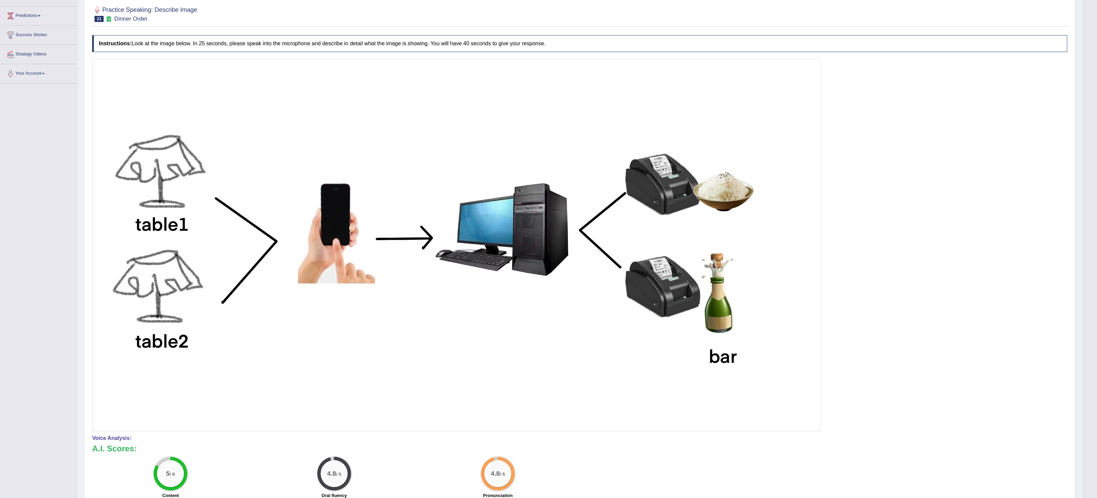
scroll to position [47, 0]
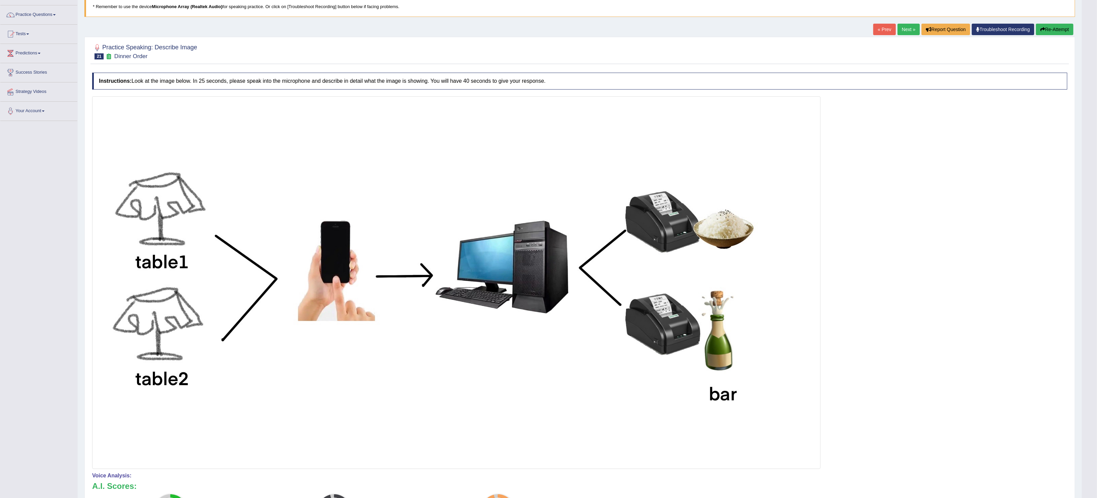
click at [1061, 29] on button "Re-Attempt" at bounding box center [1054, 29] width 37 height 11
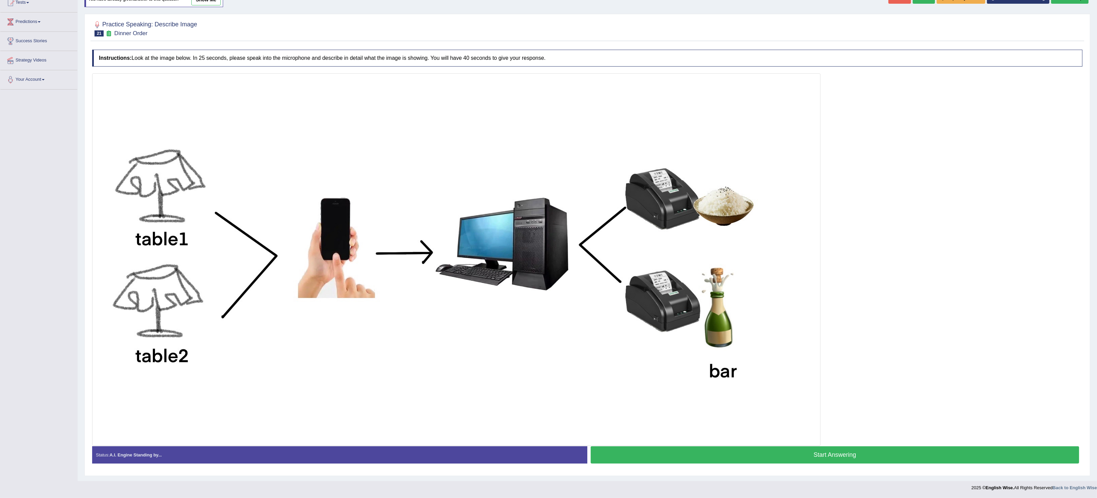
click at [960, 450] on button "Start Answering" at bounding box center [835, 454] width 489 height 17
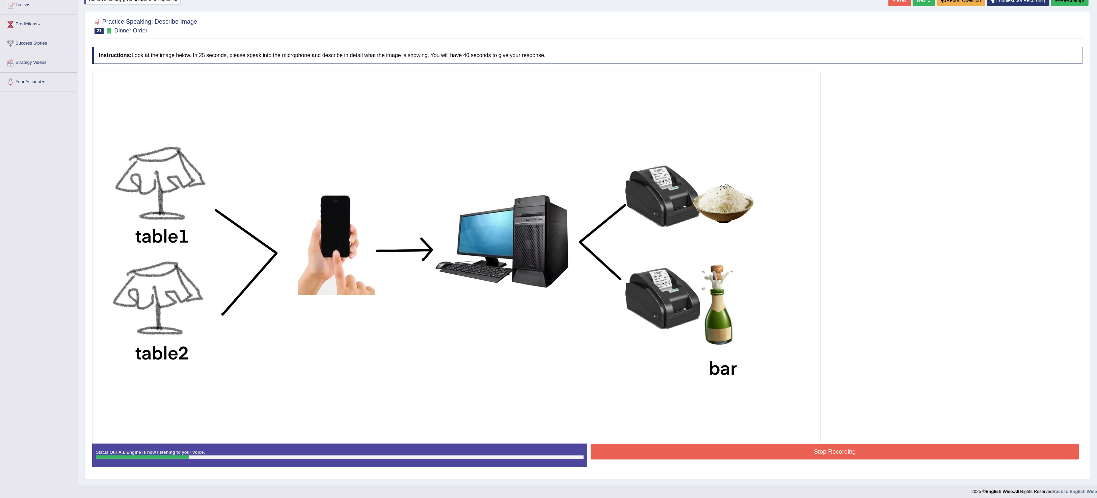
click at [1071, 3] on button "Re-Attempt" at bounding box center [1069, 0] width 37 height 11
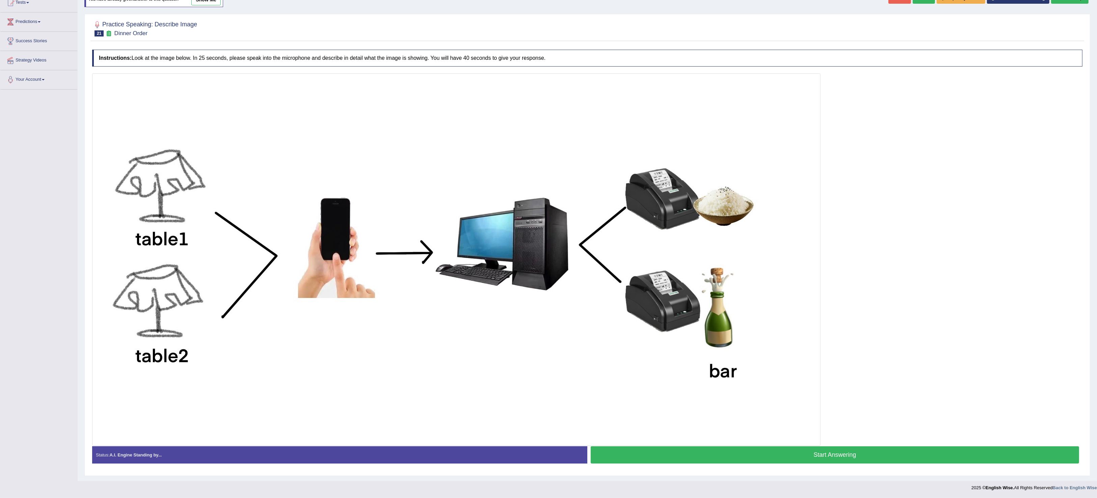
drag, startPoint x: 790, startPoint y: 456, endPoint x: 794, endPoint y: 455, distance: 3.8
click at [793, 456] on button "Start Answering" at bounding box center [835, 454] width 489 height 17
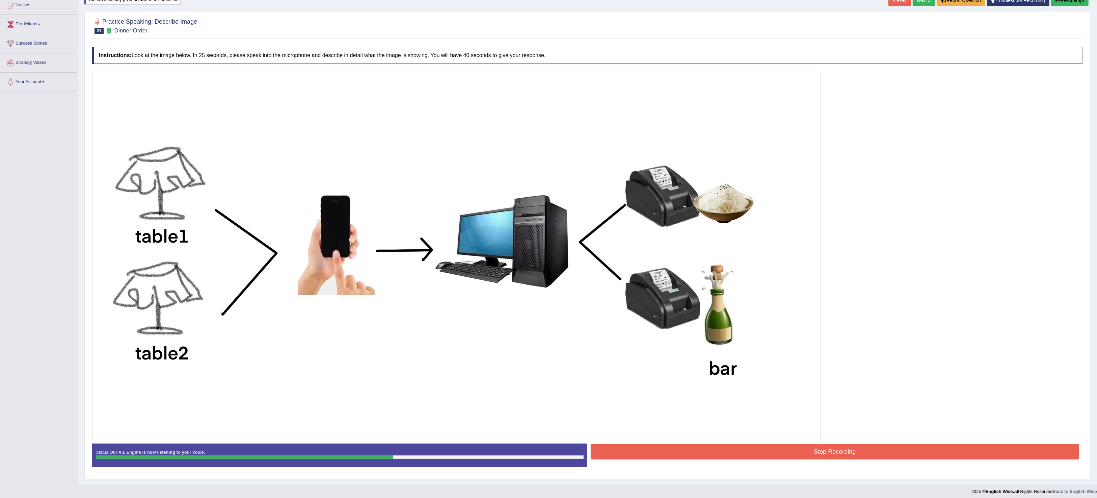
click at [805, 455] on button "Stop Recording" at bounding box center [835, 452] width 489 height 16
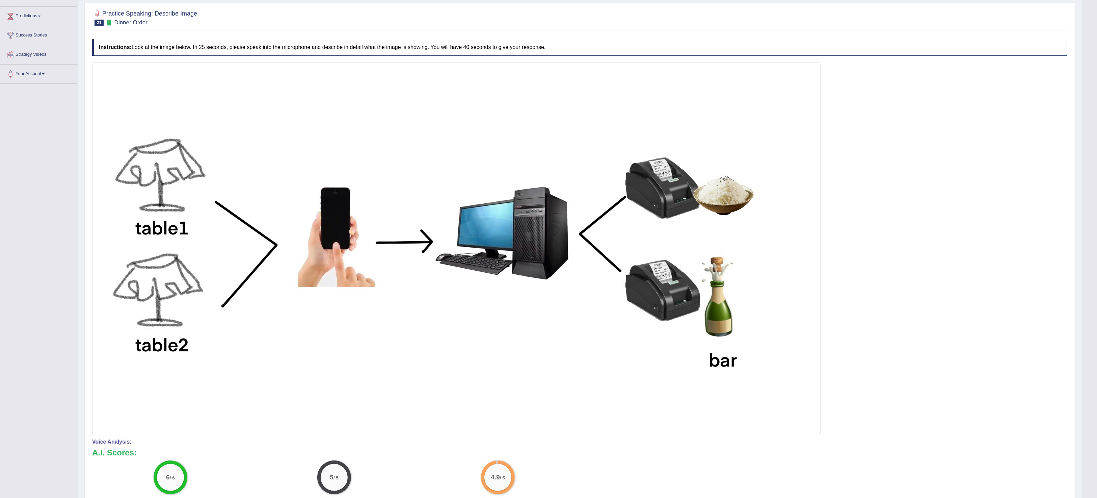
scroll to position [0, 0]
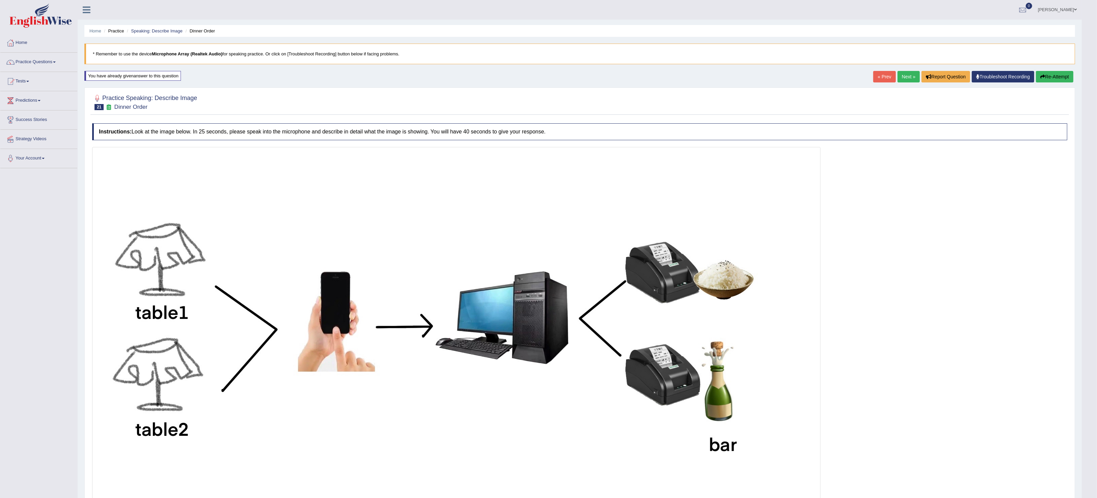
click at [908, 78] on link "Next »" at bounding box center [909, 76] width 22 height 11
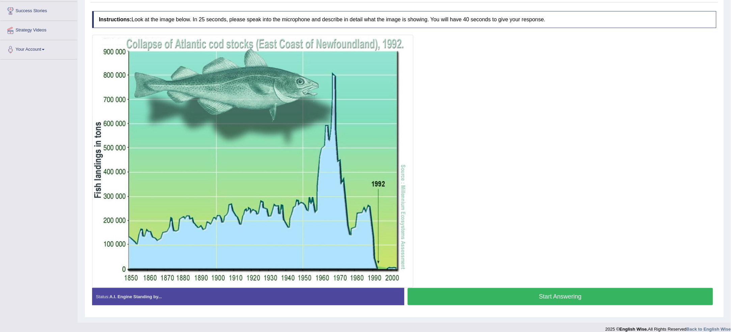
scroll to position [117, 0]
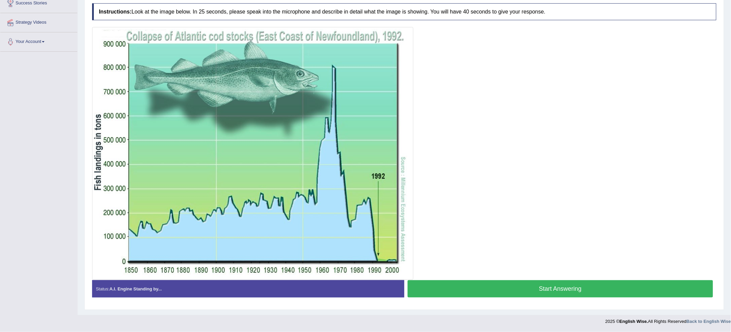
click at [347, 284] on div "Status: A.I. Engine Standing by..." at bounding box center [248, 288] width 312 height 17
click at [433, 290] on button "Start Answering" at bounding box center [561, 288] width 306 height 17
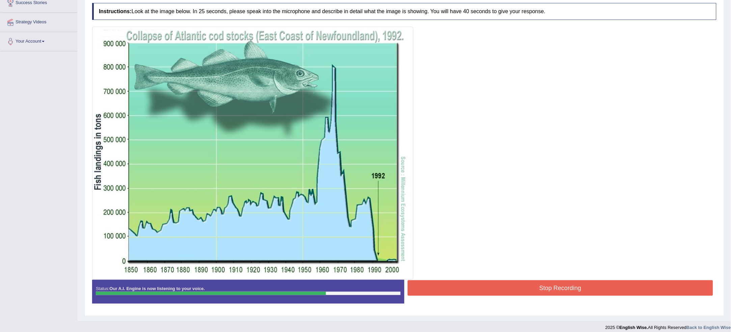
click at [458, 282] on button "Stop Recording" at bounding box center [561, 288] width 306 height 16
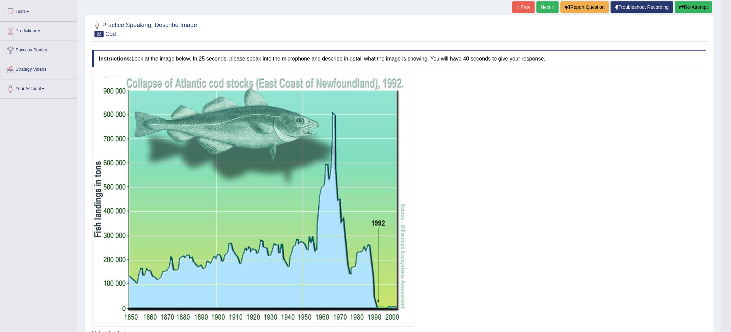
scroll to position [0, 0]
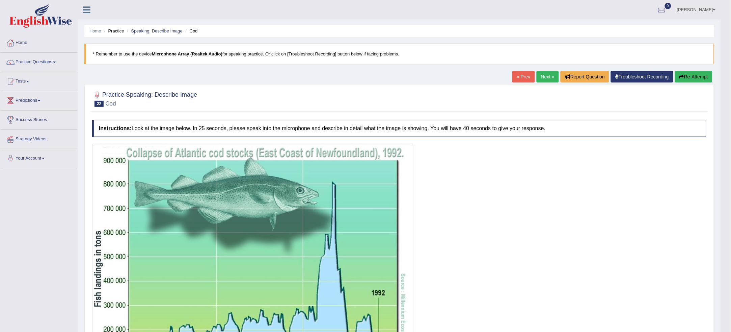
click at [549, 78] on link "Next »" at bounding box center [548, 76] width 22 height 11
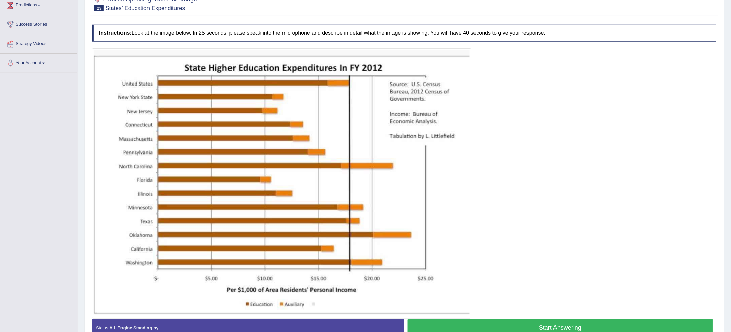
scroll to position [98, 0]
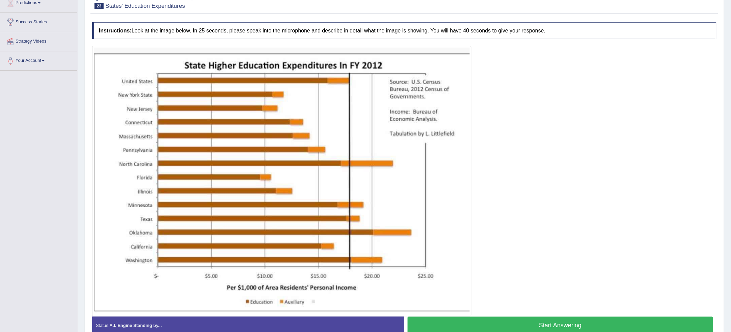
click at [490, 327] on button "Start Answering" at bounding box center [561, 324] width 306 height 17
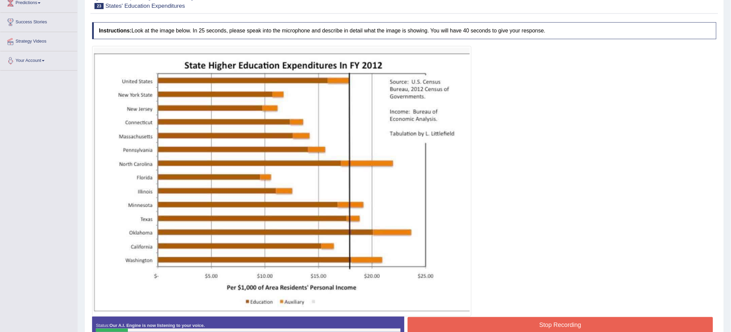
drag, startPoint x: 22, startPoint y: 88, endPoint x: 187, endPoint y: 144, distance: 174.3
click at [22, 88] on div "Toggle navigation Home Practice Questions Speaking Practice Read Aloud Repeat S…" at bounding box center [365, 136] width 731 height 469
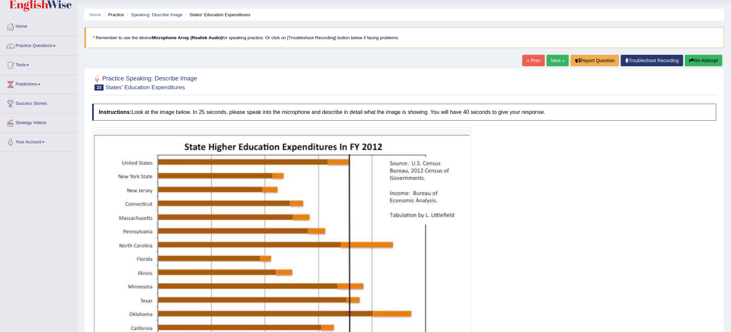
scroll to position [0, 0]
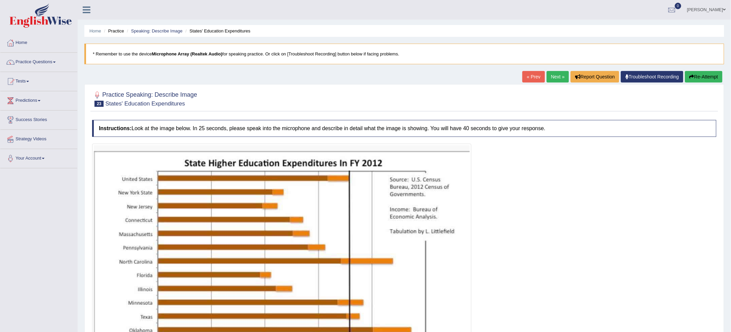
click at [690, 76] on icon "button" at bounding box center [692, 76] width 5 height 5
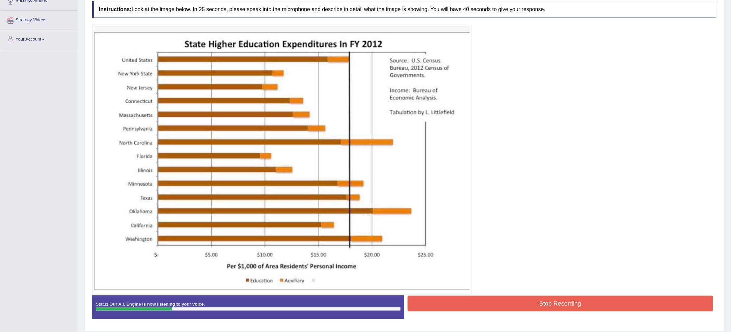
scroll to position [117, 0]
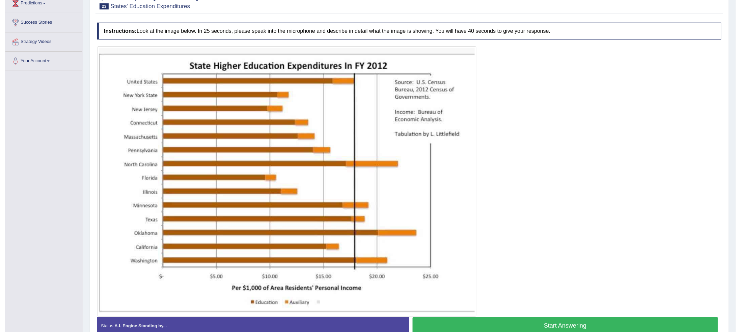
scroll to position [98, 0]
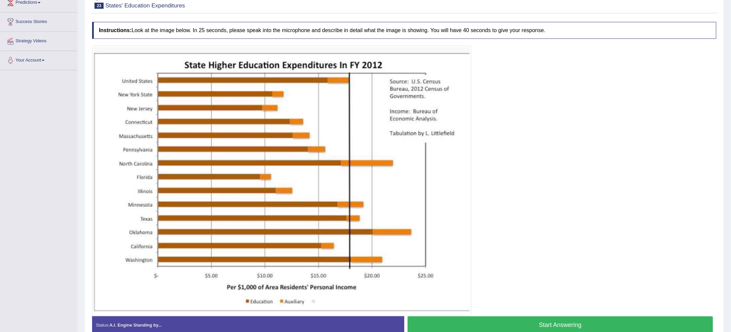
click at [585, 323] on button "Start Answering" at bounding box center [561, 324] width 306 height 17
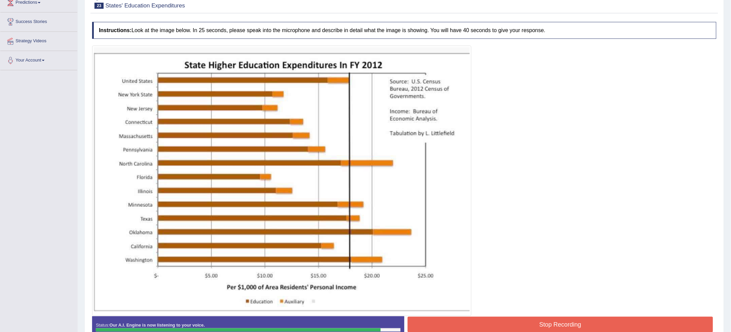
click at [585, 323] on button "Stop Recording" at bounding box center [561, 324] width 306 height 16
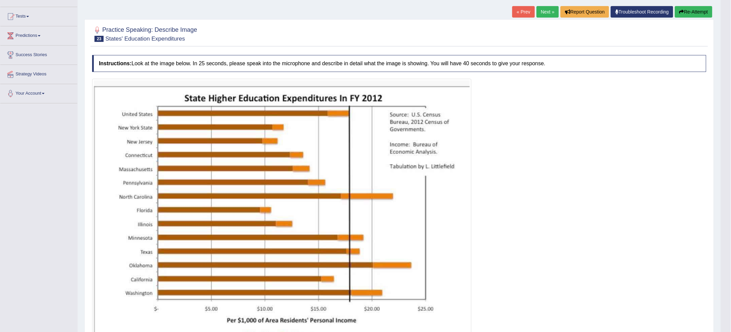
scroll to position [0, 0]
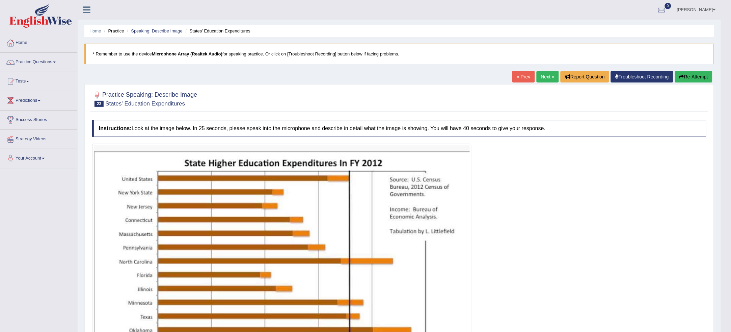
click at [708, 79] on button "Re-Attempt" at bounding box center [693, 76] width 37 height 11
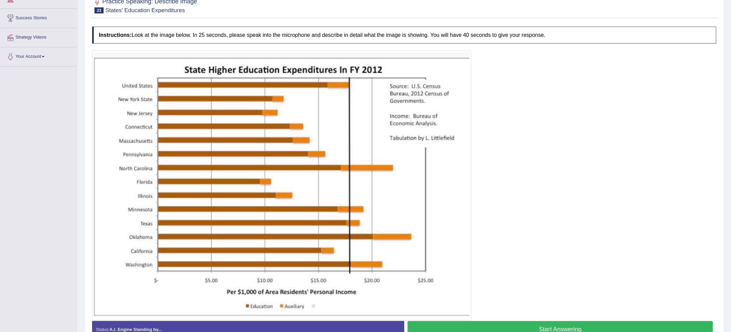
scroll to position [104, 0]
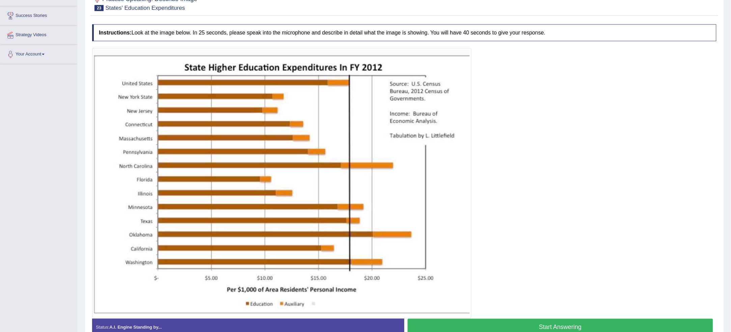
click at [532, 327] on button "Start Answering" at bounding box center [561, 326] width 306 height 17
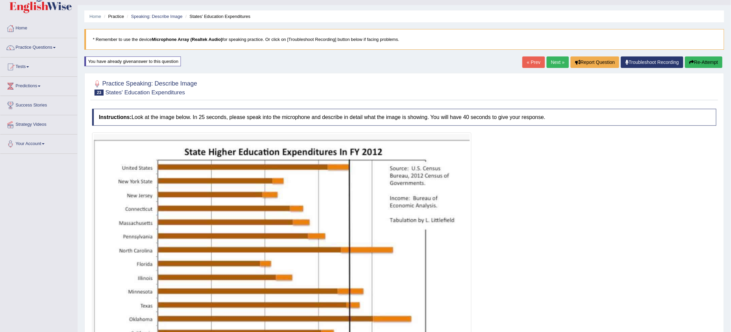
scroll to position [0, 0]
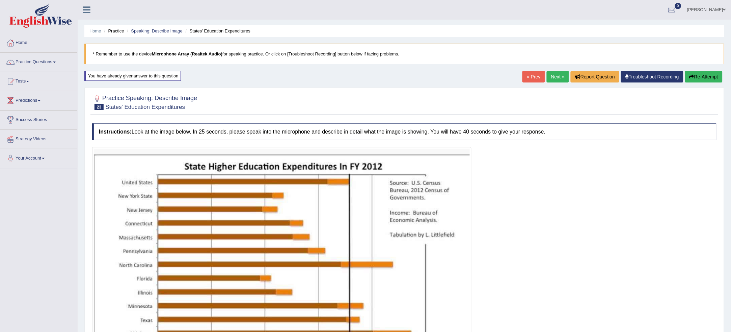
drag, startPoint x: 687, startPoint y: 69, endPoint x: 687, endPoint y: 74, distance: 4.4
click at [687, 73] on div "Home Practice Speaking: Describe Image States' Education Expenditures * Remembe…" at bounding box center [405, 229] width 654 height 458
click at [687, 74] on button "Re-Attempt" at bounding box center [703, 76] width 37 height 11
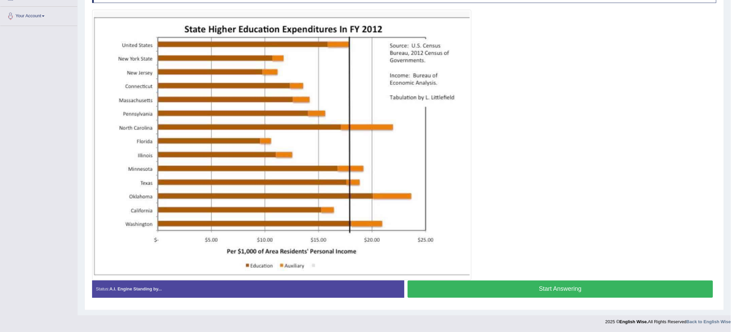
scroll to position [142, 0]
click at [450, 285] on button "Start Answering" at bounding box center [561, 288] width 306 height 17
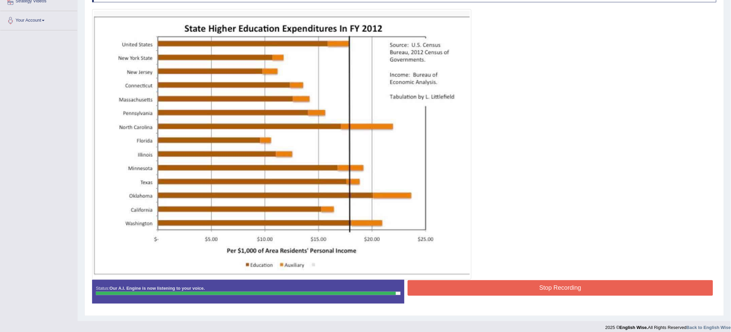
click at [450, 285] on button "Stop Recording" at bounding box center [561, 288] width 306 height 16
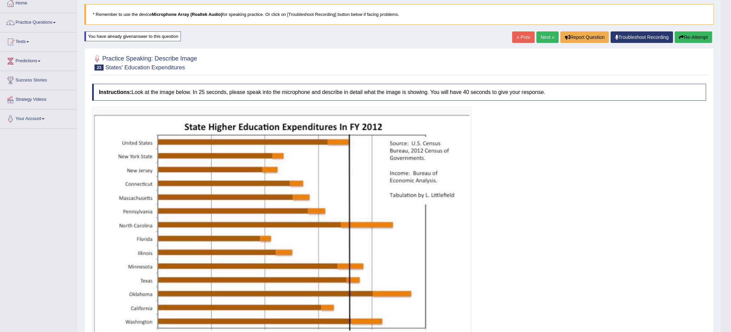
scroll to position [0, 0]
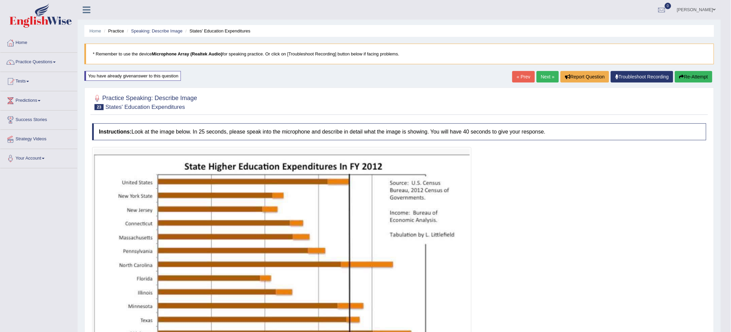
click at [551, 78] on link "Next »" at bounding box center [548, 76] width 22 height 11
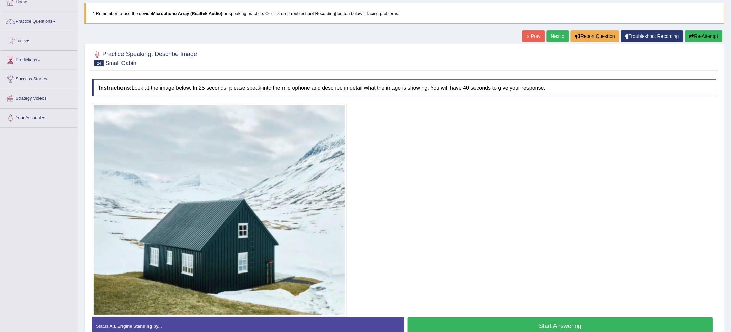
scroll to position [71, 0]
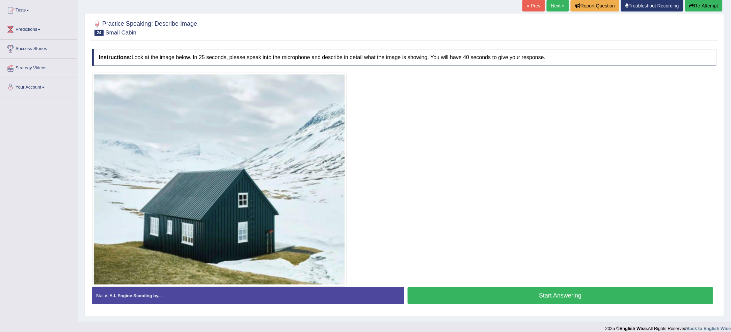
click at [465, 294] on button "Start Answering" at bounding box center [561, 295] width 306 height 17
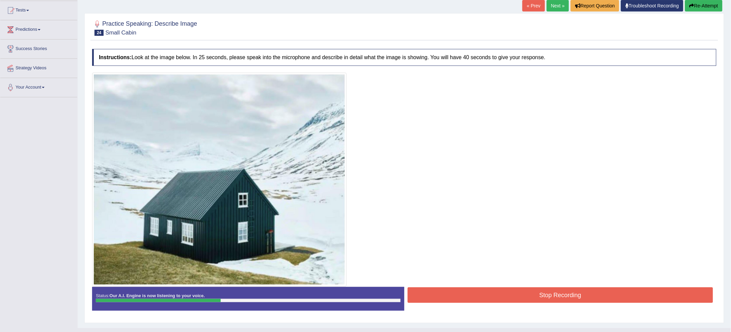
click at [465, 294] on button "Stop Recording" at bounding box center [561, 295] width 306 height 16
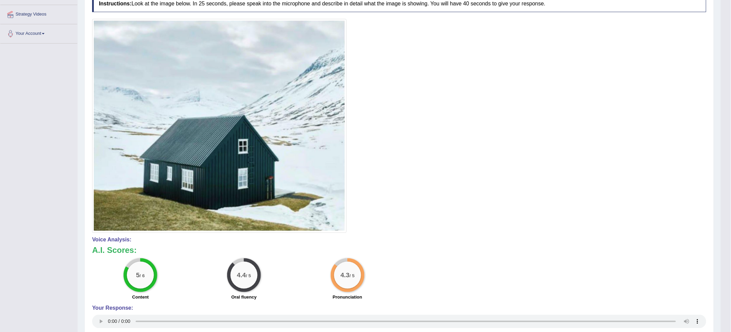
scroll to position [0, 0]
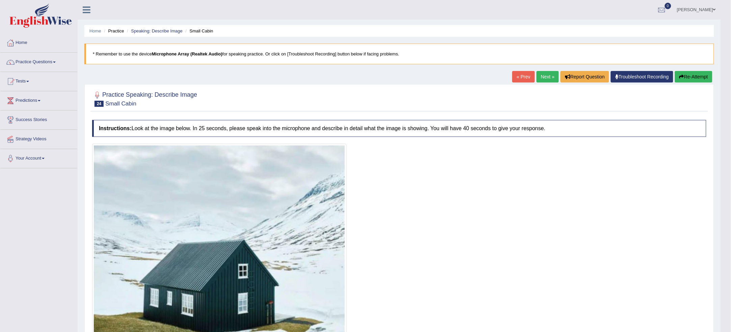
drag, startPoint x: 692, startPoint y: 77, endPoint x: 701, endPoint y: 75, distance: 9.4
click at [692, 77] on button "Re-Attempt" at bounding box center [693, 76] width 37 height 11
click at [705, 75] on button "Re-Attempt" at bounding box center [693, 76] width 37 height 11
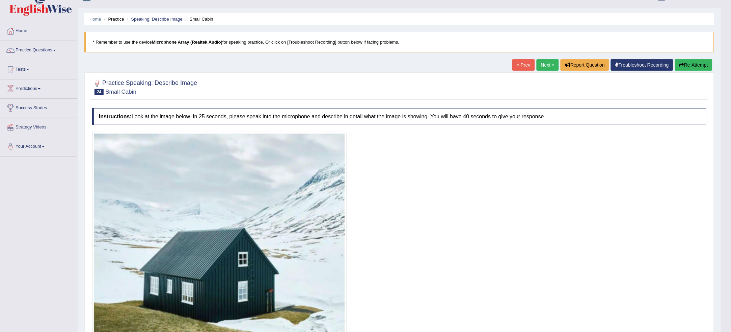
scroll to position [16, 0]
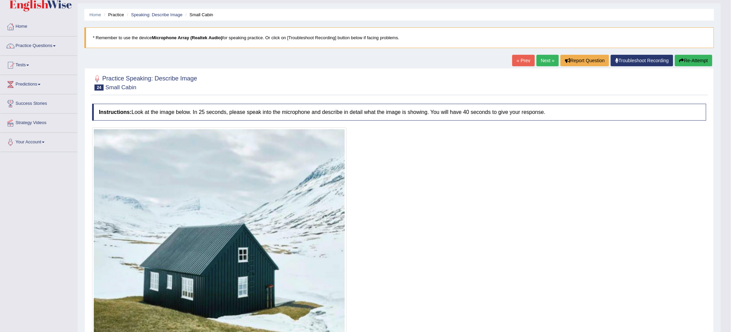
drag, startPoint x: 701, startPoint y: 63, endPoint x: 700, endPoint y: 67, distance: 3.6
click at [700, 67] on div "« Prev Next » Report Question Troubleshoot Recording Re-Attempt" at bounding box center [613, 61] width 202 height 13
click at [692, 63] on button "Re-Attempt" at bounding box center [693, 60] width 37 height 11
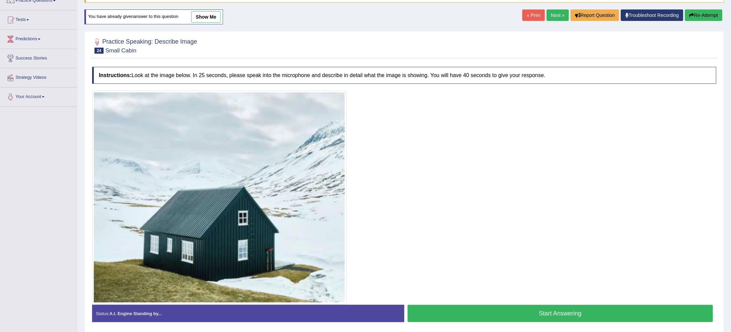
scroll to position [86, 0]
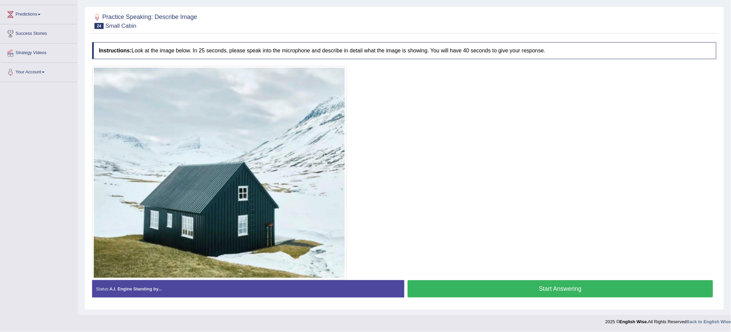
click at [581, 288] on button "Start Answering" at bounding box center [561, 288] width 306 height 17
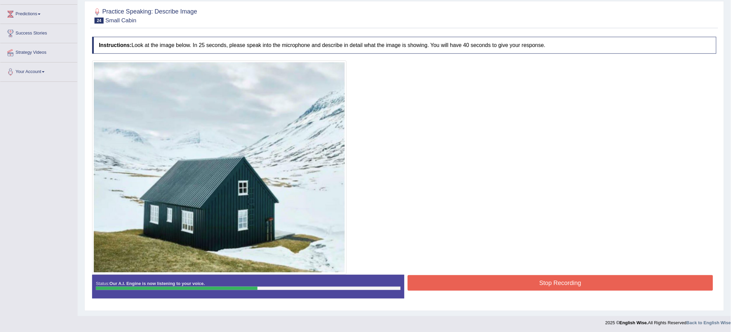
click at [575, 285] on button "Stop Recording" at bounding box center [561, 283] width 306 height 16
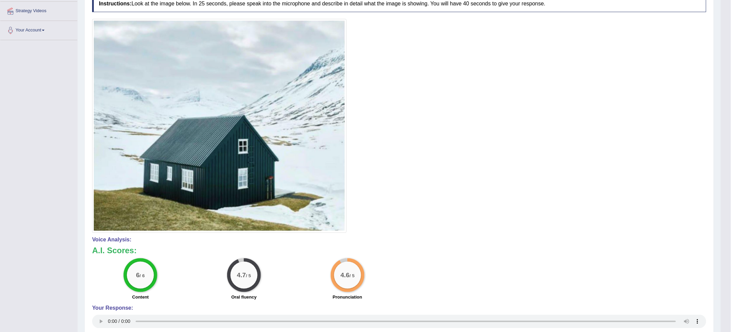
scroll to position [0, 0]
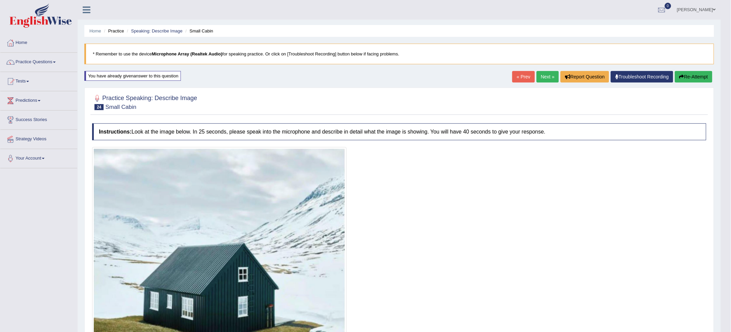
click at [537, 74] on link "Next »" at bounding box center [548, 76] width 22 height 11
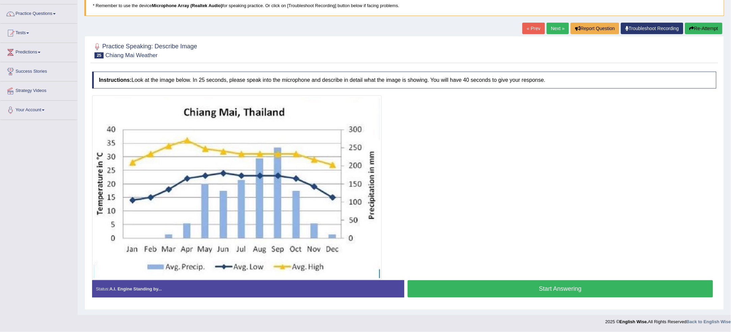
click at [533, 292] on button "Start Answering" at bounding box center [561, 288] width 306 height 17
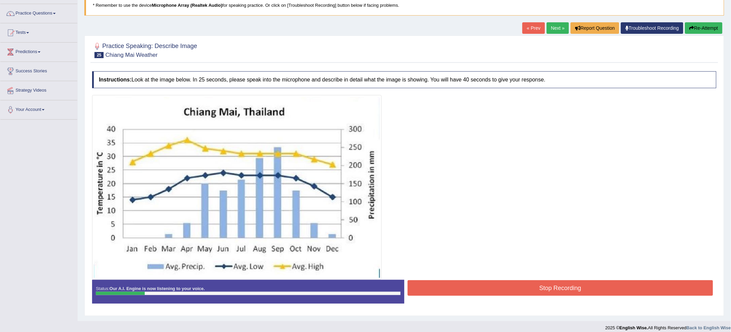
click at [701, 29] on button "Re-Attempt" at bounding box center [703, 27] width 37 height 11
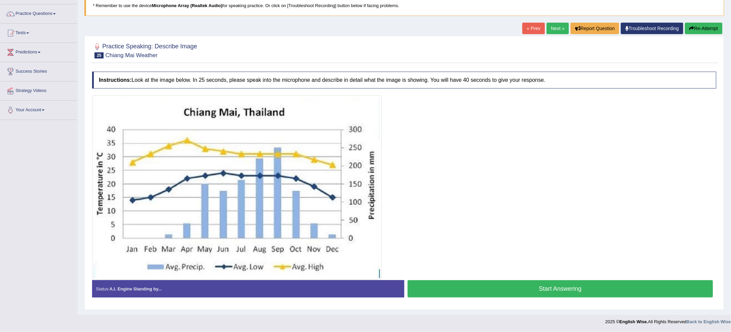
click at [471, 288] on button "Start Answering" at bounding box center [561, 288] width 306 height 17
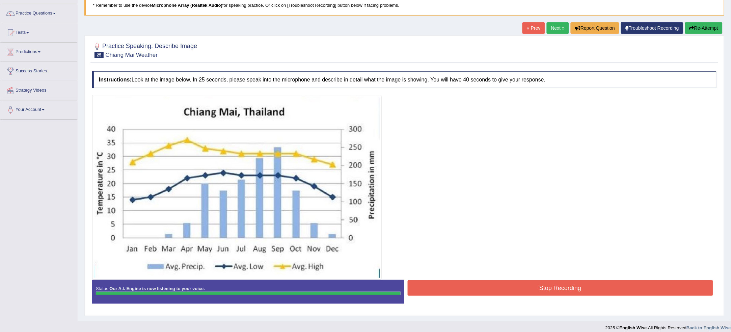
click at [471, 288] on button "Stop Recording" at bounding box center [561, 288] width 306 height 16
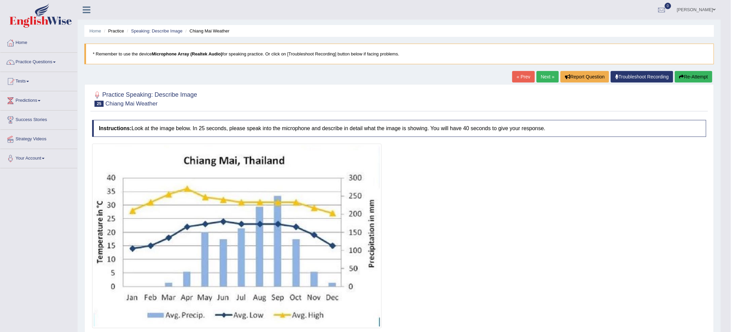
click at [542, 80] on link "Next »" at bounding box center [548, 76] width 22 height 11
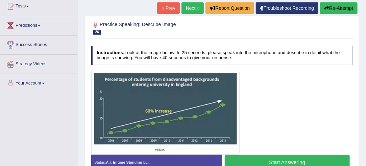
scroll to position [81, 0]
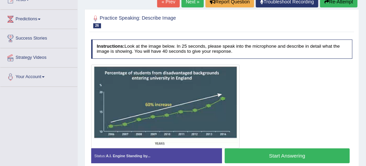
click at [229, 149] on button "Start Answering" at bounding box center [287, 155] width 125 height 15
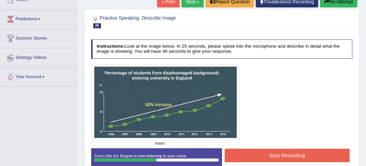
click at [255, 154] on button "Stop Recording" at bounding box center [287, 155] width 125 height 13
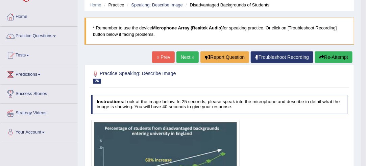
scroll to position [20, 0]
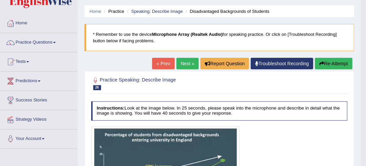
click at [192, 65] on link "Next »" at bounding box center [187, 63] width 22 height 11
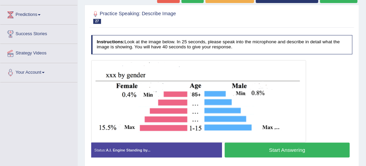
scroll to position [83, 0]
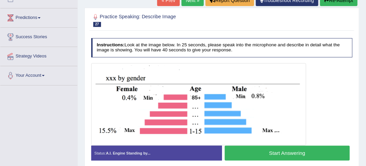
click at [199, 4] on link "Next »" at bounding box center [192, 0] width 22 height 11
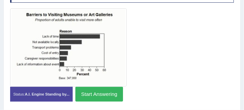
scroll to position [139, 0]
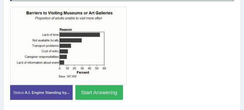
click at [96, 91] on button "Start Answering" at bounding box center [99, 92] width 48 height 15
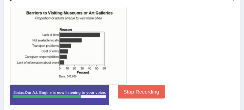
click at [121, 89] on button "Stop Recording" at bounding box center [141, 91] width 47 height 13
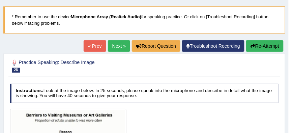
scroll to position [0, 0]
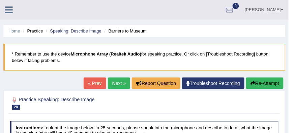
click at [117, 81] on link "Next »" at bounding box center [119, 82] width 22 height 11
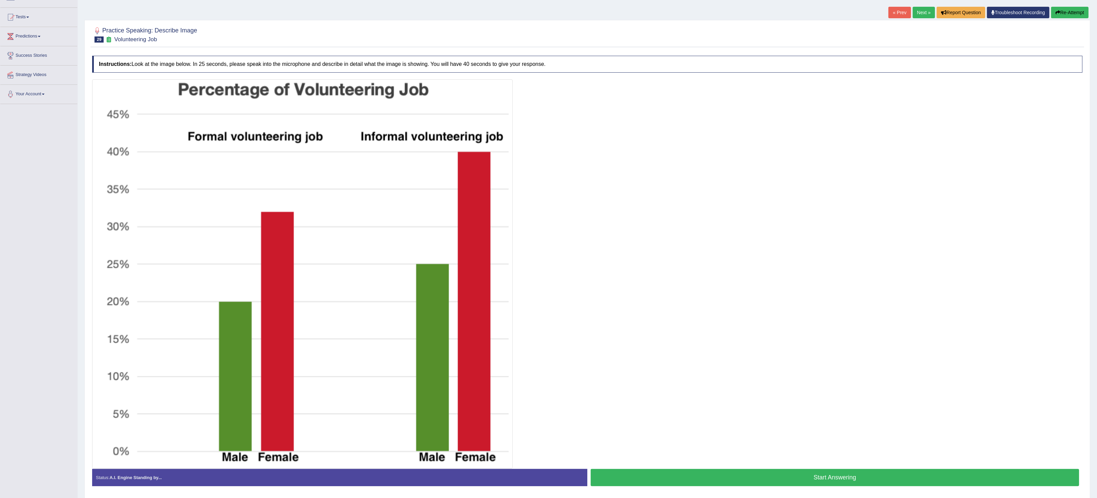
scroll to position [67, 0]
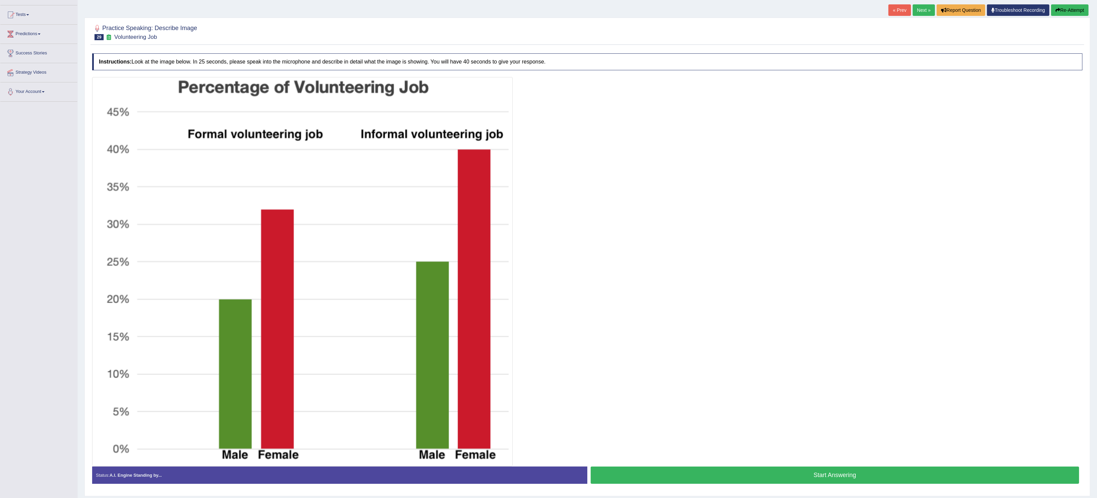
click at [292, 132] on button "Start Answering" at bounding box center [835, 474] width 489 height 17
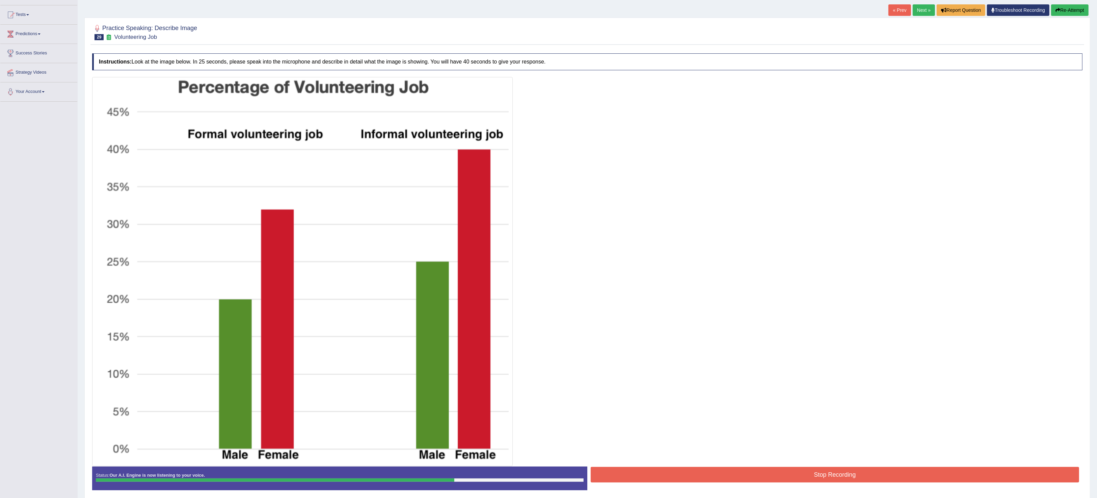
click at [292, 132] on button "Stop Recording" at bounding box center [835, 475] width 489 height 16
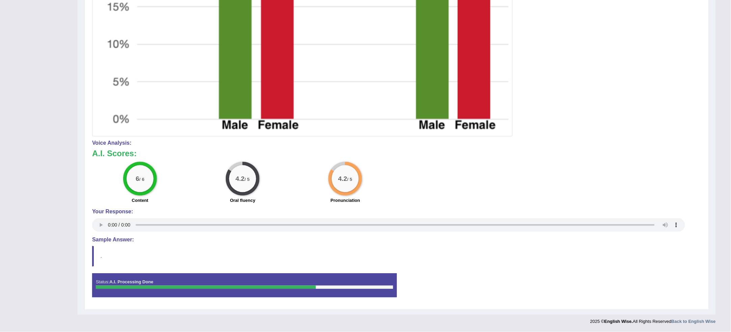
scroll to position [396, 0]
drag, startPoint x: 604, startPoint y: 283, endPoint x: 601, endPoint y: 288, distance: 5.3
click at [292, 132] on div "Status: A.I. Processing Done Start Answering Stop Recording" at bounding box center [396, 288] width 609 height 30
